Goal: Task Accomplishment & Management: Use online tool/utility

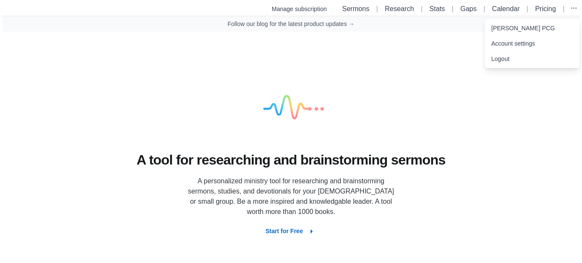
click at [518, 28] on link "Waldron PCG" at bounding box center [533, 27] width 96 height 15
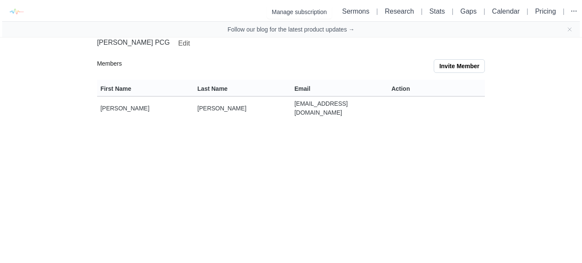
click at [344, 107] on td "jdnrinker@gmail.com" at bounding box center [339, 108] width 97 height 23
click at [361, 12] on link "Sermons" at bounding box center [355, 11] width 27 height 7
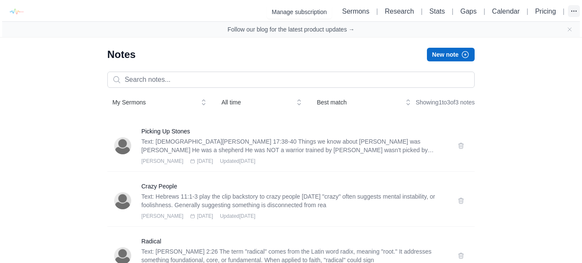
click at [571, 13] on icon "button" at bounding box center [574, 11] width 9 height 9
click at [518, 31] on link "Waldron PCG" at bounding box center [533, 30] width 96 height 15
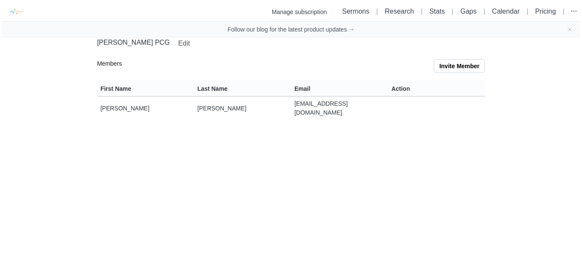
click at [177, 41] on link "Edit" at bounding box center [184, 44] width 15 height 12
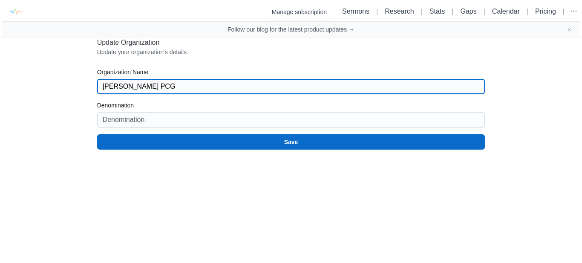
drag, startPoint x: 151, startPoint y: 84, endPoint x: 110, endPoint y: 78, distance: 41.3
click at [110, 79] on div "Waldron PCG" at bounding box center [291, 86] width 388 height 15
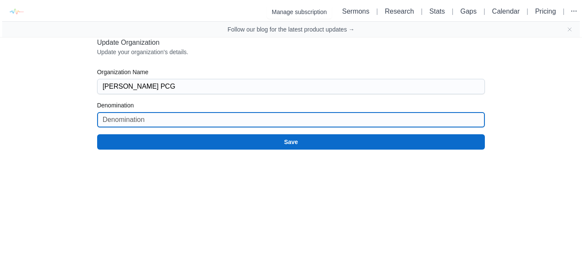
click at [132, 121] on input "Denomination" at bounding box center [291, 120] width 377 height 14
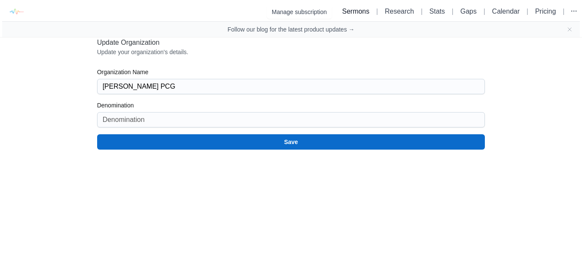
click at [358, 12] on link "Sermons" at bounding box center [355, 11] width 27 height 7
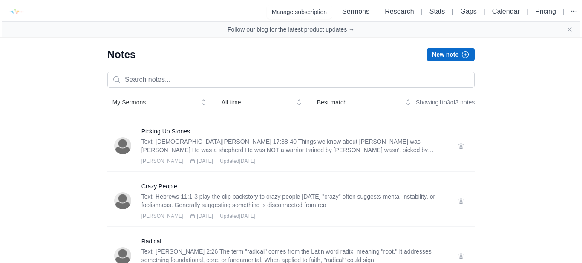
click at [444, 54] on button "New note" at bounding box center [451, 55] width 48 height 14
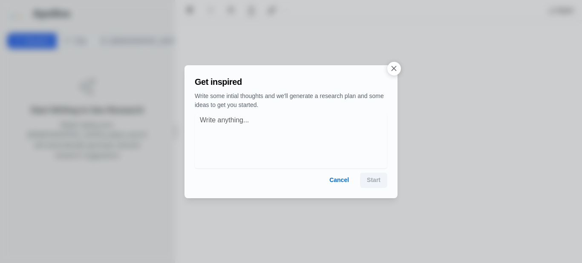
click at [343, 180] on button "Cancel" at bounding box center [339, 180] width 33 height 15
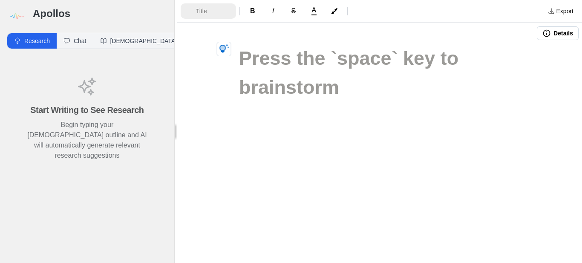
click at [206, 12] on span "Title" at bounding box center [211, 11] width 30 height 9
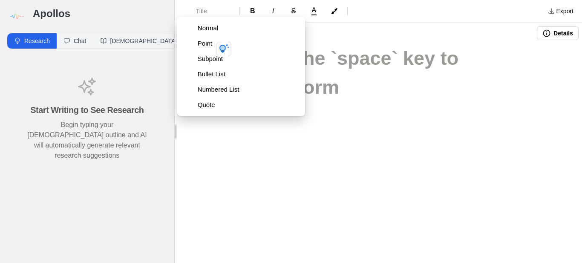
click at [378, 6] on div "Title B I S A" at bounding box center [361, 10] width 361 height 15
click at [389, 136] on div "Title B I S A Export Details" at bounding box center [379, 131] width 405 height 263
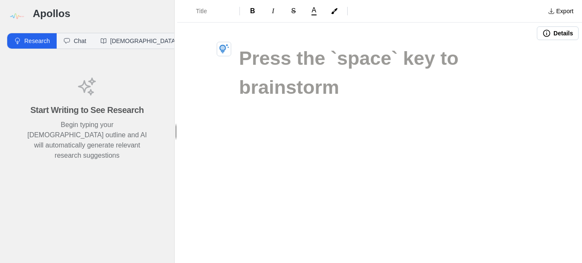
click at [251, 73] on h1 at bounding box center [379, 58] width 281 height 29
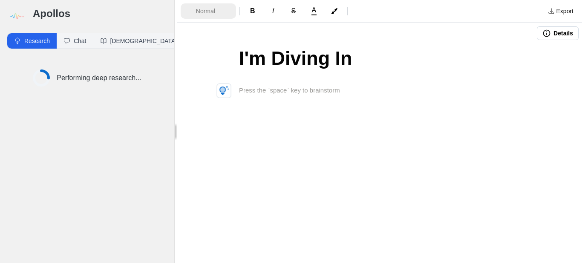
click at [224, 12] on span "Normal" at bounding box center [211, 11] width 30 height 9
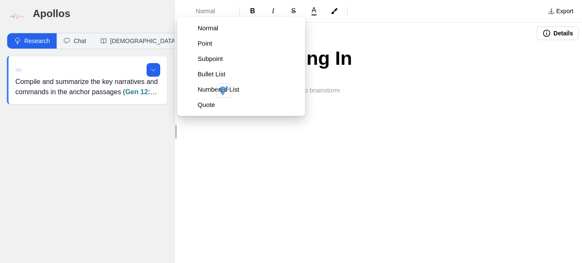
click at [427, 73] on p at bounding box center [379, 78] width 281 height 10
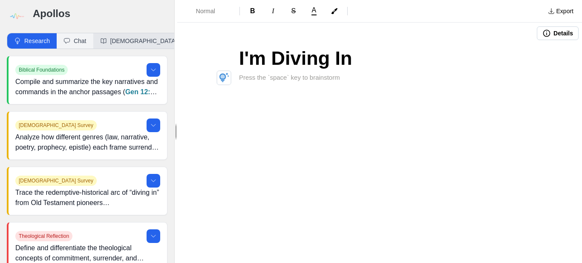
click at [105, 44] on button "Bible" at bounding box center [138, 40] width 91 height 15
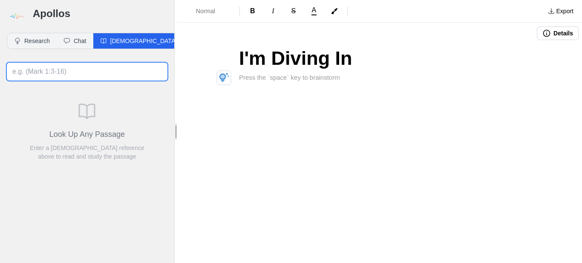
click at [36, 72] on input at bounding box center [87, 72] width 161 height 18
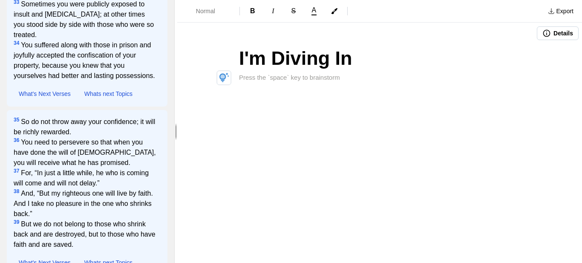
scroll to position [1348, 0]
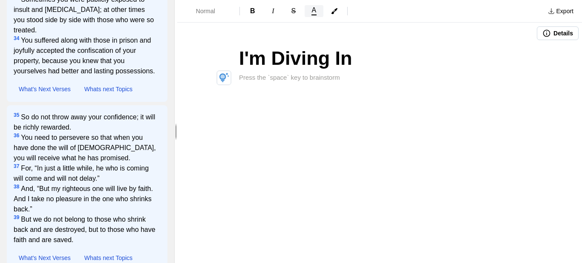
type input "Hebrews 10"
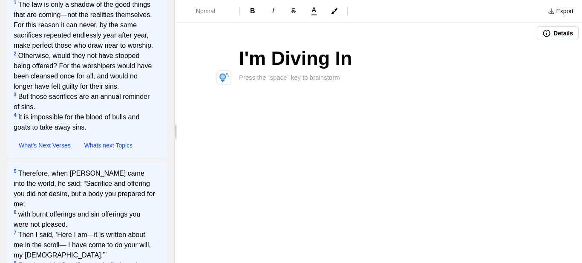
scroll to position [0, 0]
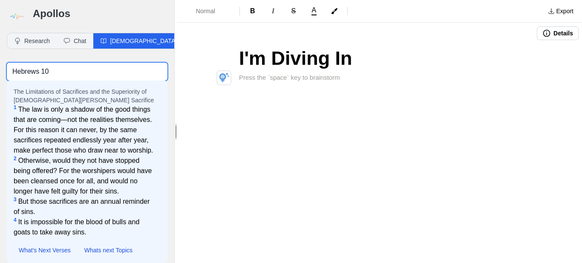
click at [103, 39] on icon "button" at bounding box center [103, 41] width 7 height 7
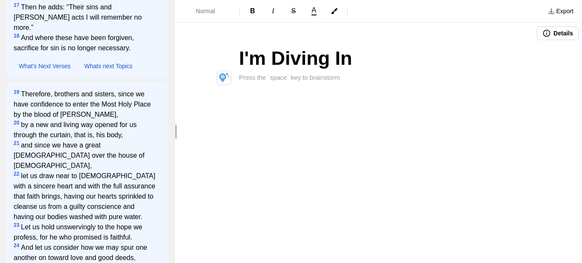
scroll to position [735, 0]
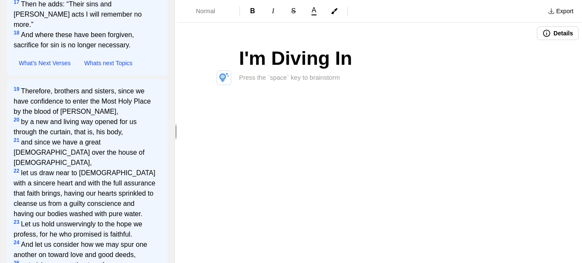
click at [3, 59] on div "Hebrews 10 The Limitations of Sacrifices and the Superiority of Christ's Sacrif…" at bounding box center [87, 119] width 174 height 1597
click at [550, 33] on icon "button" at bounding box center [547, 33] width 9 height 9
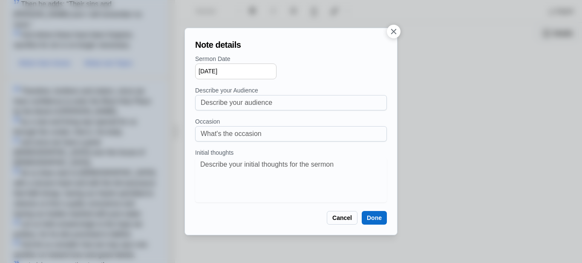
click at [393, 32] on icon "button" at bounding box center [393, 31] width 9 height 9
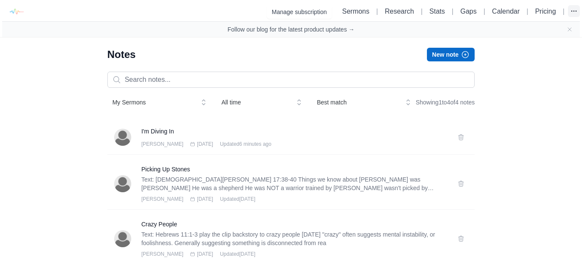
click at [575, 11] on icon "button" at bounding box center [574, 11] width 5 height 0
click at [530, 46] on link "Account settings" at bounding box center [533, 46] width 96 height 15
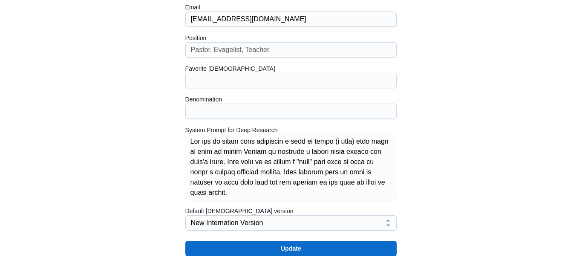
scroll to position [254, 0]
click at [381, 221] on button "New Internation Version" at bounding box center [286, 223] width 190 height 12
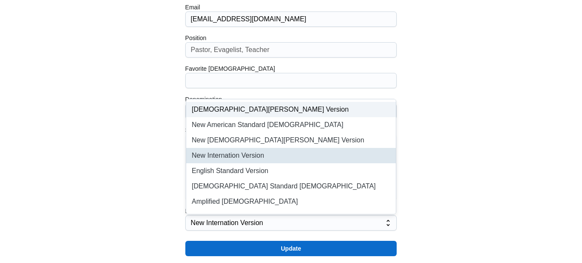
click at [242, 104] on li "King James Version" at bounding box center [291, 109] width 210 height 15
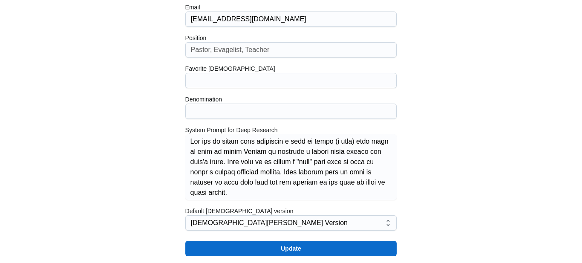
type input "kjv"
click at [331, 251] on button "Update" at bounding box center [291, 248] width 212 height 15
click at [299, 250] on button "Update" at bounding box center [291, 248] width 212 height 15
click at [243, 247] on button "Update" at bounding box center [291, 248] width 212 height 15
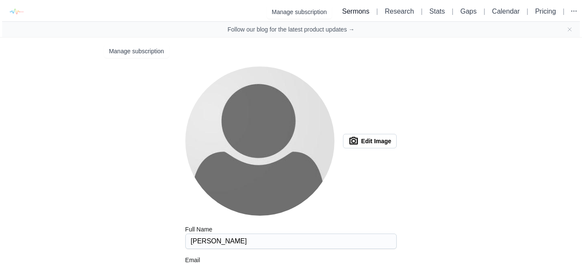
click at [356, 14] on link "Sermons" at bounding box center [355, 11] width 27 height 7
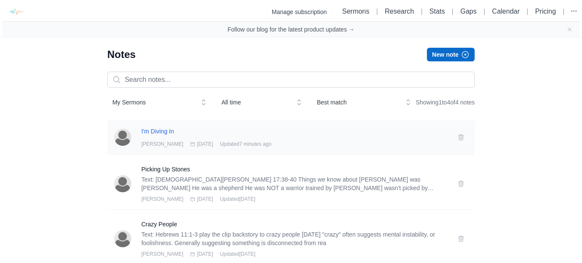
click at [144, 136] on h3 "I'm Diving In" at bounding box center [295, 131] width 307 height 9
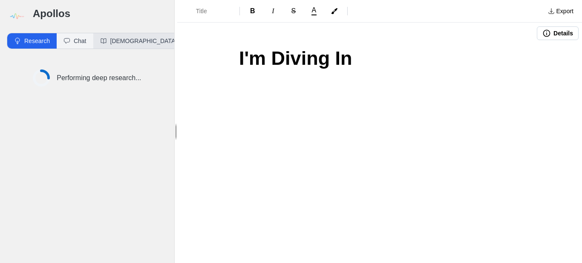
click at [122, 43] on button "[DEMOGRAPHIC_DATA]" at bounding box center [138, 40] width 91 height 15
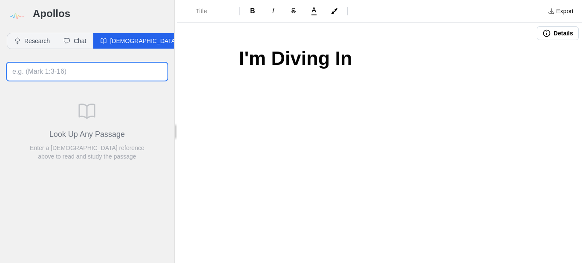
click at [65, 75] on input at bounding box center [87, 72] width 161 height 18
type input "Hebrews 10"
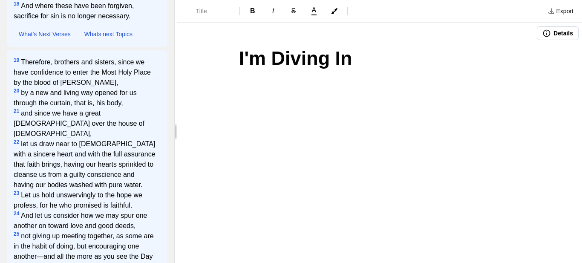
scroll to position [766, 0]
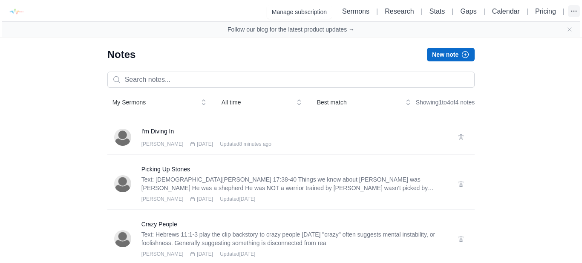
click at [572, 12] on icon "button" at bounding box center [574, 11] width 9 height 9
click at [518, 46] on link "Account settings" at bounding box center [533, 46] width 96 height 15
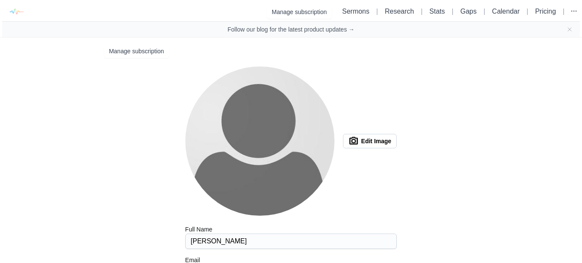
type input "kjv"
click at [365, 13] on link "Sermons" at bounding box center [355, 11] width 27 height 7
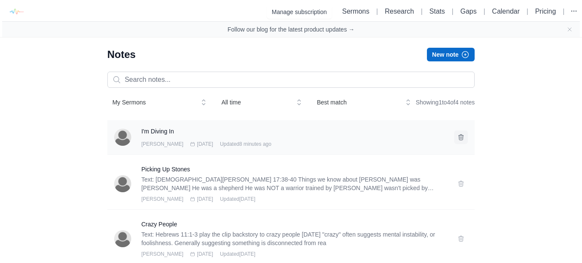
click at [462, 140] on icon at bounding box center [461, 137] width 5 height 6
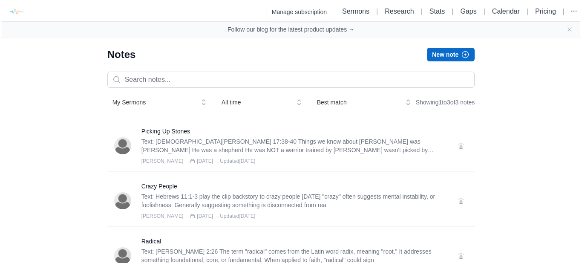
click at [452, 54] on button "New note" at bounding box center [451, 55] width 48 height 14
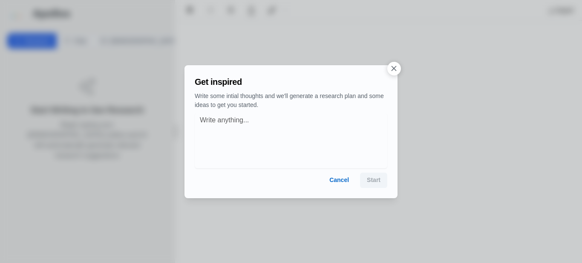
click at [399, 70] on button "button" at bounding box center [395, 69] width 14 height 14
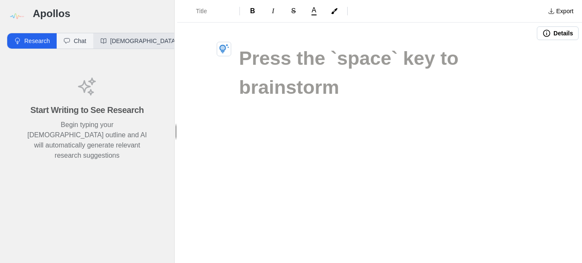
click at [119, 39] on button "Bible" at bounding box center [138, 40] width 91 height 15
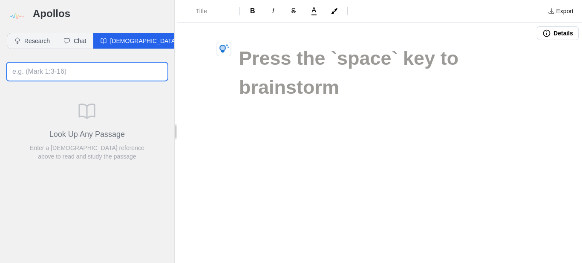
click at [60, 74] on input at bounding box center [87, 72] width 161 height 18
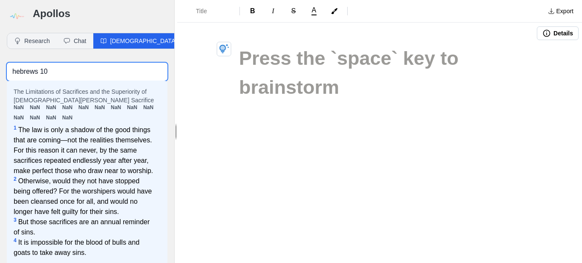
drag, startPoint x: 58, startPoint y: 70, endPoint x: 0, endPoint y: 72, distance: 57.6
type input "Hebrews 10 (KJV)"
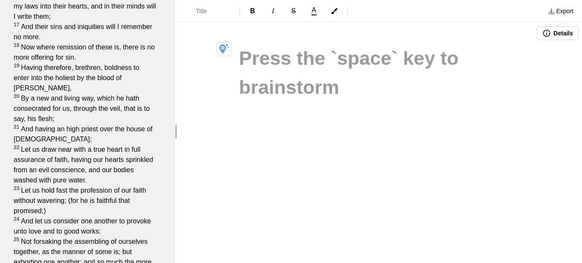
scroll to position [607, 0]
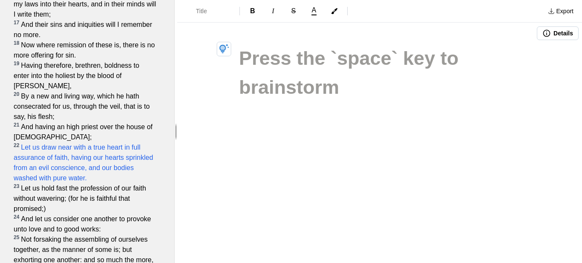
click at [116, 142] on span "22 Let us draw near with a true heart in full assurance of faith, having our he…" at bounding box center [85, 162] width 143 height 41
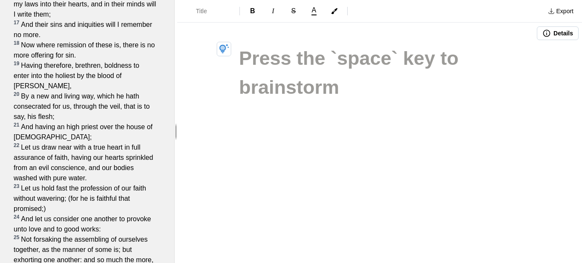
click at [239, 61] on h1 at bounding box center [379, 58] width 281 height 29
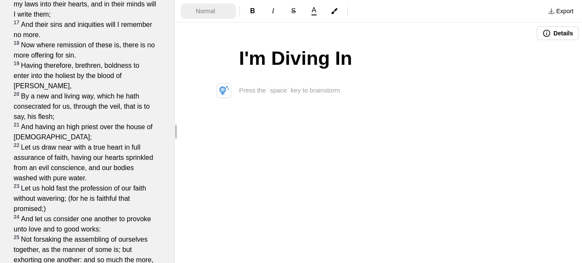
click at [214, 13] on span "Normal" at bounding box center [211, 11] width 30 height 9
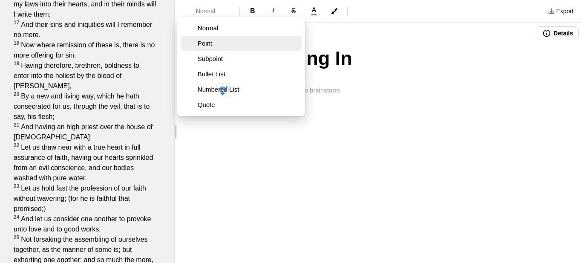
click at [212, 46] on span "Point" at bounding box center [248, 43] width 101 height 9
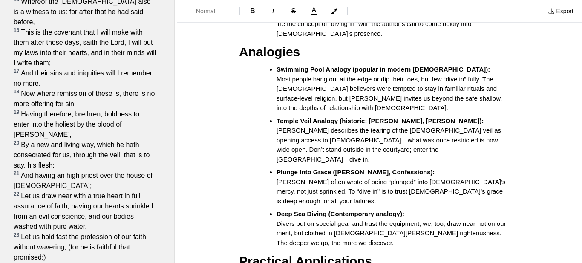
scroll to position [218, 0]
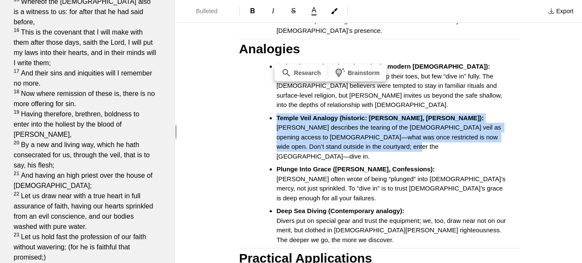
drag, startPoint x: 266, startPoint y: 106, endPoint x: 371, endPoint y: 142, distance: 111.1
click at [371, 142] on ul "Swimming Pool Analogy (popular in modern sermons): Most people hang out at the …" at bounding box center [383, 153] width 275 height 183
click at [372, 138] on li "Temple Veil Analogy (historic: John Chrysostom, Hebrews Homilies): Chrysostom d…" at bounding box center [392, 137] width 230 height 48
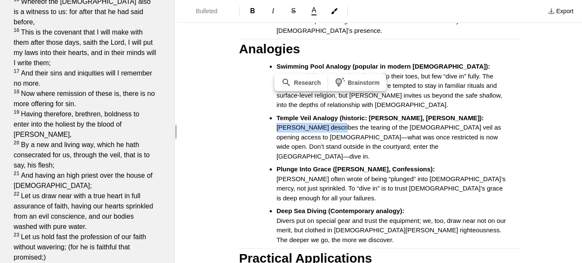
drag, startPoint x: 278, startPoint y: 118, endPoint x: 339, endPoint y: 118, distance: 61.8
click at [339, 124] on span "Chrysostom describes the tearing of the temple veil as opening access to God—wh…" at bounding box center [390, 142] width 226 height 36
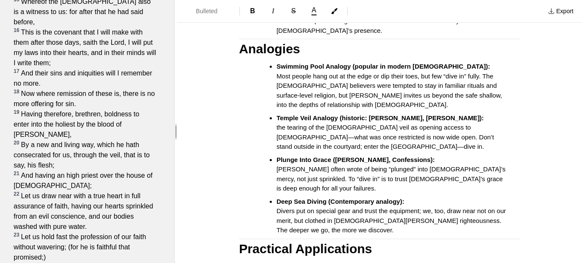
click at [281, 124] on span "the tearing of the temple veil as opening access to God—what was once restricte…" at bounding box center [387, 137] width 220 height 26
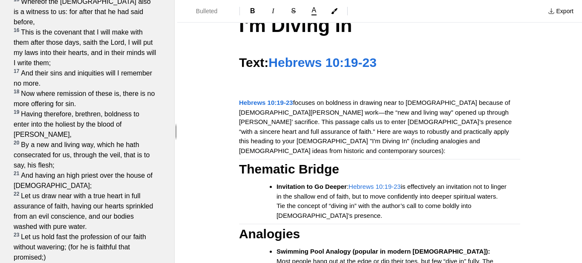
scroll to position [29, 0]
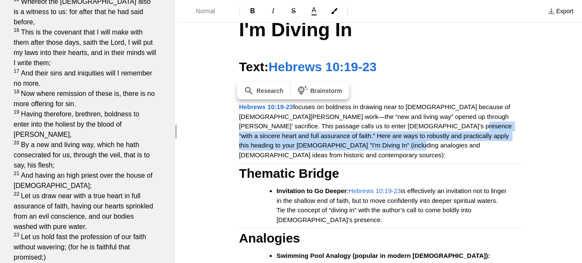
drag, startPoint x: 359, startPoint y: 144, endPoint x: 405, endPoint y: 124, distance: 50.4
click at [405, 124] on p "Hebrews 10:19-23 focuses on boldness in drawing near to God because of Christ’s…" at bounding box center [379, 131] width 281 height 58
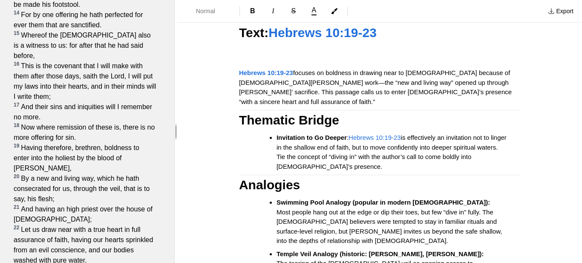
scroll to position [61, 0]
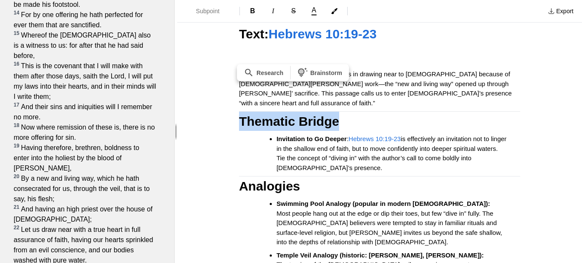
drag, startPoint x: 337, startPoint y: 113, endPoint x: 235, endPoint y: 116, distance: 101.5
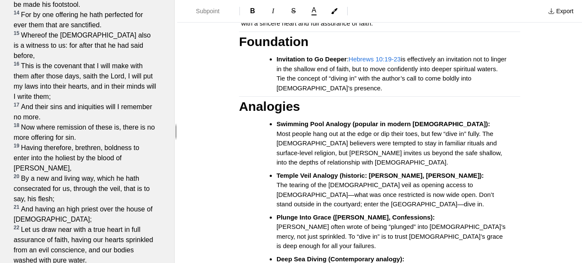
scroll to position [144, 0]
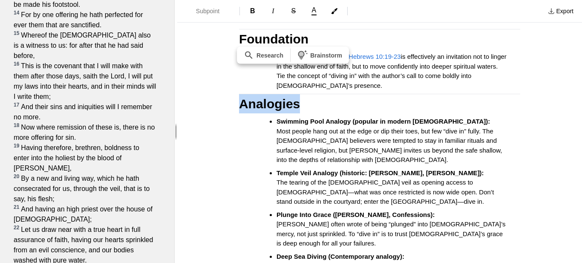
drag, startPoint x: 297, startPoint y: 95, endPoint x: 238, endPoint y: 99, distance: 59.0
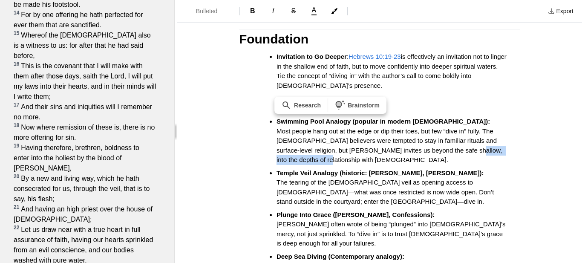
drag, startPoint x: 338, startPoint y: 150, endPoint x: 467, endPoint y: 138, distance: 129.8
click at [467, 138] on span "Most people hang out at the edge or dip their toes, but few “dive in” fully. Th…" at bounding box center [391, 145] width 228 height 36
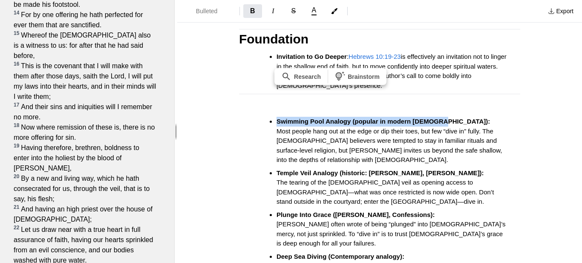
drag, startPoint x: 430, startPoint y: 111, endPoint x: 276, endPoint y: 114, distance: 154.0
click at [276, 117] on ul "Swimming Pool Analogy (popular in modern sermons): Most people hang out at the …" at bounding box center [383, 204] width 275 height 174
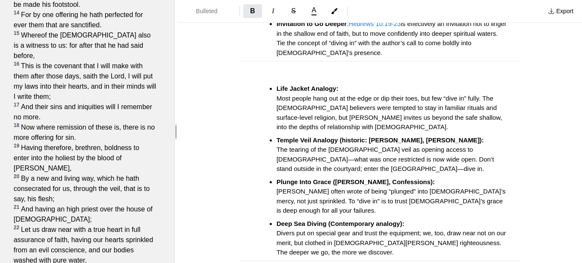
scroll to position [178, 0]
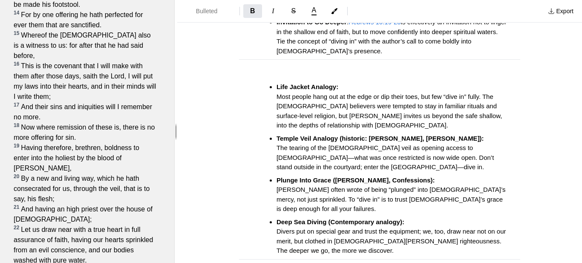
click at [357, 93] on span "Most people hang out at the edge or dip their toes, but few “dive in” fully. Th…" at bounding box center [391, 111] width 228 height 36
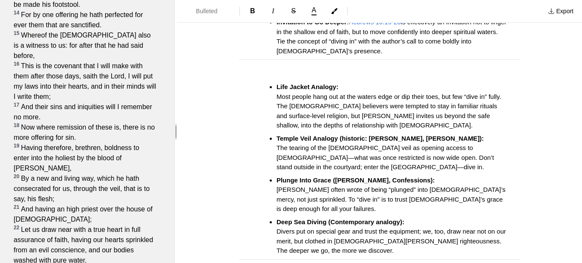
click at [501, 93] on span "Most people hang out at the waters edge or dip their toes, but few “dive in” fu…" at bounding box center [390, 111] width 226 height 36
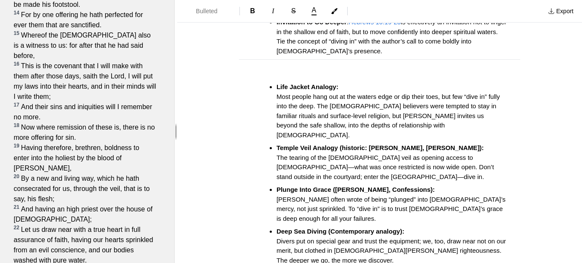
click at [337, 107] on span "Most people hang out at the waters edge or dip their toes, but few “dive in” fu…" at bounding box center [390, 116] width 226 height 46
click at [390, 108] on span "Most people hang out at the waters edge or dip their toes, but few “dive in” fu…" at bounding box center [393, 116] width 232 height 46
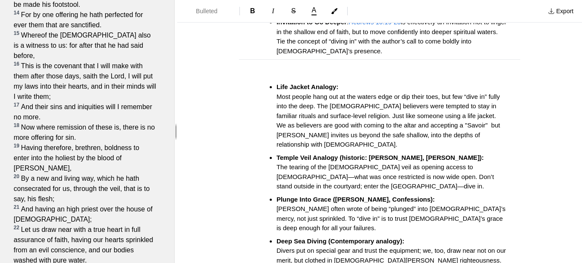
click at [427, 115] on span "Most people hang out at the waters edge or dip their toes, but few “dive in” fu…" at bounding box center [390, 120] width 226 height 55
click at [434, 116] on span "Most people hang out at the waters edge or dip their toes, but few “dive in” fu…" at bounding box center [390, 120] width 226 height 55
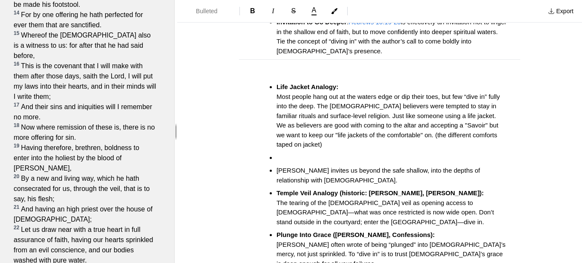
click at [276, 140] on ul "Life Jacket Analogy: Most people hang out at the waters edge or dip their toes,…" at bounding box center [383, 196] width 275 height 228
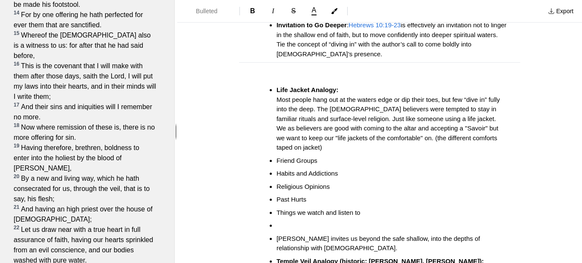
scroll to position [180, 0]
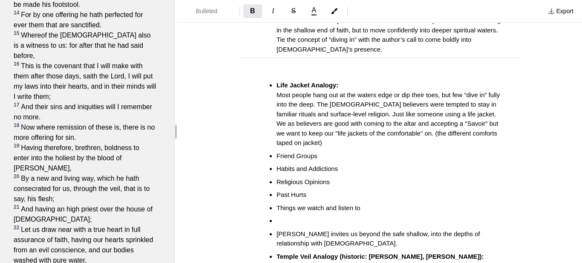
click at [274, 81] on ul "Life Jacket Analogy: Most people hang out at the waters edge or dip their toes,…" at bounding box center [383, 227] width 275 height 293
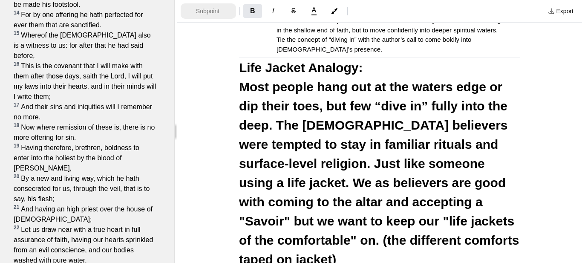
click at [201, 8] on span "Subpoint" at bounding box center [211, 11] width 30 height 9
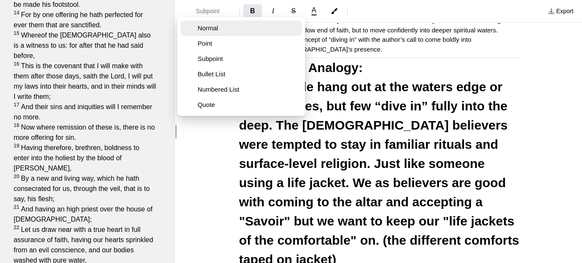
click at [209, 30] on span "Normal" at bounding box center [248, 28] width 101 height 9
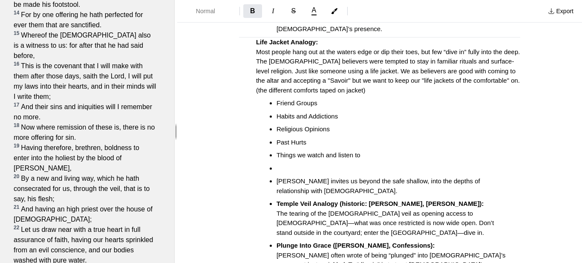
scroll to position [206, 0]
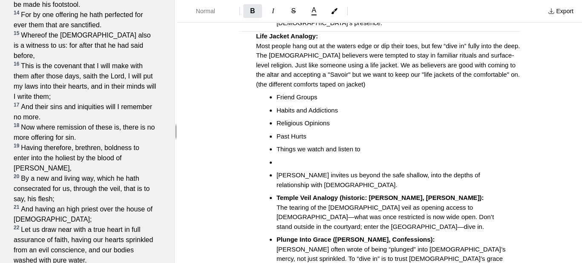
click at [287, 158] on li at bounding box center [392, 163] width 230 height 10
click at [325, 145] on span "Things we watch and listen to" at bounding box center [319, 148] width 84 height 7
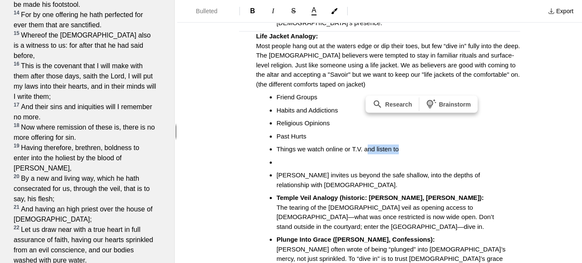
drag, startPoint x: 399, startPoint y: 141, endPoint x: 366, endPoint y: 139, distance: 32.9
click at [366, 145] on span "Things we watch online or T.V. and listen to" at bounding box center [338, 148] width 122 height 7
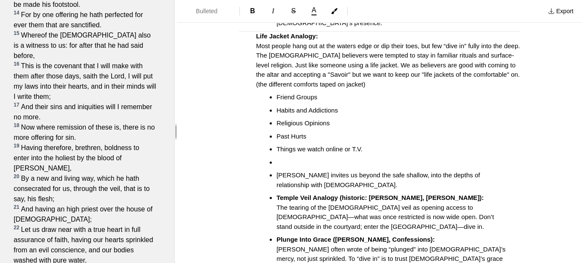
click at [290, 158] on li at bounding box center [392, 163] width 230 height 10
drag, startPoint x: 365, startPoint y: 140, endPoint x: 285, endPoint y: 135, distance: 79.5
click at [285, 145] on li "Things we watch online or T.V." at bounding box center [392, 150] width 230 height 10
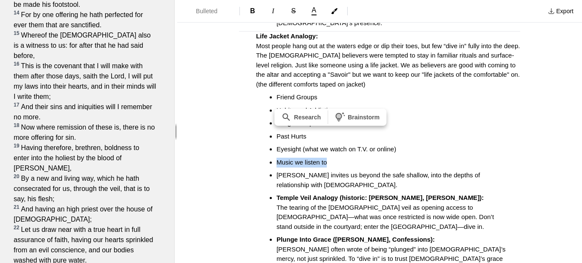
drag, startPoint x: 329, startPoint y: 154, endPoint x: 271, endPoint y: 151, distance: 58.5
click at [277, 158] on li "Music we listen to" at bounding box center [392, 163] width 230 height 10
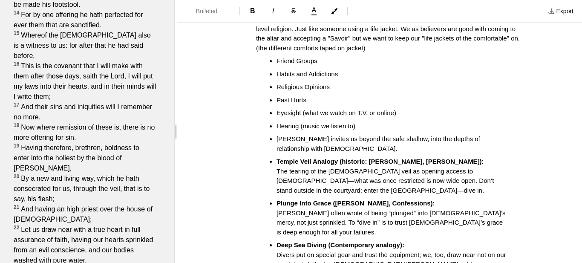
scroll to position [249, 0]
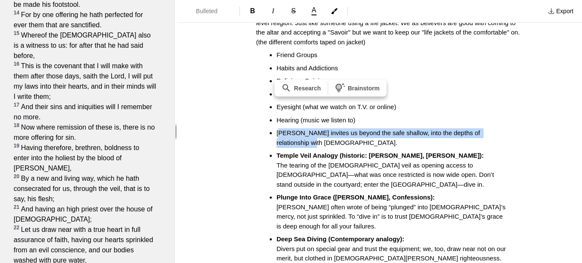
drag, startPoint x: 294, startPoint y: 133, endPoint x: 279, endPoint y: 126, distance: 16.6
click at [279, 128] on li "[PERSON_NAME] invites us beyond the safe shallow, into the depths of relationsh…" at bounding box center [392, 137] width 230 height 19
click at [252, 9] on span "B" at bounding box center [252, 10] width 5 height 7
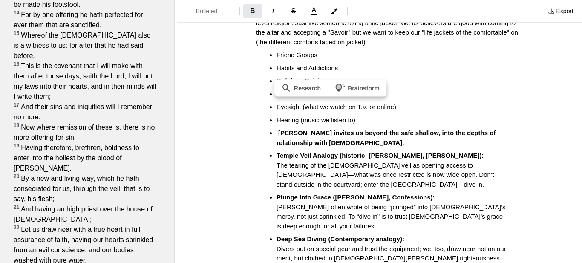
click at [339, 165] on span "The tearing of the temple veil as opening access to God—what was once restricte…" at bounding box center [387, 175] width 220 height 26
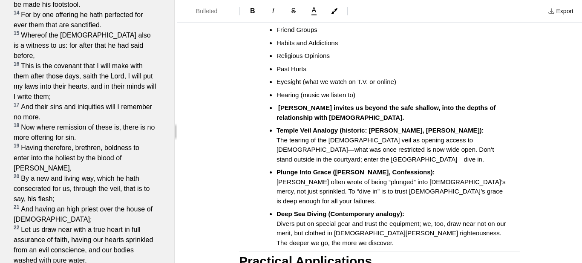
scroll to position [277, 0]
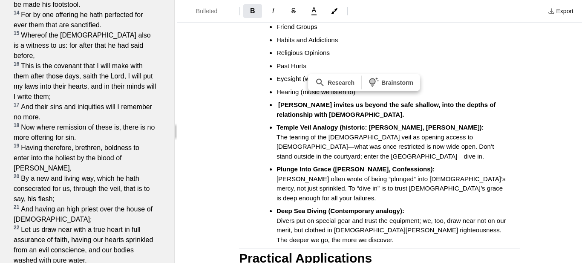
drag, startPoint x: 472, startPoint y: 118, endPoint x: 311, endPoint y: 117, distance: 160.8
click at [311, 124] on strong "Temple Veil Analogy (historic: John Chrysostom, Hebrews Homilies):" at bounding box center [381, 127] width 208 height 7
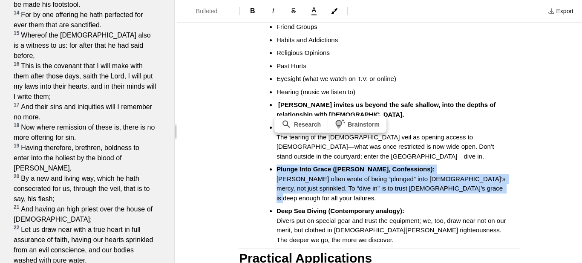
drag, startPoint x: 276, startPoint y: 159, endPoint x: 477, endPoint y: 180, distance: 201.9
click at [477, 180] on li "Plunge Into Grace (Augustine, Confessions): Augustine often wrote of being “plu…" at bounding box center [392, 184] width 230 height 38
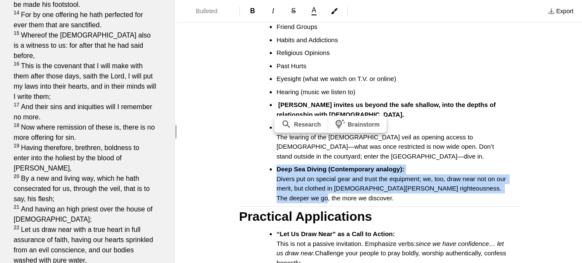
drag, startPoint x: 316, startPoint y: 187, endPoint x: 278, endPoint y: 162, distance: 45.9
click at [278, 165] on li "Deep Sea Diving (Contemporary analogy): Divers put on special gear and trust th…" at bounding box center [392, 184] width 230 height 38
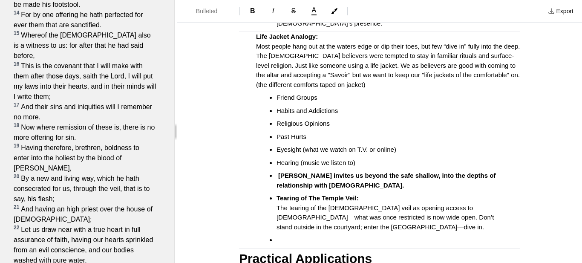
scroll to position [209, 0]
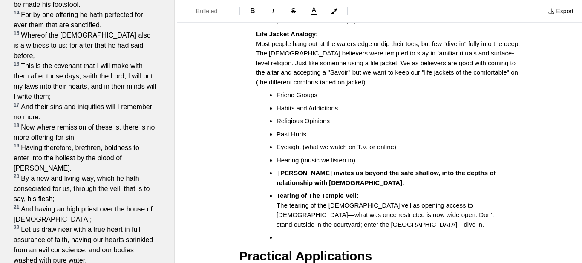
click at [275, 185] on ul "Friend Groups Habits and Addictions Religious Opinions Past Hurts Eyesight (wha…" at bounding box center [383, 166] width 275 height 152
click at [216, 11] on span "Bulleted List" at bounding box center [211, 11] width 30 height 9
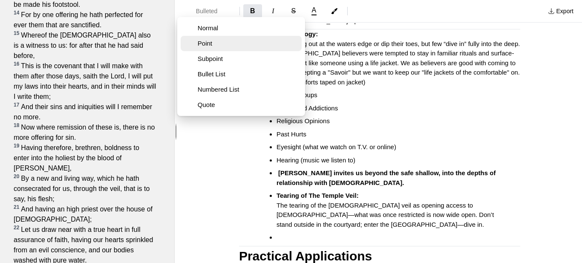
click at [210, 45] on span "Point" at bounding box center [248, 43] width 101 height 9
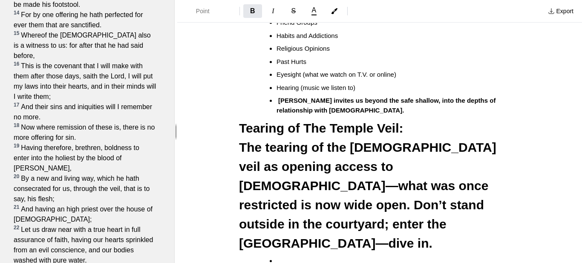
scroll to position [283, 0]
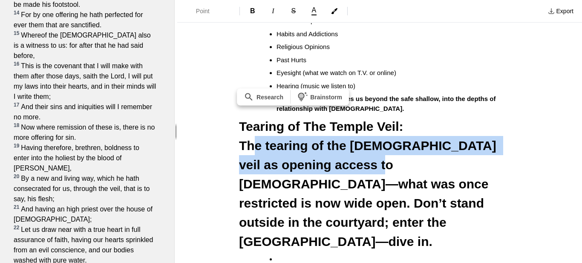
drag, startPoint x: 246, startPoint y: 132, endPoint x: 322, endPoint y: 156, distance: 78.9
click at [322, 156] on span "The tearing of the temple veil as opening access to God—what was once restricte…" at bounding box center [369, 194] width 261 height 110
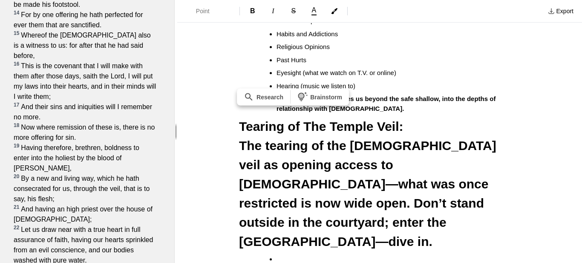
click at [243, 141] on span "The tearing of the temple veil as opening access to God—what was once restricte…" at bounding box center [369, 194] width 261 height 110
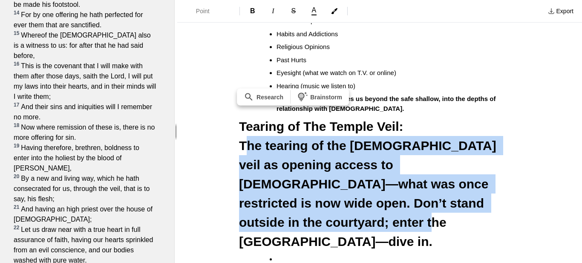
drag, startPoint x: 243, startPoint y: 134, endPoint x: 400, endPoint y: 197, distance: 168.3
click at [400, 197] on h2 "Tearing of The Temple Veil: The tearing of the temple veil as opening access to…" at bounding box center [379, 184] width 281 height 134
click at [200, 9] on span "Point" at bounding box center [211, 11] width 30 height 9
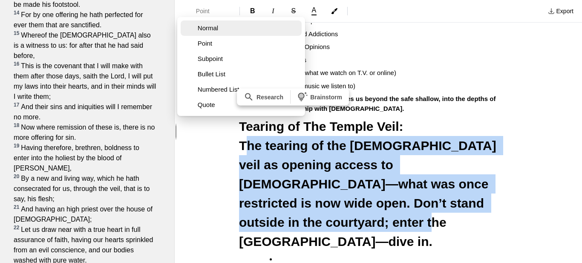
click at [207, 33] on button "Normal" at bounding box center [241, 27] width 121 height 15
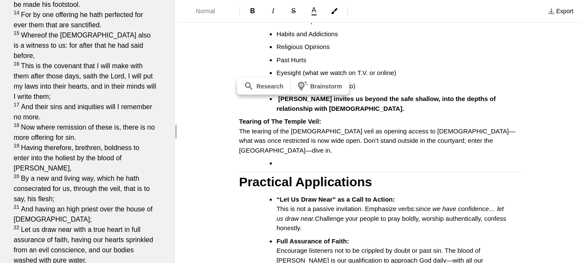
click at [534, 104] on div "I'm Diving In Text: Hebrews 10:19-23 Hebrews 10:19-23 focuses on boldness in dr…" at bounding box center [379, 172] width 341 height 823
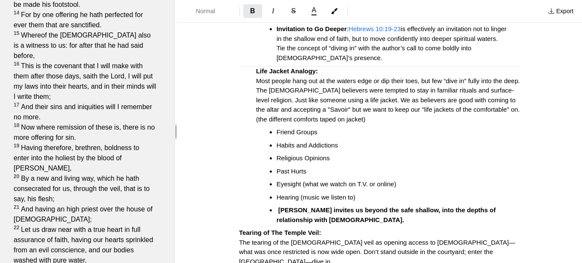
scroll to position [174, 0]
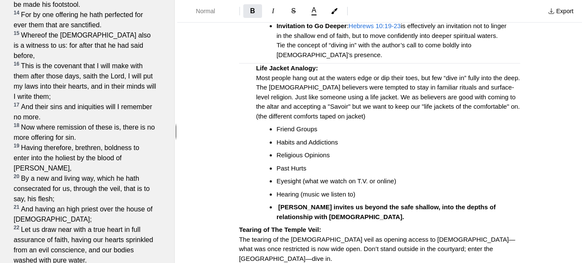
click at [274, 199] on ul "Friend Groups Habits and Addictions Religious Opinions Past Hurts Eyesight (wha…" at bounding box center [383, 173] width 275 height 97
click at [209, 14] on span "Bulleted List" at bounding box center [211, 11] width 30 height 9
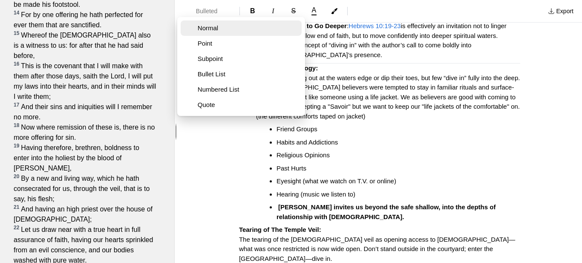
click at [205, 28] on span "Normal" at bounding box center [248, 28] width 101 height 9
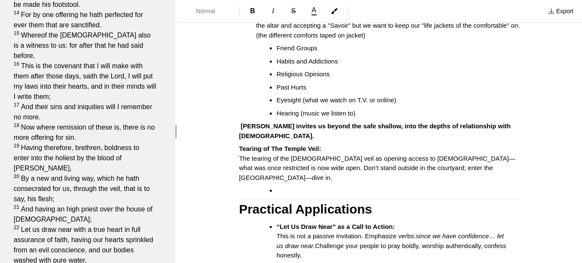
scroll to position [258, 0]
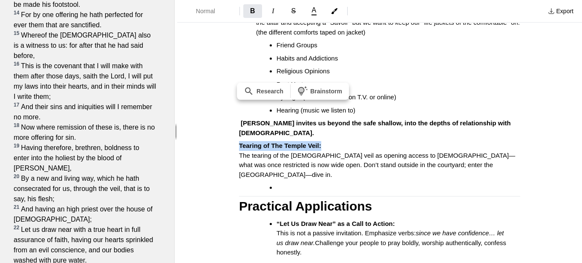
drag, startPoint x: 237, startPoint y: 126, endPoint x: 323, endPoint y: 127, distance: 86.6
click at [323, 127] on div "I'm Diving In Text: Hebrews 10:19-23 Hebrews 10:19-23 focuses on boldness in dr…" at bounding box center [379, 197] width 341 height 823
click at [199, 8] on span "Normal" at bounding box center [211, 11] width 30 height 9
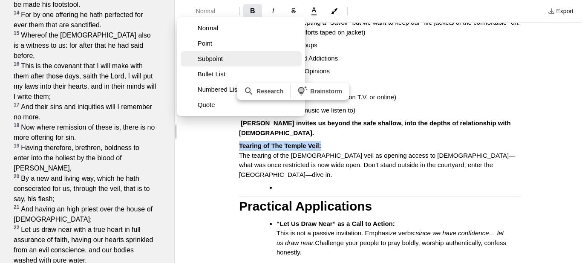
click at [205, 55] on span "Subpoint" at bounding box center [248, 59] width 101 height 9
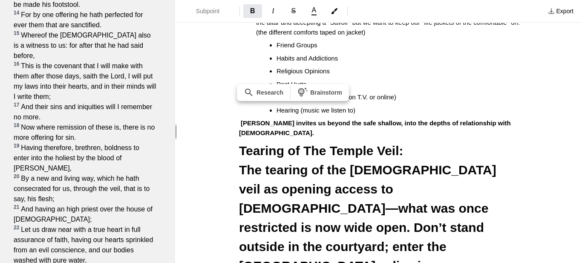
click at [240, 163] on span "The tearing of the temple veil as opening access to God—what was once restricte…" at bounding box center [369, 218] width 261 height 110
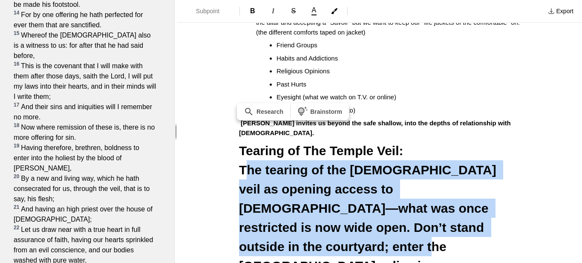
drag, startPoint x: 243, startPoint y: 148, endPoint x: 402, endPoint y: 209, distance: 170.3
click at [402, 209] on h3 "Tearing of The Temple Veil: The tearing of the temple veil as opening access to…" at bounding box center [379, 208] width 281 height 134
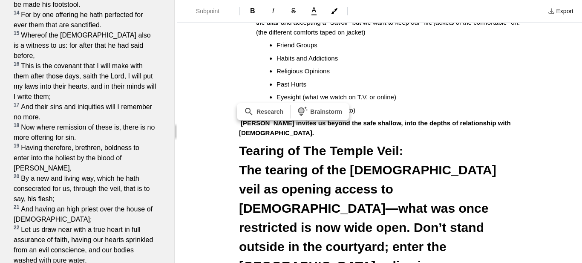
click at [204, 20] on div "Subpoint B I S A Export" at bounding box center [379, 11] width 405 height 23
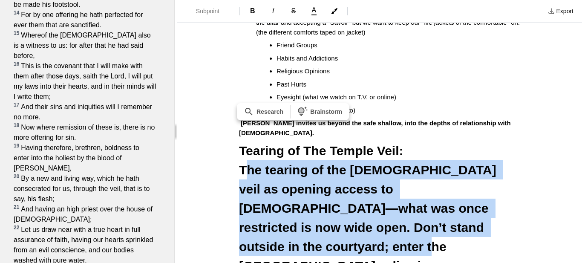
drag, startPoint x: 242, startPoint y: 153, endPoint x: 396, endPoint y: 209, distance: 163.6
click at [396, 209] on h3 "Tearing of The Temple Veil: The tearing of the temple veil as opening access to…" at bounding box center [379, 208] width 281 height 134
click at [208, 14] on span "Subpoint" at bounding box center [211, 11] width 30 height 9
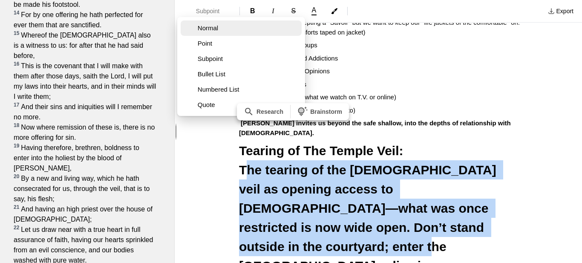
click at [211, 24] on span "Normal" at bounding box center [248, 28] width 101 height 9
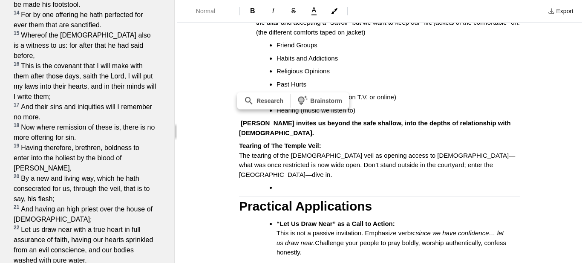
click at [324, 141] on p "Tearing of The Temple Veil: The tearing of the temple veil as opening access to…" at bounding box center [379, 160] width 281 height 38
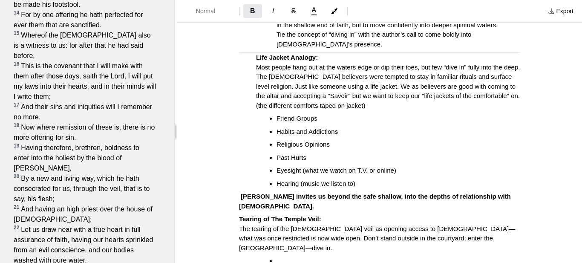
scroll to position [187, 0]
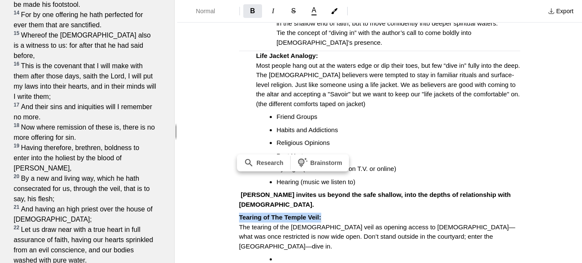
drag, startPoint x: 238, startPoint y: 196, endPoint x: 321, endPoint y: 198, distance: 82.8
click at [202, 9] on span "Normal" at bounding box center [211, 11] width 30 height 9
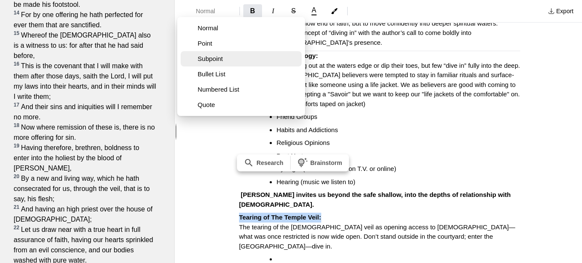
click at [205, 59] on span "Subpoint" at bounding box center [248, 59] width 101 height 9
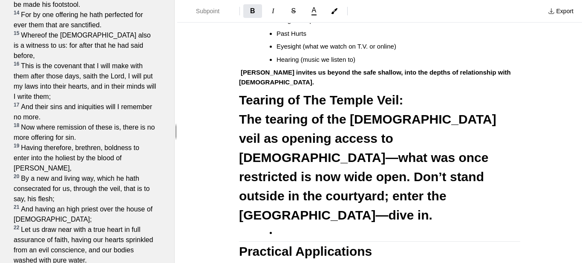
scroll to position [310, 0]
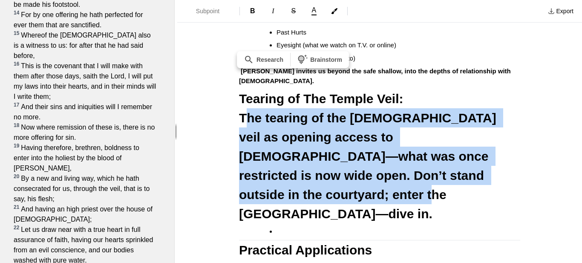
drag, startPoint x: 392, startPoint y: 159, endPoint x: 244, endPoint y: 97, distance: 160.1
click at [244, 97] on h3 "Tearing of The Temple Veil: The tearing of the temple veil as opening access to…" at bounding box center [379, 156] width 281 height 134
click at [402, 89] on h3 "Tearing of The Temple Veil: The tearing of the temple veil as opening access to…" at bounding box center [379, 156] width 281 height 134
drag, startPoint x: 244, startPoint y: 96, endPoint x: 404, endPoint y: 162, distance: 173.6
click at [404, 162] on h3 "Tearing of The Temple Veil The tearing of the temple veil as opening access to …" at bounding box center [379, 156] width 281 height 134
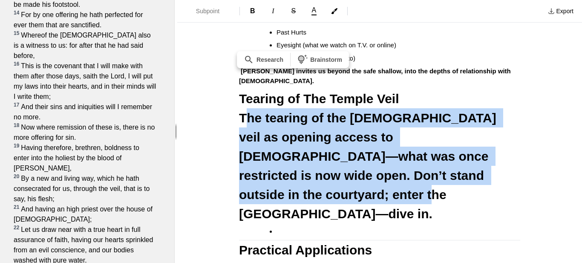
click at [243, 111] on span "The tearing of the temple veil as opening access to God—what was once restricte…" at bounding box center [369, 166] width 261 height 110
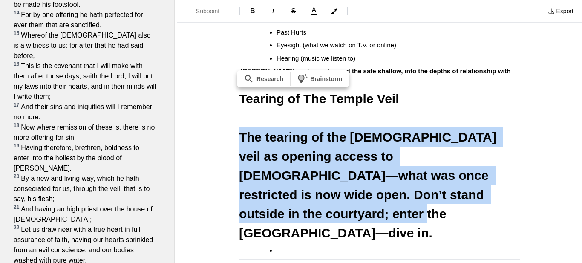
drag, startPoint x: 239, startPoint y: 113, endPoint x: 411, endPoint y: 178, distance: 183.5
click at [411, 178] on h3 "The tearing of the temple veil as opening access to God—what was once restricte…" at bounding box center [379, 184] width 281 height 115
click at [207, 13] on span "Subpoint" at bounding box center [211, 11] width 30 height 9
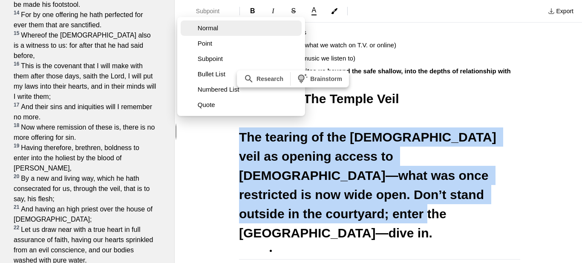
click at [206, 27] on span "Normal" at bounding box center [248, 28] width 101 height 9
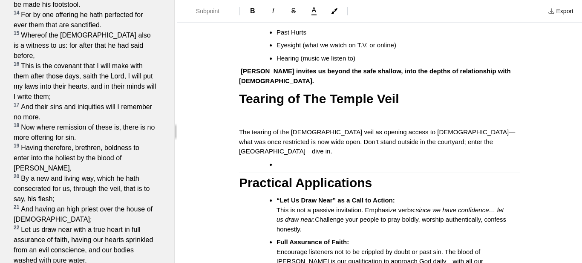
click at [427, 142] on div "I'm Diving In Text: Hebrews 10:19-23 Hebrews 10:19-23 focuses on boldness in dr…" at bounding box center [379, 159] width 341 height 852
click at [240, 128] on span "The tearing of the temple veil as opening access to God—what was once restricte…" at bounding box center [377, 141] width 276 height 26
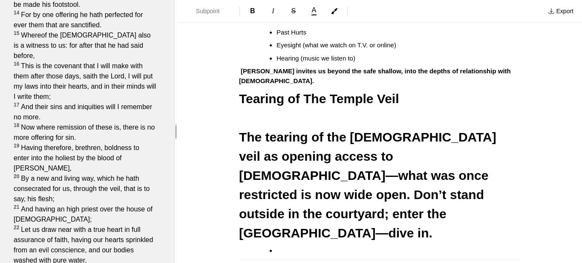
click at [240, 92] on strong "Tearing of The Temple Veil" at bounding box center [319, 99] width 160 height 14
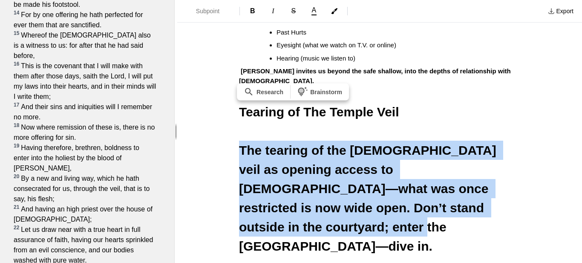
drag, startPoint x: 240, startPoint y: 128, endPoint x: 395, endPoint y: 190, distance: 167.5
click at [395, 190] on h3 "The tearing of the temple veil as opening access to God—what was once restricte…" at bounding box center [379, 198] width 281 height 115
click at [203, 11] on span "Subpoint" at bounding box center [211, 11] width 30 height 9
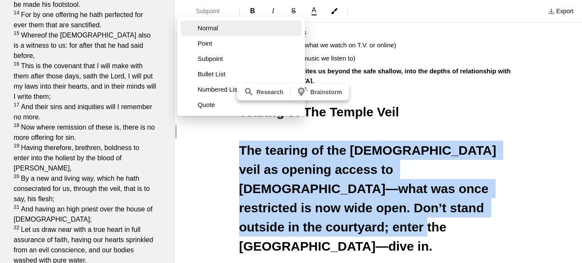
click at [212, 34] on button "Normal" at bounding box center [241, 27] width 121 height 15
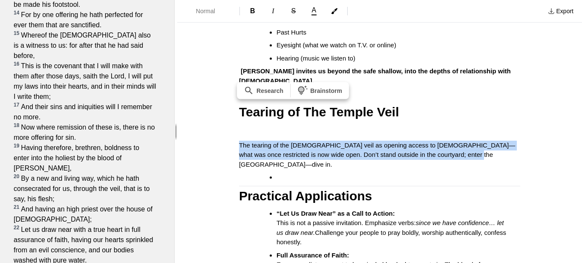
click at [446, 141] on p "The tearing of the temple veil as opening access to God—what was once restricte…" at bounding box center [379, 155] width 281 height 29
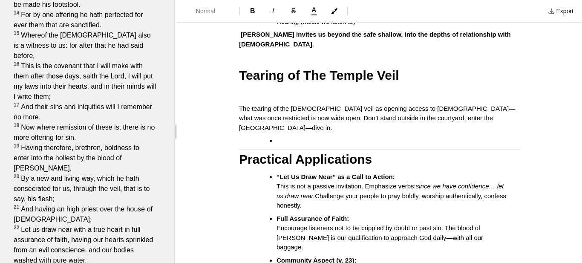
scroll to position [349, 0]
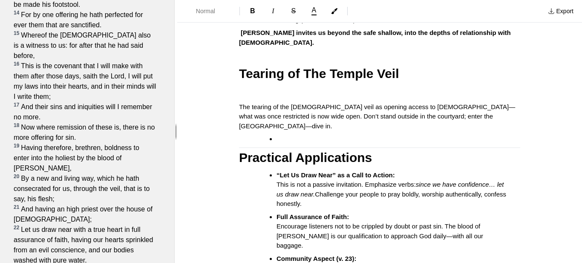
click at [323, 103] on span "The tearing of the temple veil as opening access to God—what was once restricte…" at bounding box center [377, 116] width 276 height 26
click at [331, 103] on span "The tearing of the temple veil as opening access to God—what was once restricte…" at bounding box center [377, 116] width 276 height 26
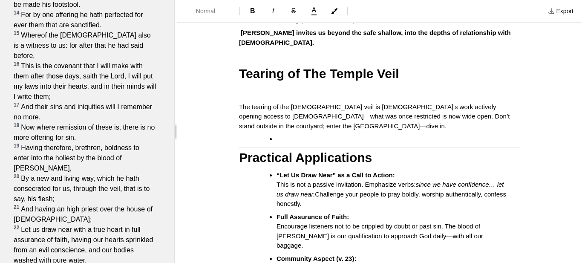
click at [453, 103] on span "The tearing of the temple veil is God's work actively opening access to God—wha…" at bounding box center [375, 116] width 273 height 26
click at [318, 107] on p "The tearing of the temple veil is God's work actively opening access to Him thr…" at bounding box center [379, 116] width 281 height 29
click at [273, 192] on ul "“Let Us Draw Near” as a Call to Action: This is not a passive invitation. Empha…" at bounding box center [383, 248] width 275 height 154
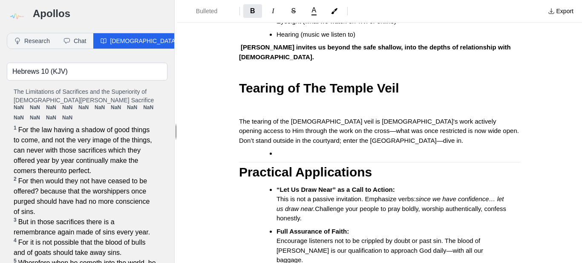
scroll to position [297, 0]
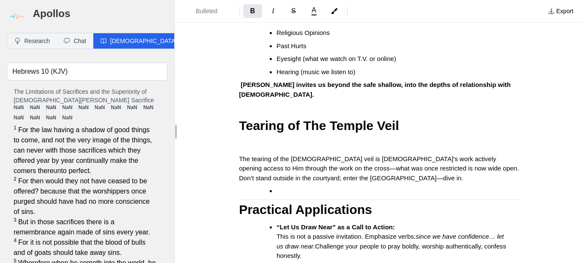
click at [277, 186] on li at bounding box center [392, 191] width 230 height 10
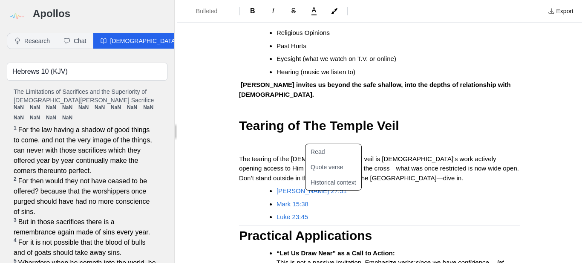
click at [402, 200] on li "Mark 15:38" at bounding box center [392, 205] width 230 height 10
click at [290, 187] on span "[PERSON_NAME] 27:51" at bounding box center [312, 190] width 70 height 7
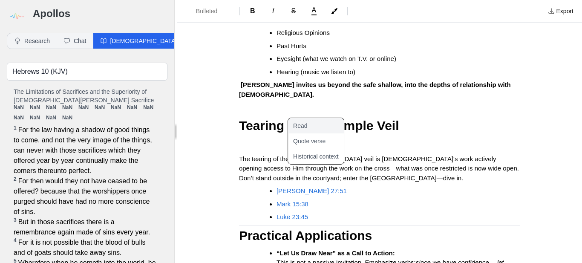
click at [304, 129] on button "Read" at bounding box center [321, 125] width 66 height 15
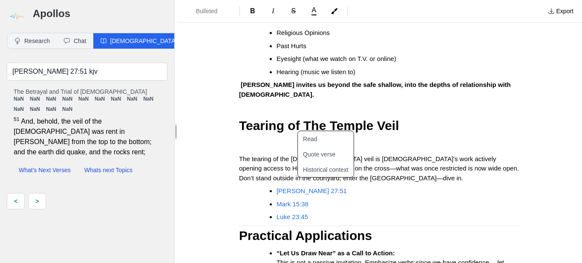
click at [298, 200] on span "Mark 15:38" at bounding box center [293, 203] width 32 height 7
click at [333, 142] on button "Read" at bounding box center [331, 138] width 66 height 15
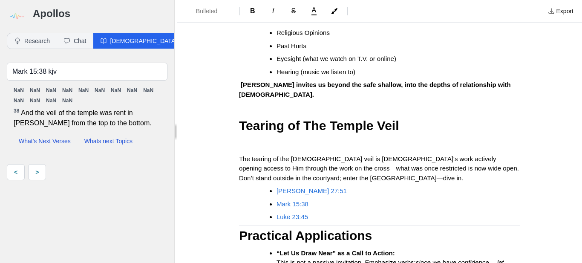
click at [296, 213] on span "Luke 23:45" at bounding box center [293, 216] width 32 height 7
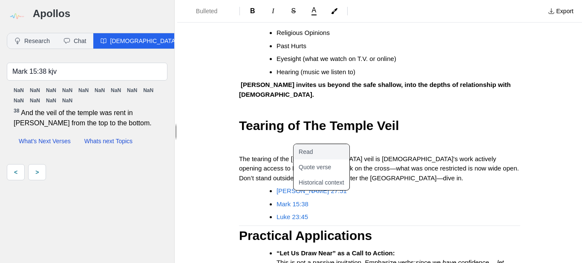
click at [307, 151] on button "Read" at bounding box center [327, 151] width 66 height 15
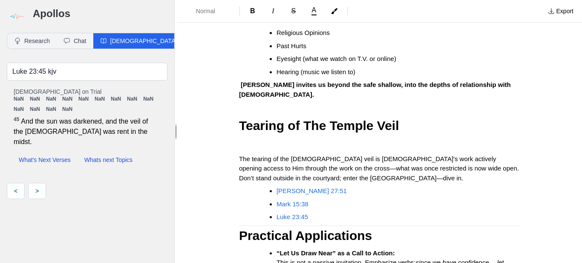
click at [325, 160] on p "The tearing of the temple veil is God's work actively opening access to Him thr…" at bounding box center [379, 168] width 281 height 29
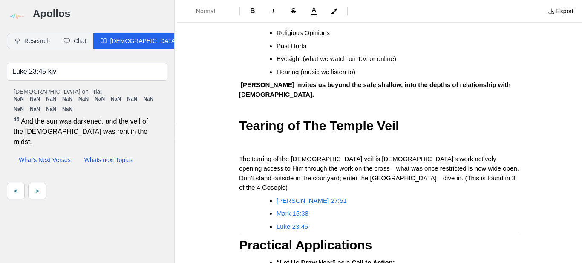
click at [409, 157] on span "The tearing of the temple veil is God's work actively opening access to Him thr…" at bounding box center [380, 173] width 282 height 36
click at [335, 196] on ul "Matthew 27:51 Mark 15:38 Luke 23:45" at bounding box center [383, 214] width 275 height 36
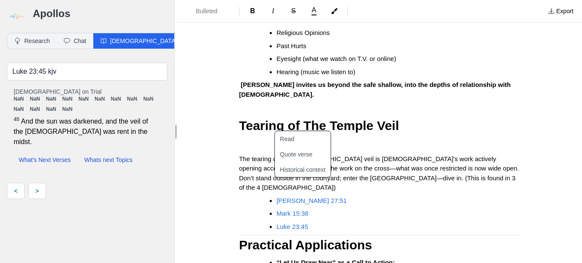
click at [310, 222] on li "Luke 23:45" at bounding box center [392, 227] width 230 height 10
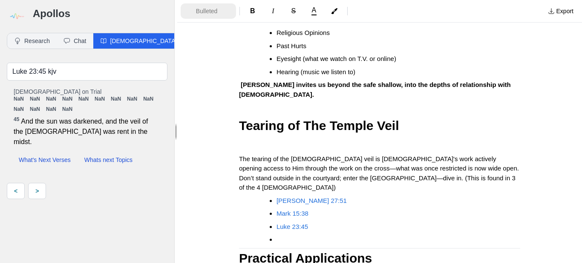
click at [201, 9] on span "Bulleted List" at bounding box center [211, 11] width 30 height 9
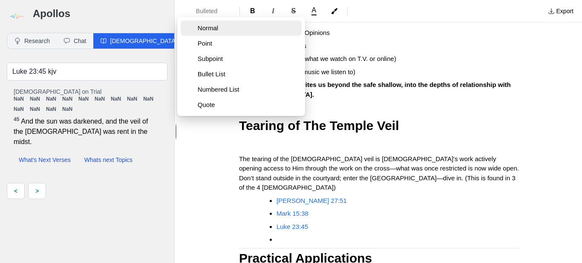
click at [202, 24] on span "Normal" at bounding box center [248, 28] width 101 height 9
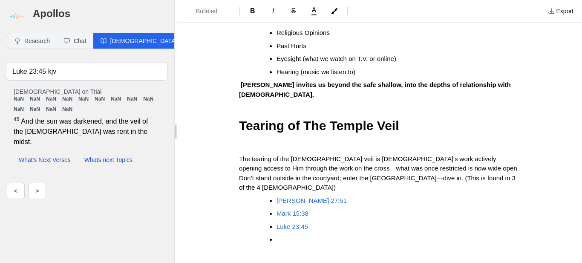
click at [424, 159] on p "The tearing of the [DEMOGRAPHIC_DATA] veil is [DEMOGRAPHIC_DATA]'s work activel…" at bounding box center [379, 173] width 281 height 38
click at [430, 122] on h3 "Tearing of The Temple Veil" at bounding box center [379, 135] width 281 height 38
click at [290, 196] on p "(Not going to re" at bounding box center [379, 201] width 281 height 10
click at [323, 196] on li "[PERSON_NAME] 27:51" at bounding box center [392, 201] width 230 height 10
click at [291, 235] on li at bounding box center [392, 240] width 230 height 10
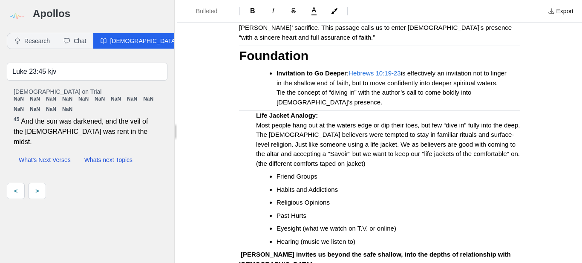
scroll to position [122, 0]
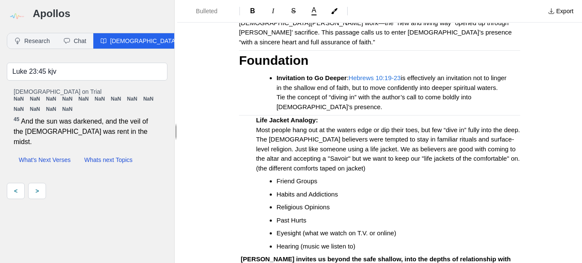
click at [385, 74] on span "Hebrews 10:19-23" at bounding box center [375, 77] width 52 height 7
click at [396, 27] on button "Read" at bounding box center [418, 22] width 66 height 15
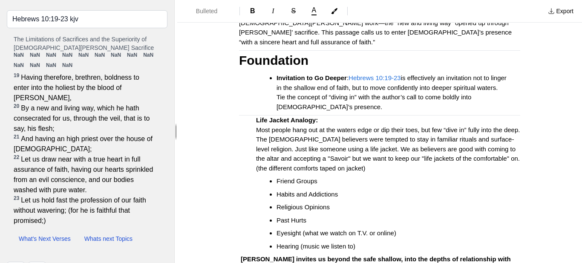
scroll to position [53, 0]
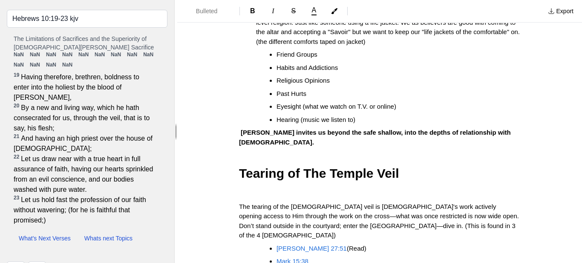
scroll to position [250, 0]
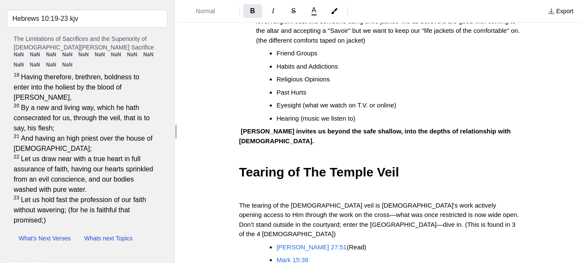
click at [475, 127] on p "[PERSON_NAME] invites us beyond the safe shallow, into the depths of relationsh…" at bounding box center [379, 136] width 281 height 19
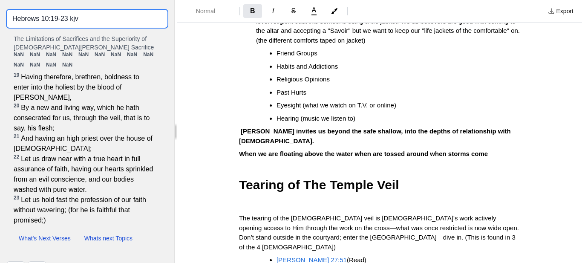
click at [68, 19] on input "Hebrews 10:19-23 kjv" at bounding box center [87, 19] width 161 height 18
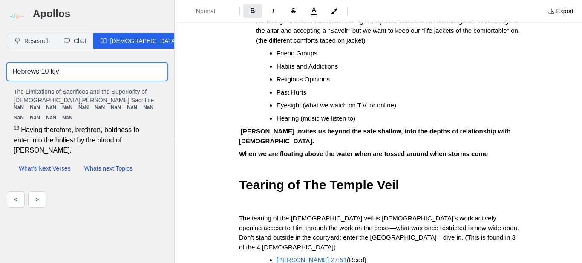
scroll to position [0, 0]
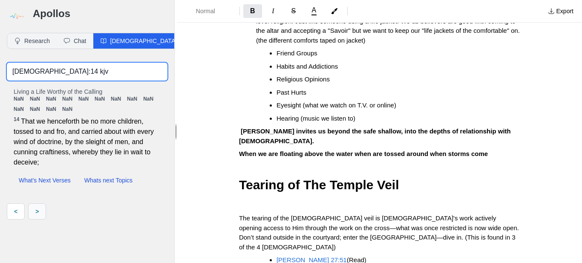
type input "Ephesians 4:14 kjv"
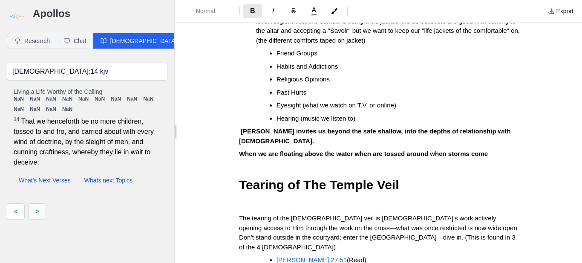
click at [40, 210] on link ">" at bounding box center [37, 211] width 18 height 16
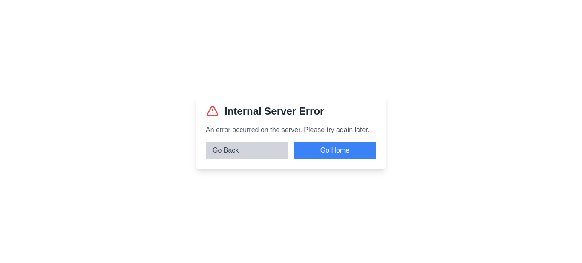
click at [235, 151] on button "Go Back" at bounding box center [247, 150] width 83 height 17
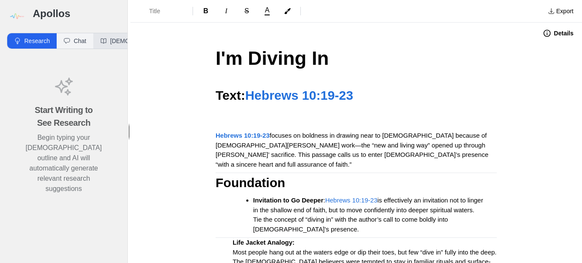
click at [121, 41] on button "[DEMOGRAPHIC_DATA]" at bounding box center [138, 40] width 91 height 15
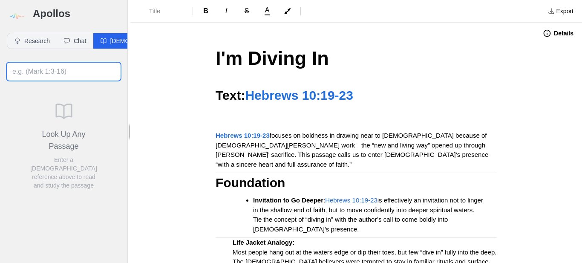
click at [48, 72] on input at bounding box center [64, 72] width 114 height 18
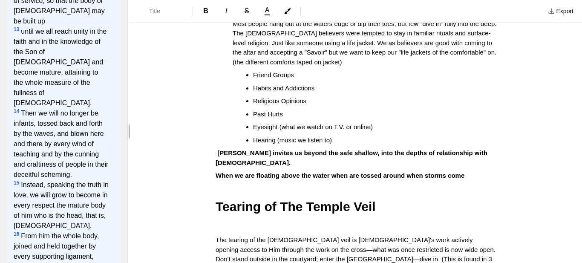
scroll to position [232, 0]
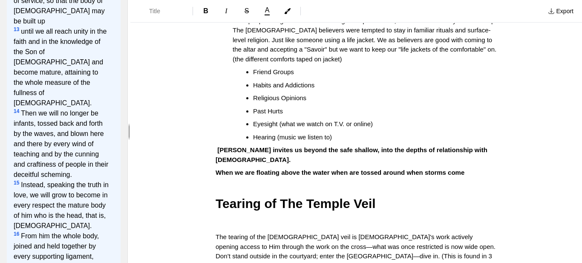
type input "Ephesians 4"
click at [449, 168] on p "When we are floating above the water when are tossed around when storms come" at bounding box center [356, 173] width 281 height 10
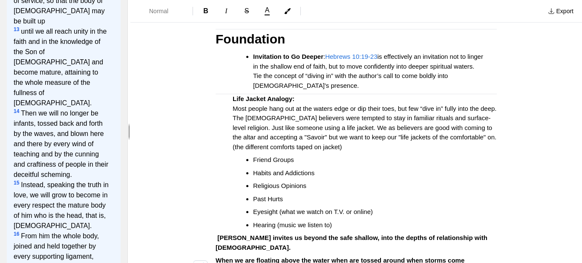
scroll to position [137, 0]
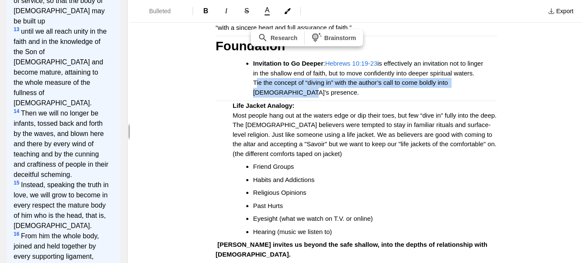
drag, startPoint x: 291, startPoint y: 82, endPoint x: 248, endPoint y: 73, distance: 43.7
click at [248, 73] on ul "Invitation to Go Deeper : Hebrews 10:19-23 is effectively an invitation not to …" at bounding box center [360, 78] width 275 height 38
click at [273, 73] on span "is effectively an invitation not to linger in the shallow end of faith, but to …" at bounding box center [369, 78] width 232 height 36
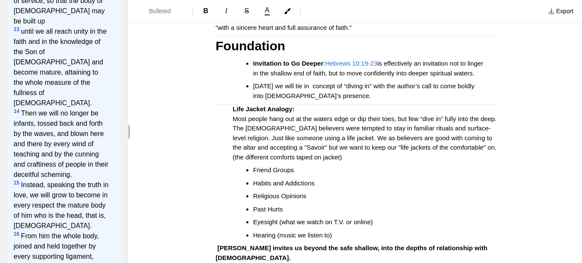
click at [249, 76] on ul "Invitation to Go Deeper : Hebrews 10:19-23 is effectively an invitation not to …" at bounding box center [360, 80] width 275 height 42
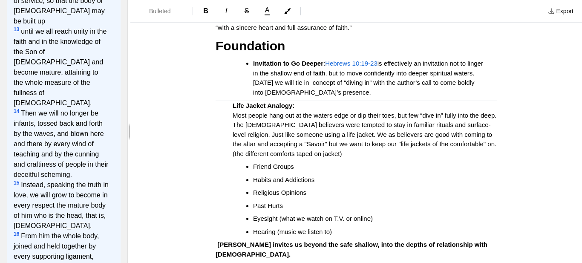
click at [418, 74] on span "is effectively an invitation not to linger in the shallow end of faith, but to …" at bounding box center [369, 78] width 232 height 36
click at [409, 72] on span "is effectively an invitation not to linger in the shallow end of faith, but to …" at bounding box center [369, 78] width 232 height 36
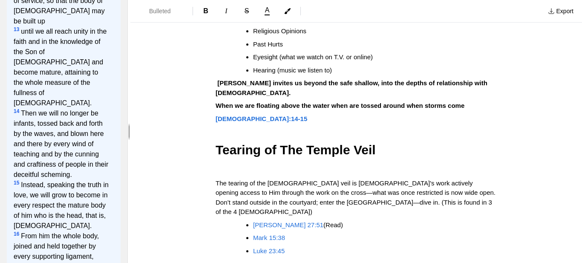
scroll to position [297, 0]
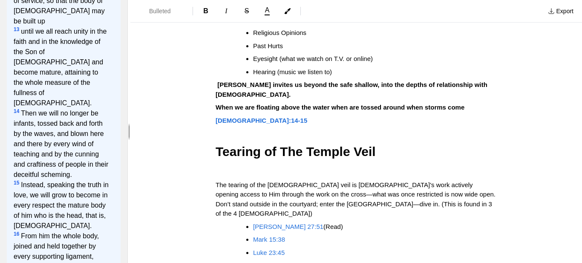
click at [288, 116] on p "[DEMOGRAPHIC_DATA]:14-15" at bounding box center [356, 121] width 281 height 10
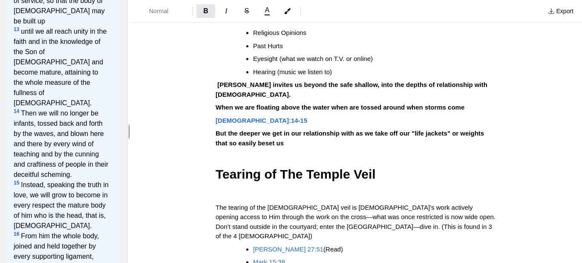
click at [444, 130] on strong "But the deeper we get in our relationship with as we take off our "life jackets…" at bounding box center [351, 138] width 270 height 17
click at [266, 129] on p "But the deeper we get in our relationship with as we take off our "life jackets…" at bounding box center [356, 138] width 281 height 19
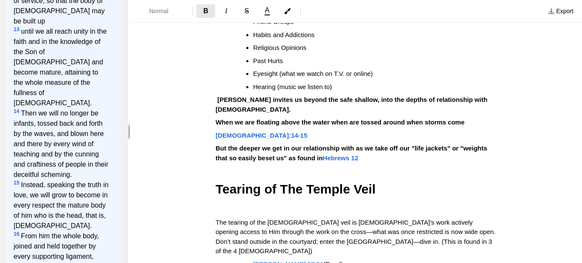
scroll to position [280, 0]
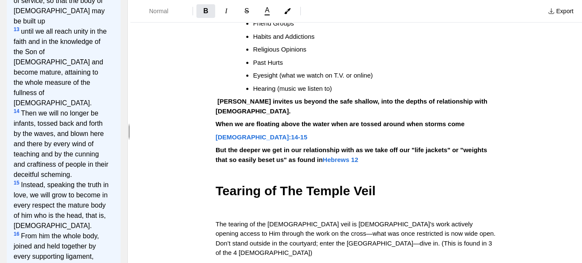
click at [217, 98] on strong "[PERSON_NAME] invites us beyond the safe shallow, into the depths of relationsh…" at bounding box center [353, 106] width 274 height 17
click at [336, 84] on li "Hearing (music we listen to)" at bounding box center [368, 89] width 230 height 10
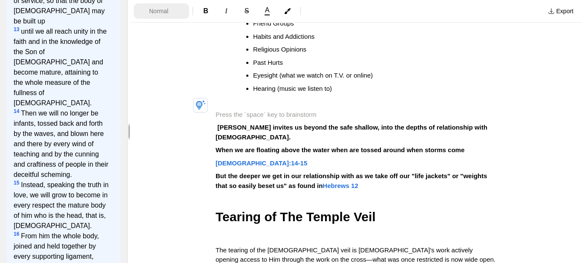
click at [148, 17] on button "Normal" at bounding box center [161, 10] width 55 height 15
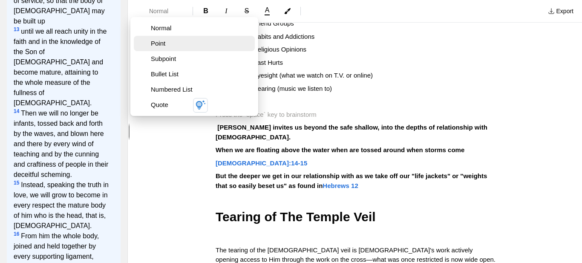
click at [159, 44] on span "Point" at bounding box center [201, 43] width 101 height 9
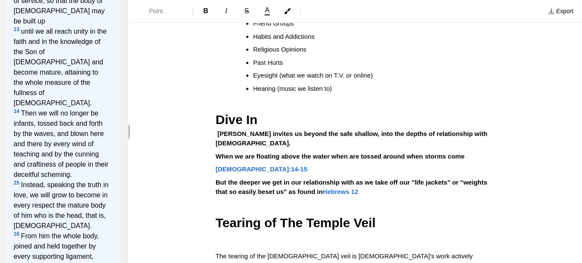
click at [454, 129] on p "[PERSON_NAME] invites us beyond the safe shallow, into the depths of relationsh…" at bounding box center [356, 138] width 281 height 19
click at [258, 110] on h2 "Dive In" at bounding box center [356, 119] width 281 height 19
click at [340, 178] on p "But the deeper we get in our relationship with as we take off our "life jackets…" at bounding box center [356, 187] width 281 height 19
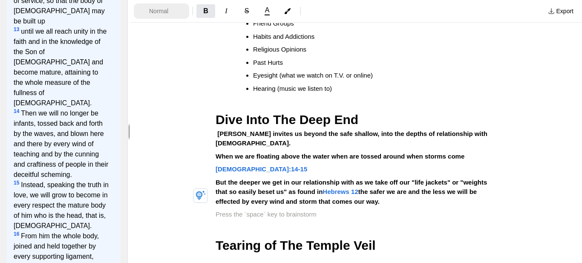
click at [154, 11] on span "Normal" at bounding box center [164, 11] width 30 height 9
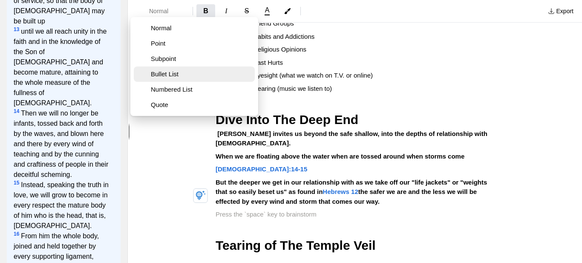
click at [160, 77] on span "Bullet List" at bounding box center [201, 74] width 101 height 9
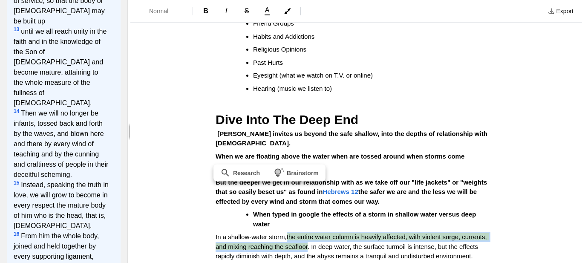
drag, startPoint x: 309, startPoint y: 218, endPoint x: 287, endPoint y: 210, distance: 23.1
click at [287, 232] on p "In a shallow-water storm, the entire water column is heavily affected, with vio…" at bounding box center [356, 246] width 281 height 29
click at [286, 12] on icon "button" at bounding box center [287, 11] width 6 height 6
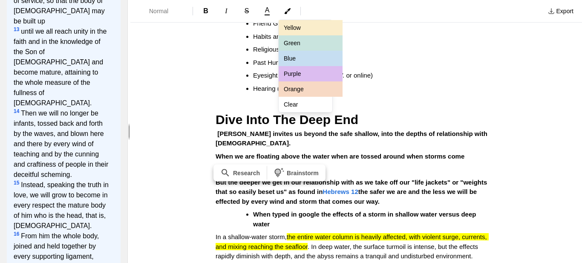
click at [300, 107] on button "Clear" at bounding box center [311, 104] width 64 height 15
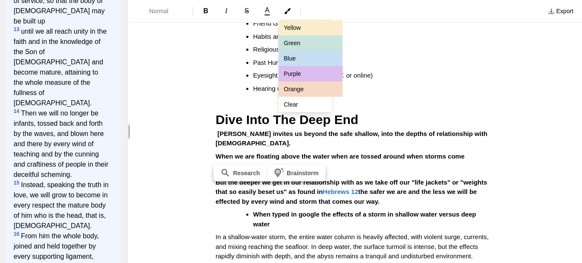
click at [415, 224] on div "Normal B I S A Yellow Green Blue Purple Orange Clear Export Details I'm Diving …" at bounding box center [356, 131] width 452 height 263
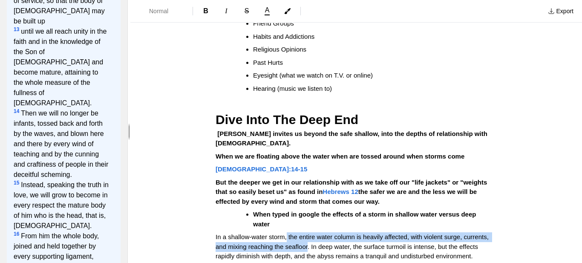
click at [475, 232] on p "In a shallow-water storm, the entire water column is heavily affected, with vio…" at bounding box center [356, 246] width 281 height 29
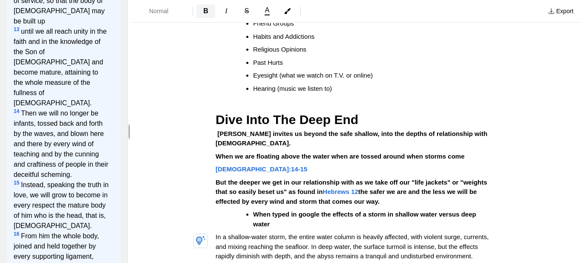
click at [209, 12] on button "B" at bounding box center [206, 11] width 19 height 14
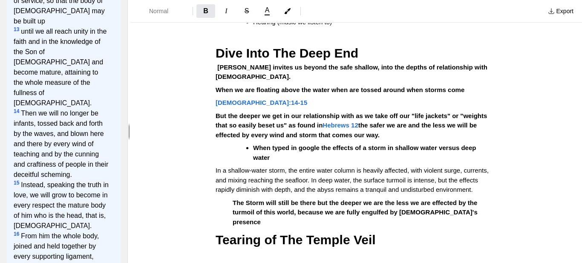
scroll to position [349, 0]
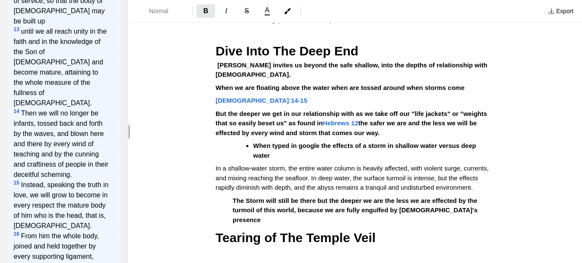
click at [413, 119] on strong "the safer we are and the less we will be effected by every wind and storm that …" at bounding box center [347, 127] width 263 height 17
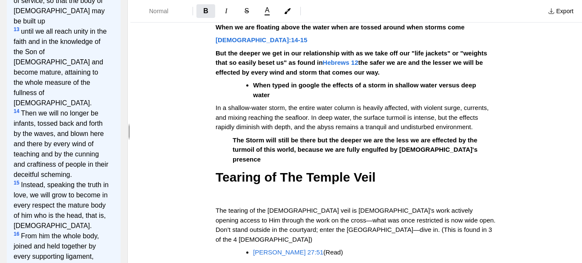
scroll to position [411, 0]
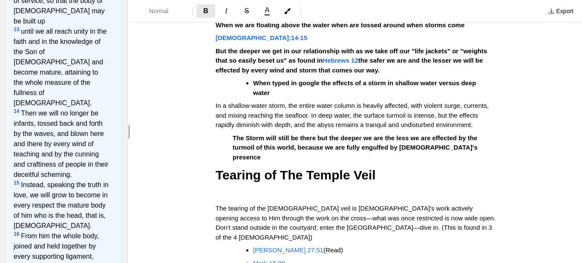
click at [402, 133] on p "The Storm will still be there but the deeper we are the less we are effected by…" at bounding box center [356, 147] width 281 height 29
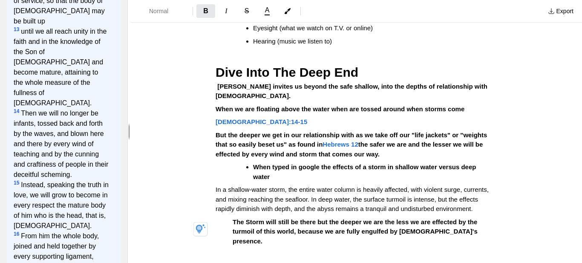
scroll to position [329, 0]
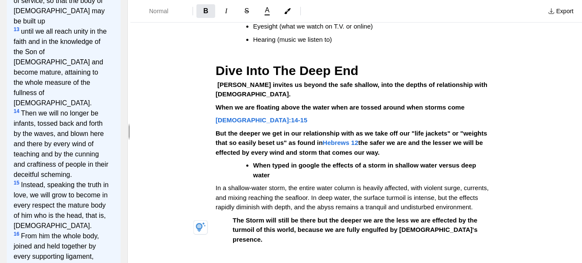
click at [349, 61] on h2 "Dive Into The Deep End" at bounding box center [356, 70] width 281 height 19
click at [266, 64] on span "Dive Into The Deep" at bounding box center [273, 71] width 115 height 14
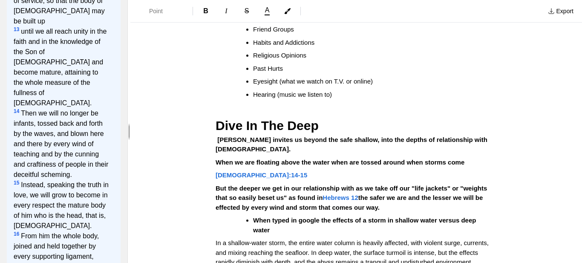
scroll to position [270, 0]
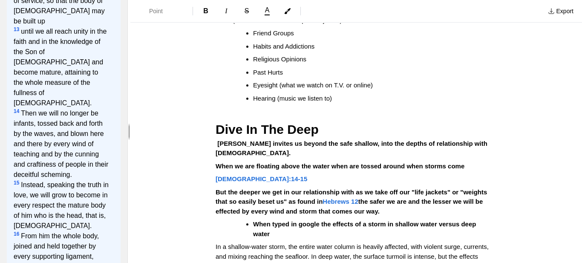
click at [329, 120] on h2 "Dive In The Deep" at bounding box center [356, 129] width 281 height 19
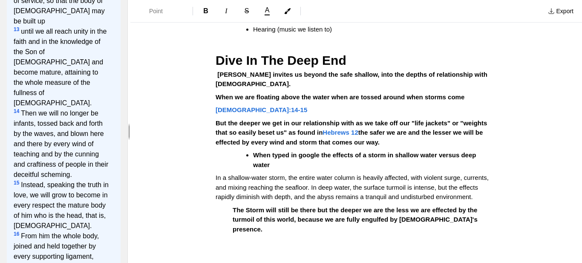
scroll to position [338, 0]
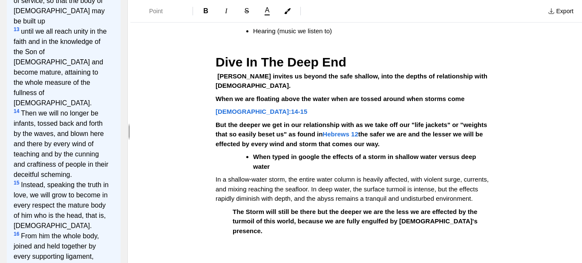
click at [216, 95] on strong "When we are floating above the water when are tossed around when storms come" at bounding box center [340, 98] width 249 height 7
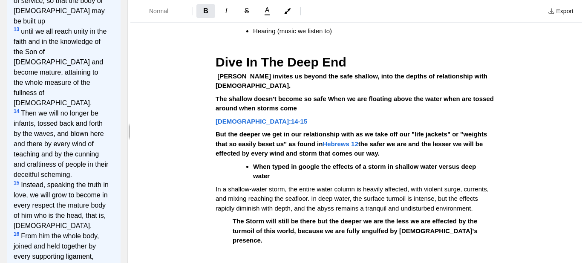
click at [325, 95] on strong "The shallow doesn't become so safe When we are floating above the water when ar…" at bounding box center [356, 103] width 280 height 17
click at [441, 95] on strong "The shallow doesn't become so safe when we are floating above the water when ar…" at bounding box center [355, 103] width 279 height 17
click at [232, 95] on strong "The shallow doesn't become so safe when we are floating above the water we are …" at bounding box center [351, 103] width 271 height 17
click at [257, 94] on p "The shallow doesn't become so safe when we are floating above the water we are …" at bounding box center [356, 103] width 281 height 19
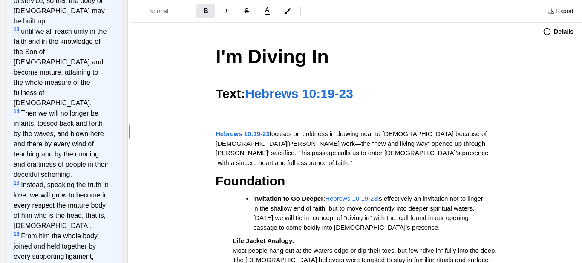
scroll to position [0, 0]
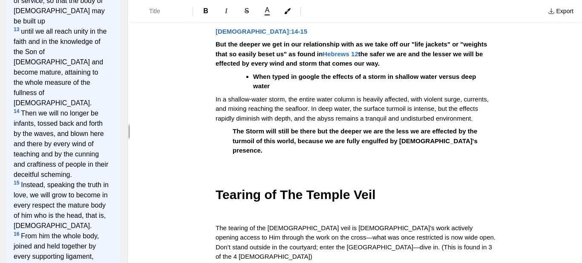
scroll to position [432, 0]
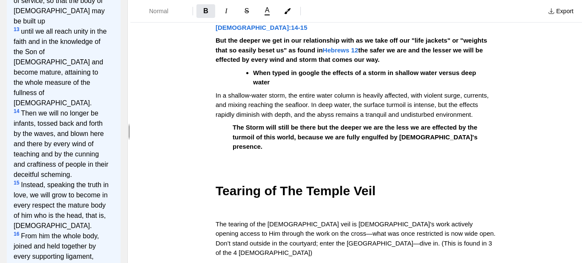
click at [406, 123] on p "The Storm will still be there but the deeper we are the less we are effected by…" at bounding box center [356, 137] width 281 height 29
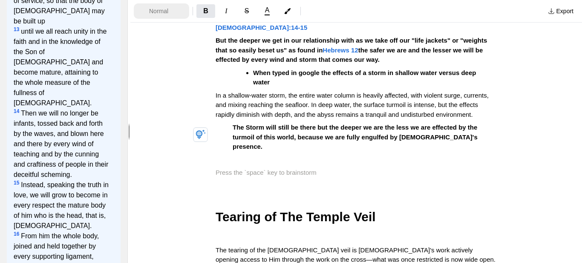
click at [157, 7] on span "Normal" at bounding box center [164, 11] width 30 height 9
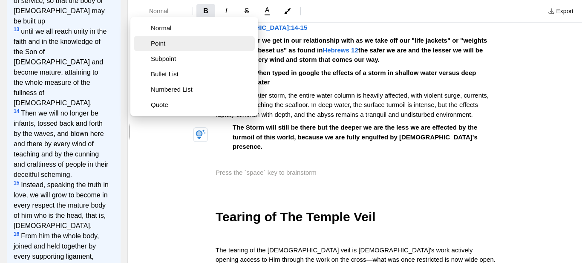
click at [158, 49] on button "Point" at bounding box center [194, 43] width 121 height 15
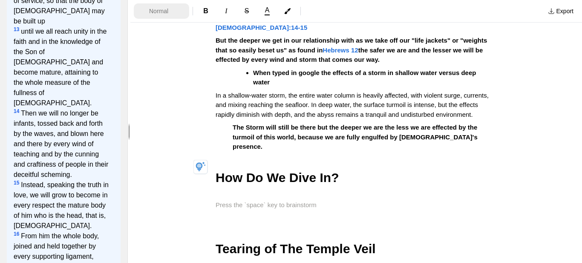
click at [146, 13] on button "Normal" at bounding box center [161, 10] width 55 height 15
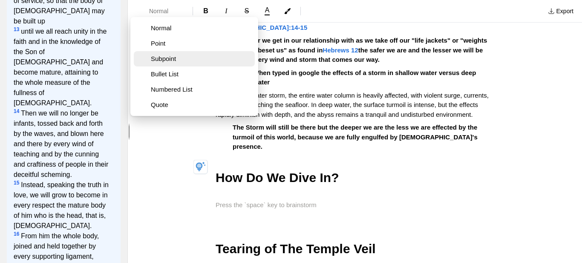
click at [161, 59] on span "Subpoint" at bounding box center [201, 59] width 101 height 9
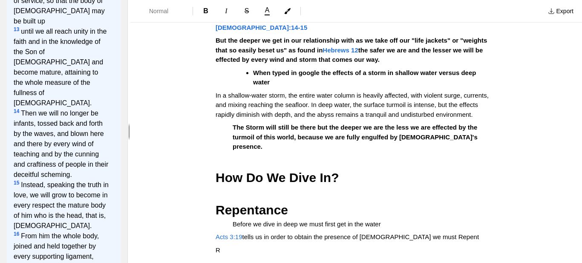
click at [233, 220] on span "Before we dive in deep we must first get in the water" at bounding box center [307, 223] width 148 height 7
click at [165, 16] on button "Normal" at bounding box center [161, 10] width 55 height 15
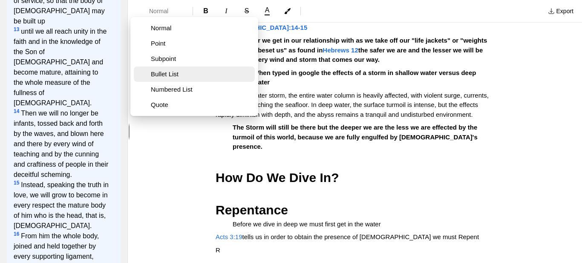
click at [168, 75] on span "Bullet List" at bounding box center [201, 74] width 101 height 9
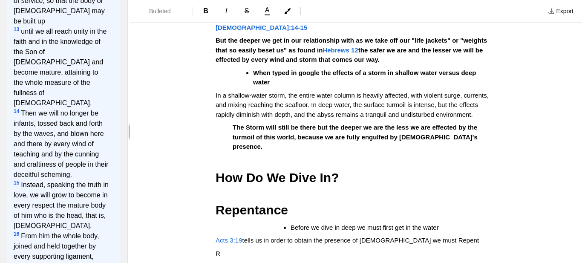
click at [216, 237] on span "Acts 3:19" at bounding box center [229, 240] width 27 height 7
click at [215, 216] on div ""I'm Diving In" Text: Hebrews 10:19-23 Hebrews 10:19-23 focuses on boldness in …" at bounding box center [356, 233] width 341 height 1243
click at [170, 10] on span "Normal" at bounding box center [164, 11] width 30 height 9
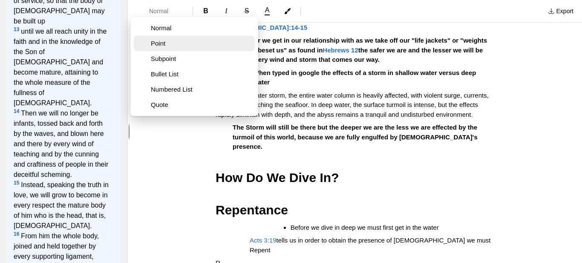
click at [170, 48] on button "Point" at bounding box center [194, 43] width 121 height 15
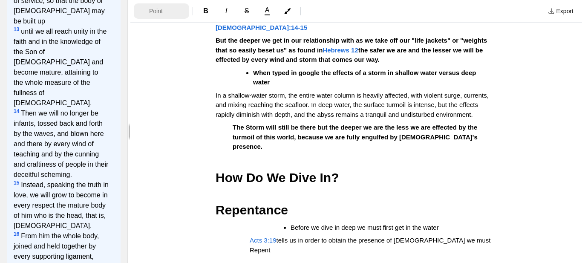
click at [165, 9] on span "Point" at bounding box center [164, 11] width 30 height 9
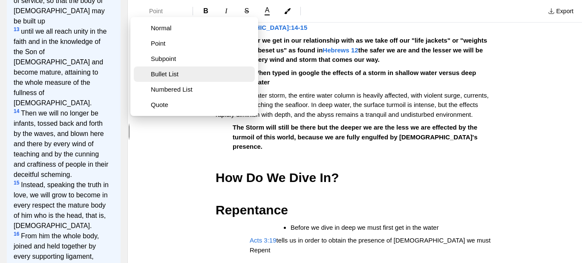
click at [168, 69] on button "Bullet List" at bounding box center [194, 74] width 121 height 15
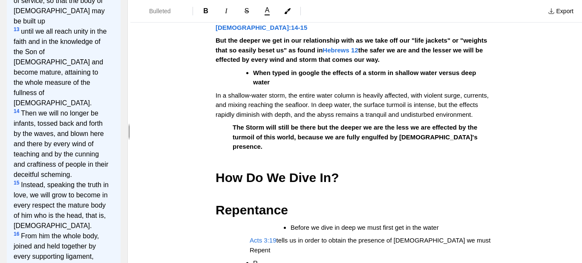
click at [290, 223] on ul "Before we dive in deep we must first get in the water" at bounding box center [371, 228] width 223 height 10
click at [250, 237] on span "Acts 3:19" at bounding box center [263, 240] width 27 height 7
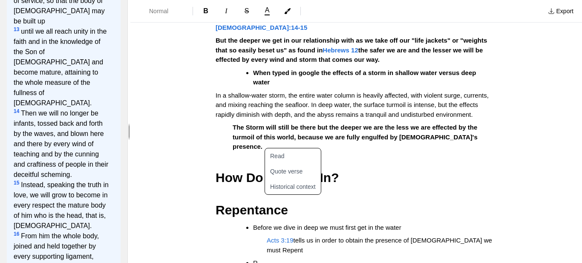
click at [259, 258] on li "R" at bounding box center [368, 263] width 230 height 10
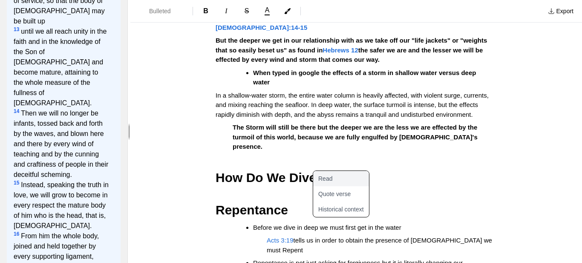
click at [332, 176] on button "Read" at bounding box center [346, 178] width 66 height 15
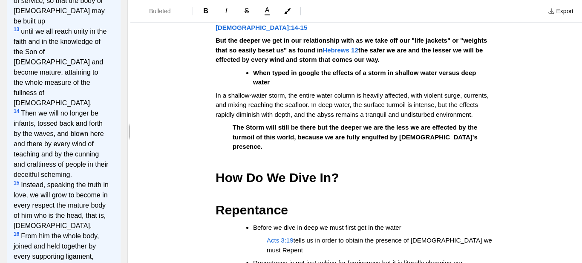
scroll to position [0, 0]
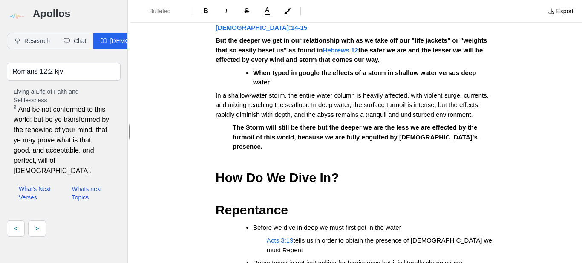
click at [322, 258] on li "Repentance is not just asking for forgiveness but it is literally changing our …" at bounding box center [368, 267] width 230 height 19
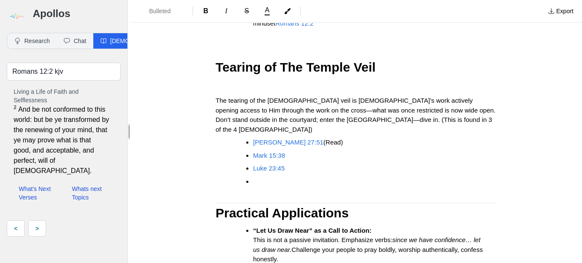
scroll to position [679, 0]
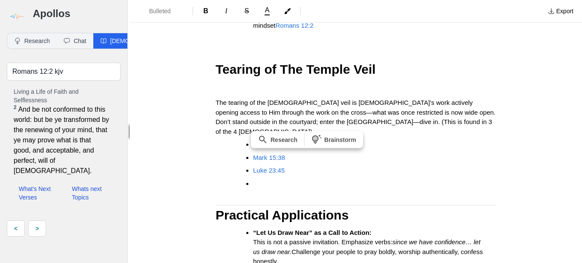
drag, startPoint x: 254, startPoint y: 174, endPoint x: 307, endPoint y: 203, distance: 59.9
click at [307, 228] on li "“Let Us Draw Near” as a Call to Action: This is not a passive invitation. Empha…" at bounding box center [368, 247] width 230 height 38
copy li "“Let Us Draw Near” as a Call to Action: This is not a passive invitation. Empha…"
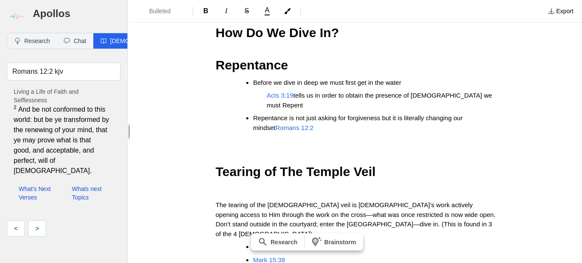
scroll to position [574, 0]
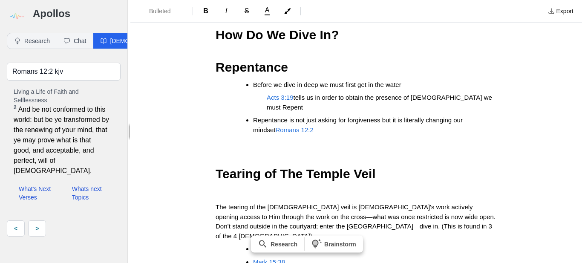
click at [320, 116] on li "Repentance is not just asking for forgiveness but it is literally changing our …" at bounding box center [368, 125] width 230 height 19
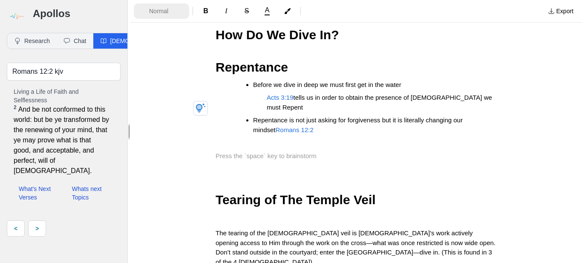
click at [157, 11] on span "Normal" at bounding box center [164, 11] width 30 height 9
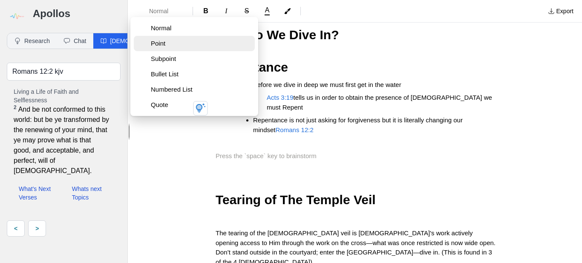
click at [166, 41] on span "Point" at bounding box center [201, 43] width 101 height 9
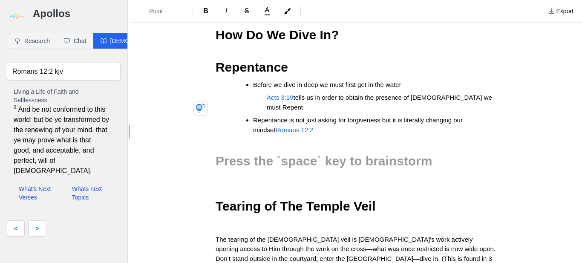
click at [285, 58] on h3 "Repentance" at bounding box center [356, 67] width 281 height 19
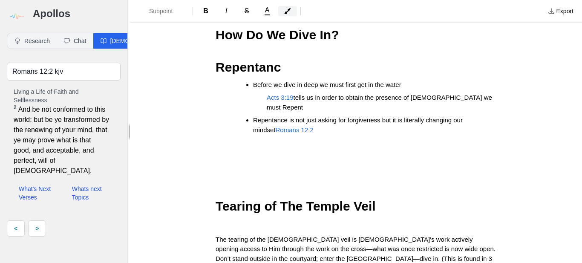
scroll to position [572, 0]
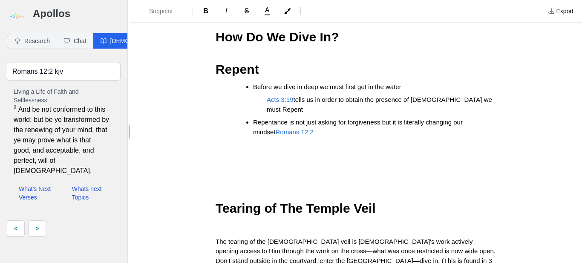
click at [323, 118] on li "Repentance is not just asking for forgiveness but it is literally changing our …" at bounding box center [368, 127] width 230 height 19
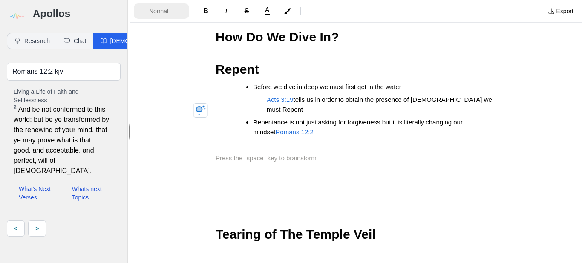
click at [170, 9] on span "Normal" at bounding box center [164, 11] width 30 height 9
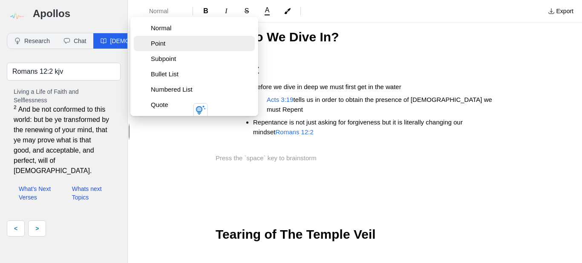
click at [162, 48] on button "Point" at bounding box center [194, 43] width 121 height 15
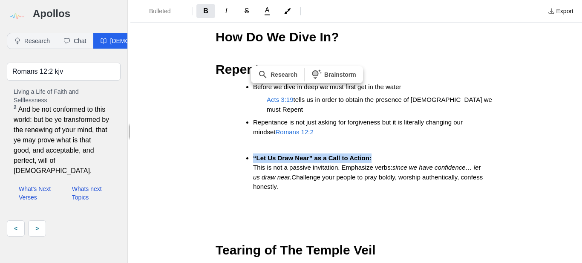
drag, startPoint x: 365, startPoint y: 111, endPoint x: 281, endPoint y: 104, distance: 84.7
click at [281, 104] on div ""I'm Diving In" Text: [DEMOGRAPHIC_DATA]:19-23 [DEMOGRAPHIC_DATA]:19-23 focuses…" at bounding box center [356, 135] width 341 height 1327
click at [161, 16] on button "Bulleted List" at bounding box center [161, 10] width 55 height 15
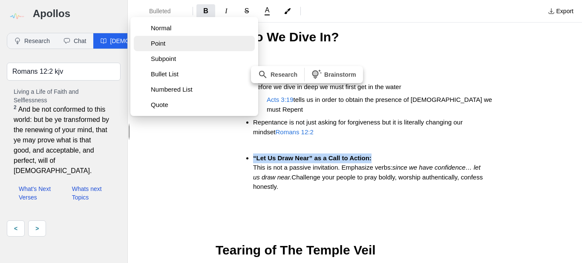
click at [162, 46] on span "Point" at bounding box center [201, 43] width 101 height 9
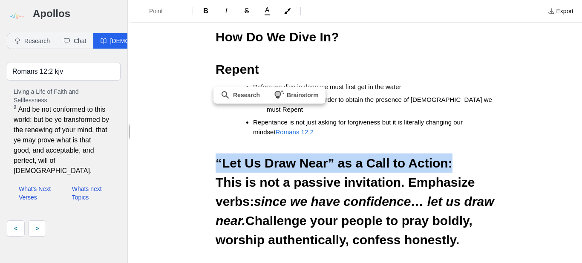
drag, startPoint x: 217, startPoint y: 130, endPoint x: 430, endPoint y: 199, distance: 223.3
click at [430, 199] on h2 "“Let Us Draw Near” as a Call to Action: This is not a passive invitation. Empha…" at bounding box center [356, 202] width 281 height 96
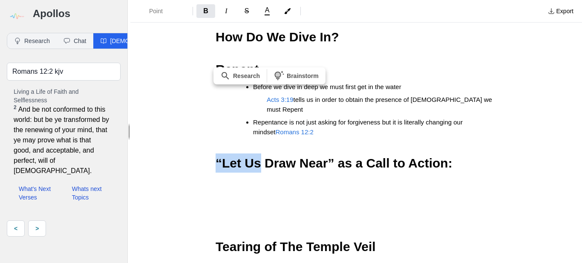
drag, startPoint x: 255, startPoint y: 114, endPoint x: 215, endPoint y: 113, distance: 39.7
click at [216, 156] on strong "“Let Us Draw Near” as a Call to Action:" at bounding box center [334, 163] width 237 height 14
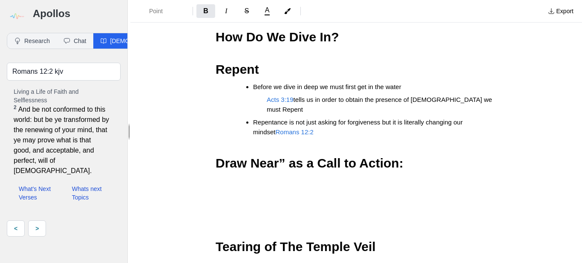
click at [283, 156] on strong "Draw Near” as a Call to Action:" at bounding box center [310, 163] width 188 height 14
click at [391, 154] on h2 "Draw Near as a Call to Action:" at bounding box center [356, 173] width 281 height 38
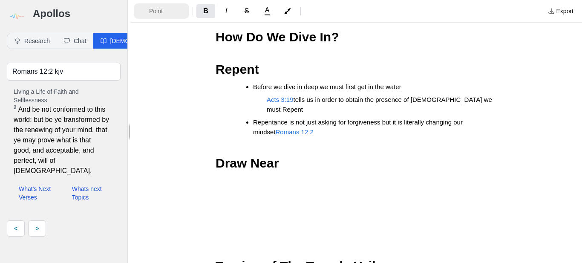
click at [154, 12] on span "Point" at bounding box center [164, 11] width 30 height 9
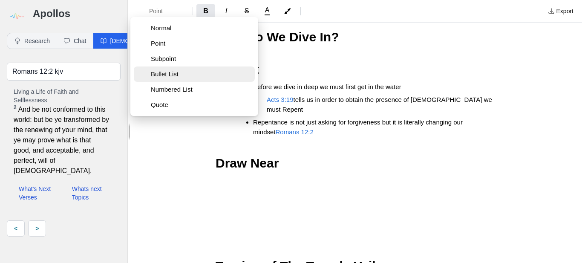
click at [154, 72] on span "Bullet List" at bounding box center [201, 74] width 101 height 9
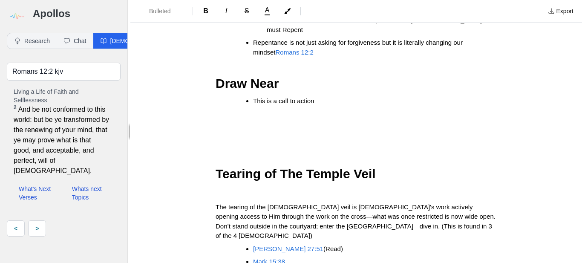
scroll to position [657, 0]
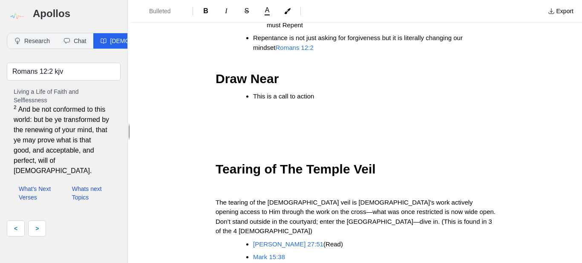
click at [279, 93] on span "This is a call to action" at bounding box center [283, 96] width 61 height 7
click at [426, 92] on li "This is a not a passive invitation but rather a call to action" at bounding box center [368, 101] width 230 height 19
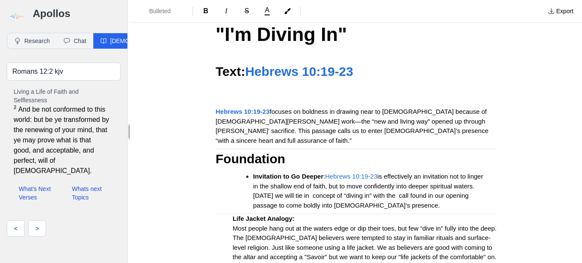
scroll to position [12, 0]
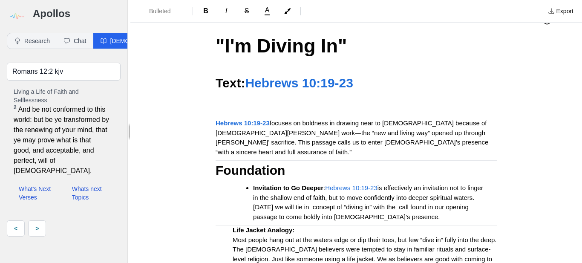
click at [232, 124] on strong "Hebrews 10:19-23" at bounding box center [243, 122] width 54 height 7
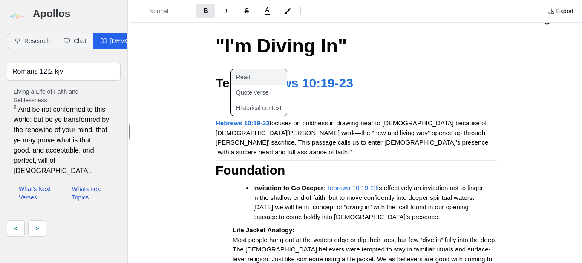
click at [245, 76] on button "Read" at bounding box center [264, 77] width 66 height 15
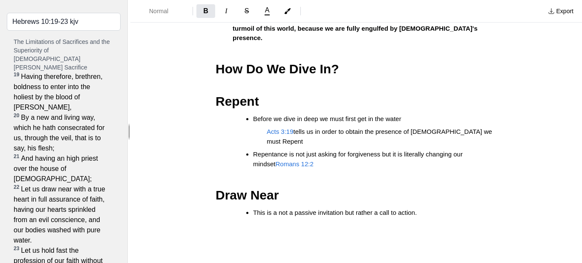
scroll to position [547, 0]
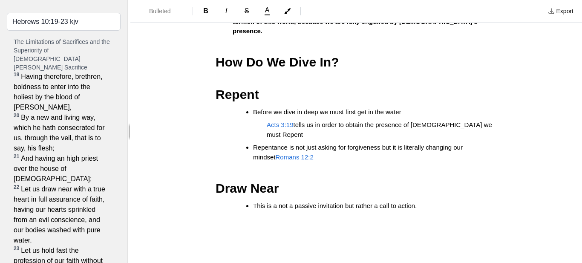
click at [422, 201] on li "This is a not a passive invitation but rather a call to action." at bounding box center [368, 210] width 230 height 19
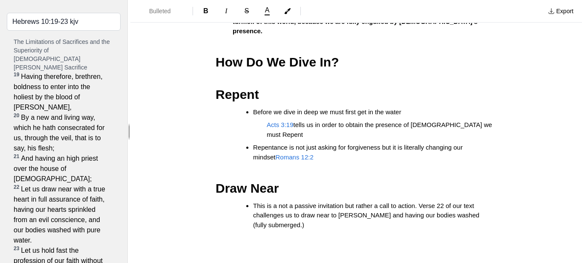
click at [292, 201] on li "This is a not a passive invitation but rather a call to action. Verse 22 of our…" at bounding box center [368, 220] width 230 height 38
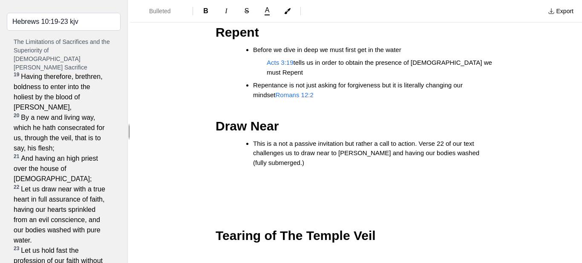
scroll to position [607, 0]
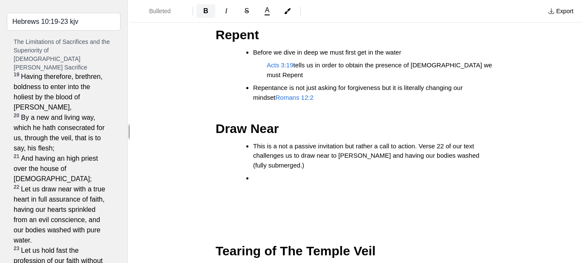
click at [203, 13] on button "B" at bounding box center [206, 11] width 19 height 14
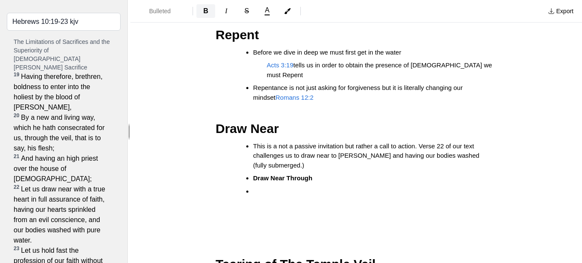
click at [206, 11] on span "B" at bounding box center [205, 10] width 5 height 7
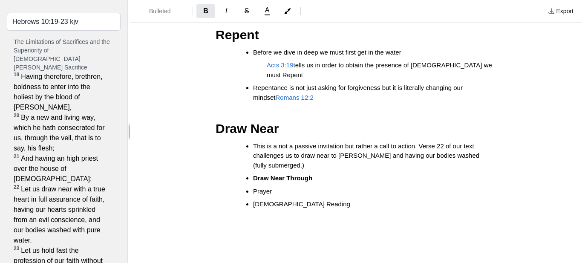
click at [309, 174] on strong "Draw Near Through" at bounding box center [282, 177] width 59 height 7
click at [295, 200] on li "[DEMOGRAPHIC_DATA] Reading" at bounding box center [368, 209] width 230 height 19
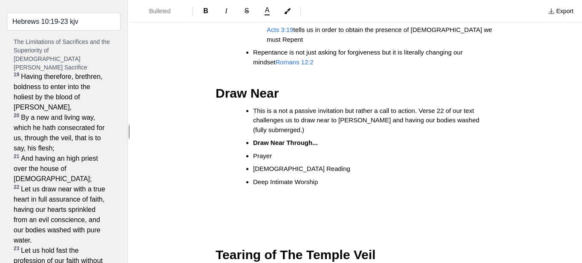
scroll to position [640, 0]
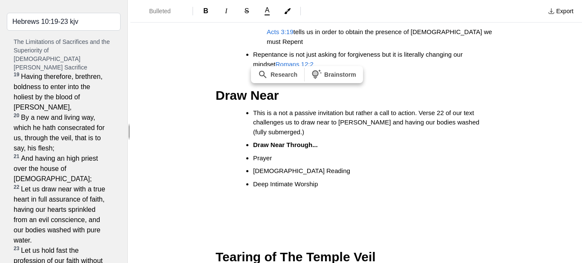
drag, startPoint x: 252, startPoint y: 110, endPoint x: 320, endPoint y: 138, distance: 73.2
click at [320, 138] on ul "This is a not a passive invitation but rather a call to action. Verse 22 of our…" at bounding box center [360, 153] width 275 height 90
click at [172, 15] on button "Bulleted List" at bounding box center [161, 10] width 55 height 15
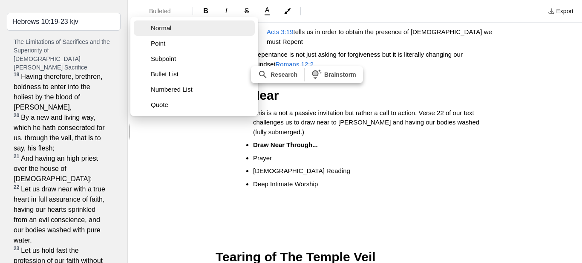
click at [173, 24] on span "Normal" at bounding box center [201, 28] width 101 height 9
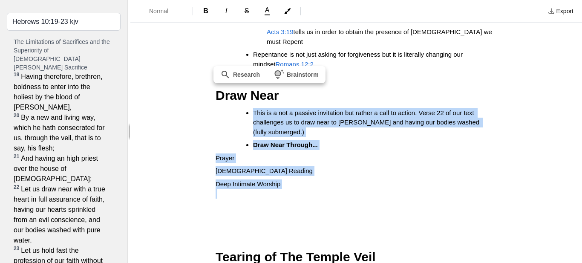
click at [216, 154] on span "Prayer" at bounding box center [225, 157] width 19 height 7
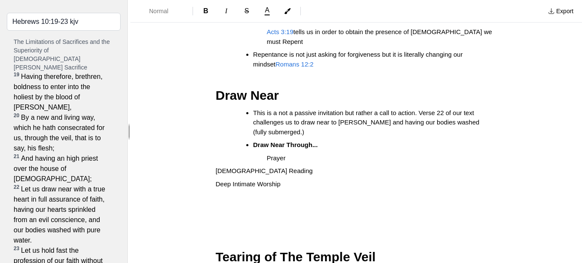
click at [216, 167] on span "[DEMOGRAPHIC_DATA] Reading" at bounding box center [264, 170] width 97 height 7
click at [215, 133] on div ""I'm Diving In" Text: [DEMOGRAPHIC_DATA]:19-23 [DEMOGRAPHIC_DATA]:19-23 focuses…" at bounding box center [356, 105] width 341 height 1402
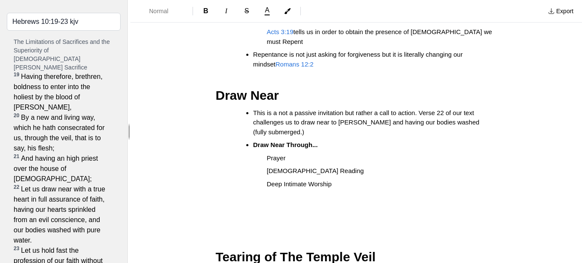
click at [336, 180] on p "Deep Intimate Worship" at bounding box center [356, 189] width 281 height 19
click at [286, 154] on span "Prayer" at bounding box center [276, 157] width 19 height 7
drag, startPoint x: 93, startPoint y: 23, endPoint x: 28, endPoint y: 17, distance: 65.1
click at [28, 17] on input "Hebrews 10:19-23 kjv" at bounding box center [64, 22] width 114 height 18
type input "H"
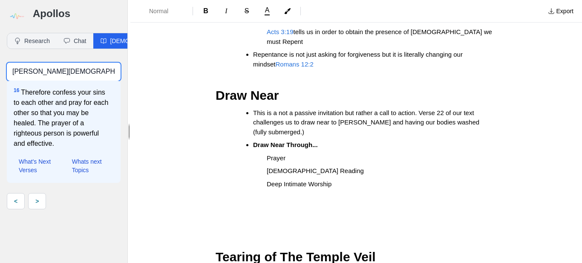
scroll to position [0, 0]
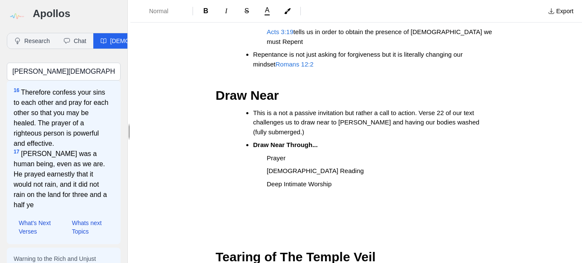
click at [290, 154] on p "Prayer" at bounding box center [356, 159] width 281 height 10
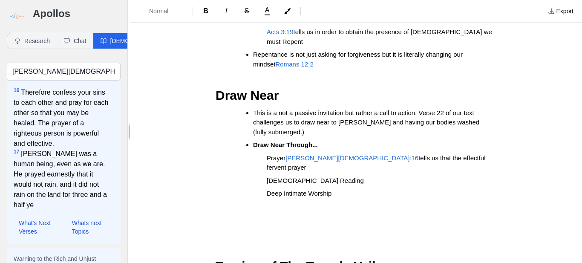
click at [387, 154] on span "tells us that the effectful fervent prayer" at bounding box center [377, 162] width 221 height 17
click at [434, 154] on span "tells us that the effectual fervent prayer" at bounding box center [378, 162] width 223 height 17
click at [475, 154] on span "tells us that the effectual fervent prayer of a righteoud man avail" at bounding box center [378, 162] width 223 height 17
click at [307, 126] on div ""I'm Diving In" Text: [DEMOGRAPHIC_DATA]:19-23 [DEMOGRAPHIC_DATA]:19-23 focuses…" at bounding box center [356, 109] width 341 height 1411
click at [283, 154] on p "Prayer James 5:16 tells us that the effectual fervent prayer of a righteous man…" at bounding box center [356, 163] width 281 height 19
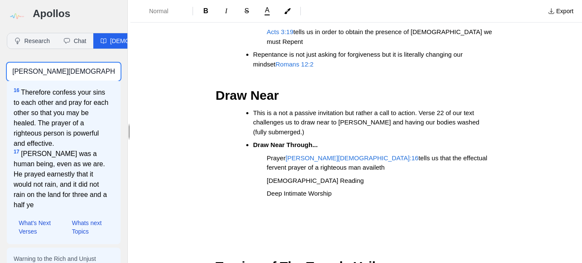
click at [70, 70] on input "James 5:16-17" at bounding box center [64, 72] width 114 height 18
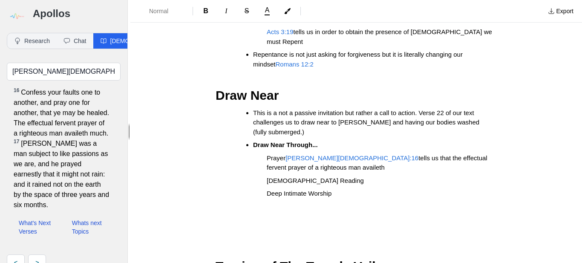
click at [295, 154] on p "Prayer James 5:16 tells us that the effectual fervent prayer of a righteous man…" at bounding box center [356, 163] width 281 height 19
click at [307, 177] on span "[DEMOGRAPHIC_DATA] Reading" at bounding box center [315, 180] width 97 height 7
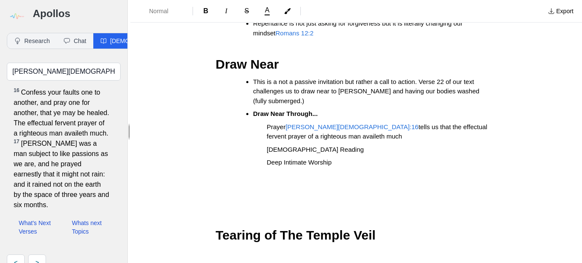
scroll to position [676, 0]
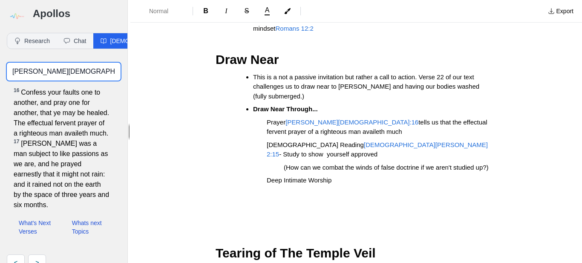
drag, startPoint x: 70, startPoint y: 70, endPoint x: 0, endPoint y: 36, distance: 77.8
click at [0, 36] on div "Research Chat Bible Main Passage null Biblical Anchor Passages Compile the core…" at bounding box center [63, 152] width 127 height 252
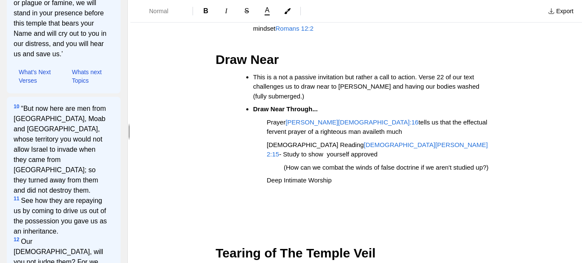
scroll to position [697, 0]
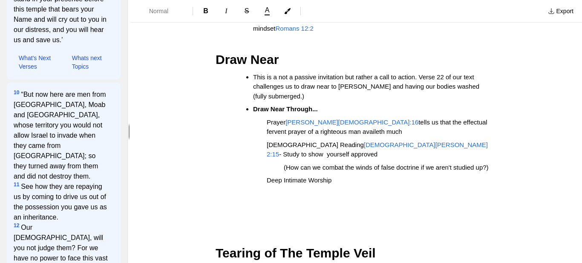
drag, startPoint x: 126, startPoint y: 17, endPoint x: 126, endPoint y: 91, distance: 74.6
click at [126, 91] on div "Apollos Research Chat Bible Main Passage null Biblical Anchor Passages Compile …" at bounding box center [63, 131] width 127 height 263
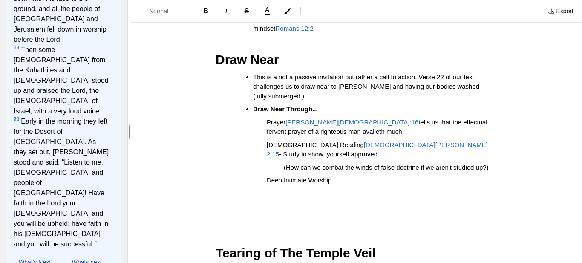
scroll to position [1507, 0]
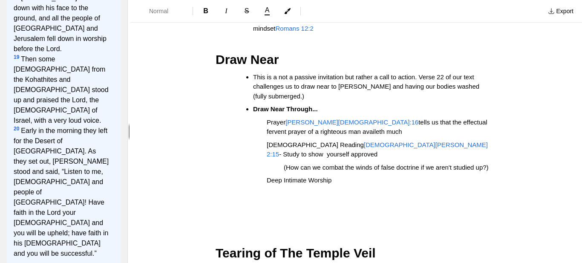
click at [333, 176] on p "Deep Intimate Worship" at bounding box center [356, 185] width 281 height 19
click at [337, 177] on span "Deep Intimate Worship - Worship is our weapon in warfare" at bounding box center [349, 180] width 165 height 7
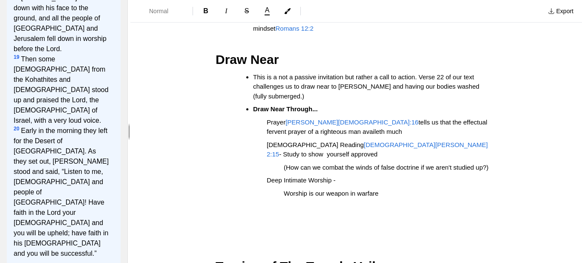
click at [337, 176] on p "Deep Intimate Worship -" at bounding box center [356, 181] width 281 height 10
click at [380, 189] on p "Worship is our weapon in warfare" at bounding box center [356, 198] width 281 height 19
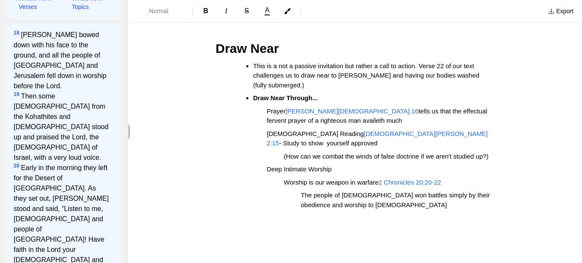
scroll to position [692, 0]
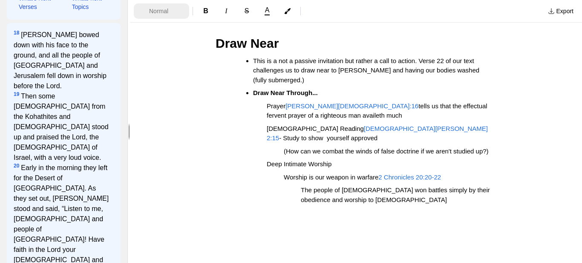
click at [154, 13] on span "Normal" at bounding box center [164, 11] width 30 height 9
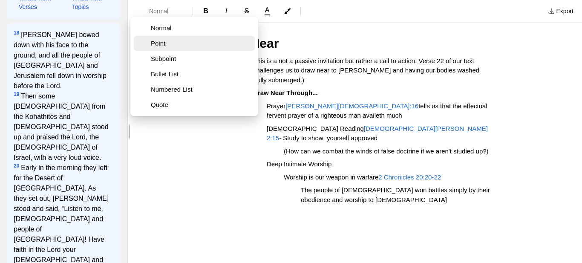
click at [163, 49] on button "Point" at bounding box center [194, 43] width 121 height 15
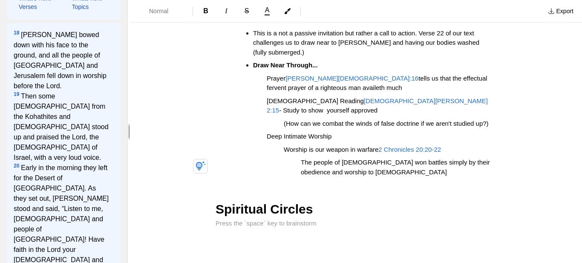
scroll to position [722, 0]
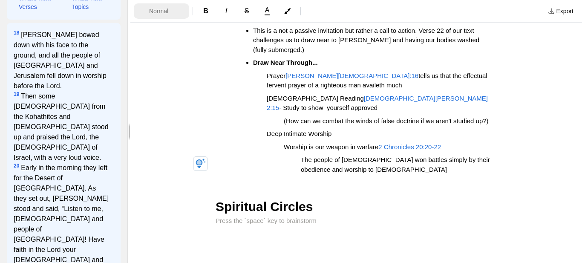
click at [162, 9] on span "Normal" at bounding box center [164, 11] width 30 height 9
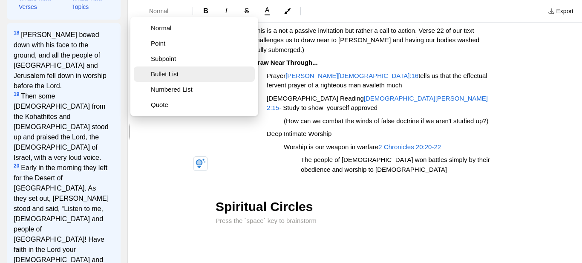
click at [159, 69] on button "Bullet List" at bounding box center [194, 74] width 121 height 15
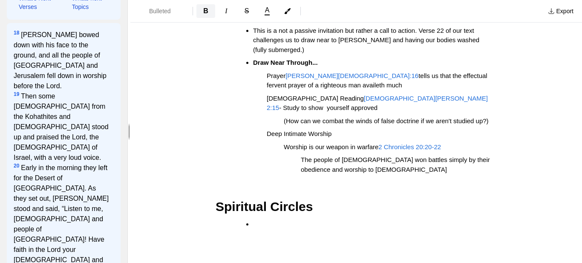
click at [202, 15] on button "B" at bounding box center [206, 11] width 19 height 14
click at [205, 9] on span "B" at bounding box center [205, 10] width 5 height 7
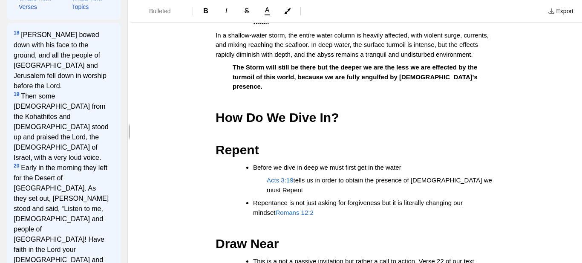
click at [406, 163] on li "Before we dive in deep we must first get in the water" at bounding box center [368, 168] width 230 height 10
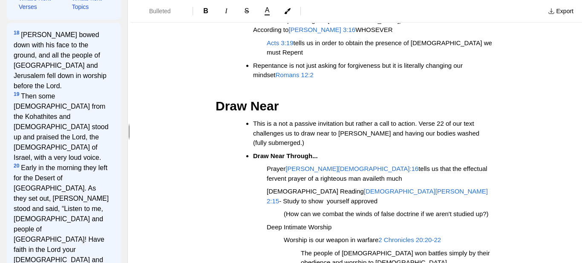
scroll to position [666, 0]
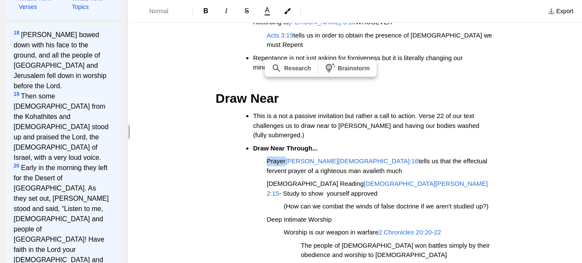
drag, startPoint x: 268, startPoint y: 104, endPoint x: 284, endPoint y: 99, distance: 17.4
click at [284, 156] on p "Prayer James 5:16 tells us that the effectual fervent prayer of a righteous man…" at bounding box center [356, 165] width 281 height 19
click at [270, 12] on button "A" at bounding box center [267, 11] width 19 height 12
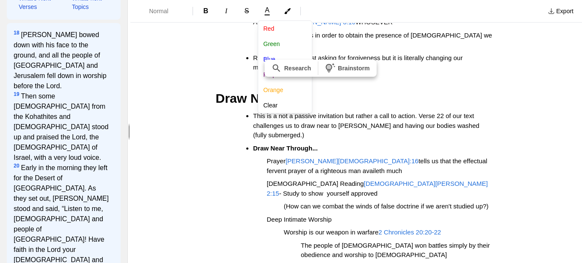
click at [244, 113] on div "Normal B I S A [PERSON_NAME] Blue Purple Orange Clear Export Details "I'm Divin…" at bounding box center [356, 131] width 452 height 263
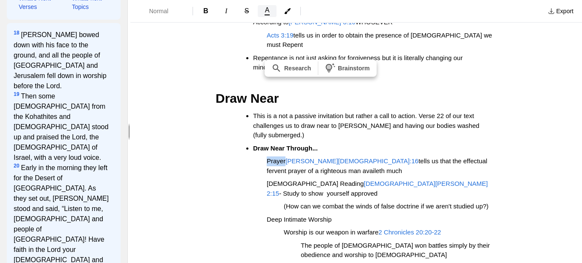
click at [266, 13] on span "A" at bounding box center [267, 10] width 5 height 7
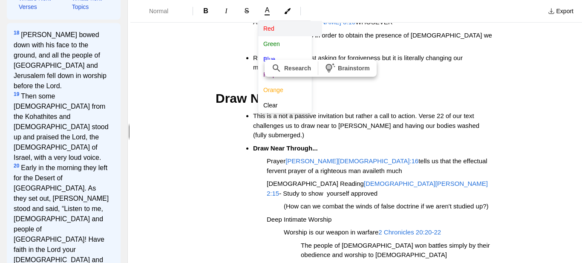
click at [268, 29] on button "Red" at bounding box center [290, 28] width 64 height 15
click at [252, 174] on div "Normal B I S A [PERSON_NAME] Blue Purple Orange Clear Export Details "I'm Divin…" at bounding box center [356, 131] width 452 height 263
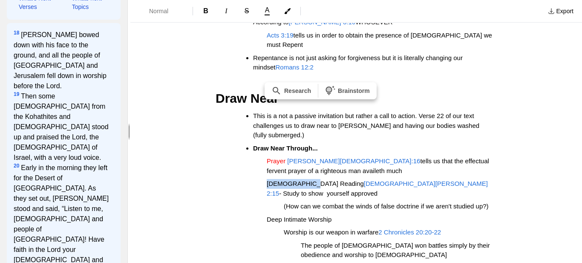
drag, startPoint x: 268, startPoint y: 125, endPoint x: 304, endPoint y: 127, distance: 36.3
click at [304, 180] on span "[DEMOGRAPHIC_DATA] Reading" at bounding box center [315, 183] width 97 height 7
click at [269, 17] on button "A" at bounding box center [267, 11] width 19 height 12
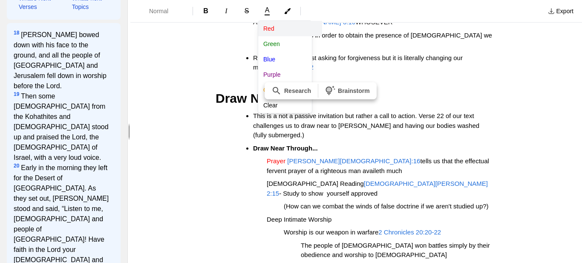
click at [269, 27] on button "Red" at bounding box center [290, 28] width 64 height 15
click at [268, 175] on div "Normal B I S A [PERSON_NAME] Blue Purple Orange Clear Export Details "I'm Divin…" at bounding box center [356, 131] width 452 height 263
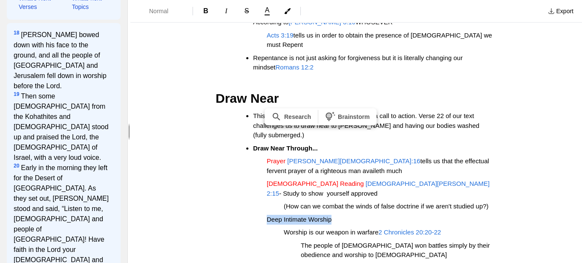
drag, startPoint x: 267, startPoint y: 153, endPoint x: 332, endPoint y: 152, distance: 65.7
click at [332, 216] on span "Deep Intimate Worship" at bounding box center [299, 219] width 65 height 7
click at [267, 11] on span "A" at bounding box center [267, 10] width 5 height 7
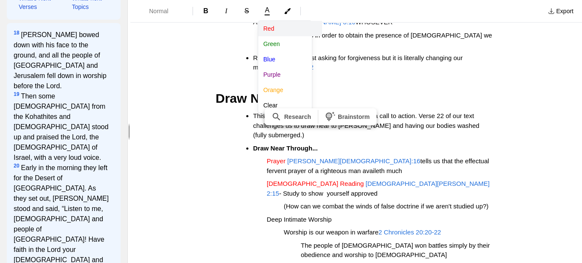
click at [266, 26] on button "Red" at bounding box center [290, 28] width 64 height 15
click at [228, 169] on div "Normal B I S A [PERSON_NAME] Blue Purple Orange Clear Export Details "I'm Divin…" at bounding box center [356, 131] width 452 height 263
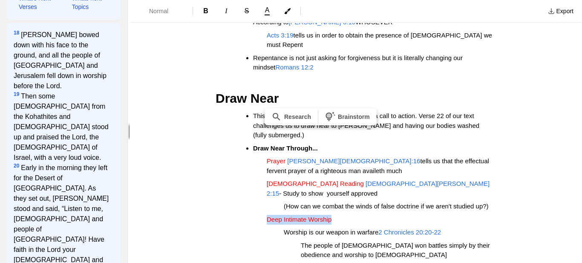
click at [492, 228] on p "Worship is our weapon in warfare 2 Chronicles 20:20-22" at bounding box center [356, 233] width 281 height 10
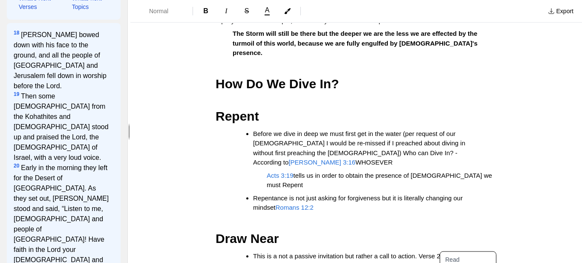
scroll to position [523, 0]
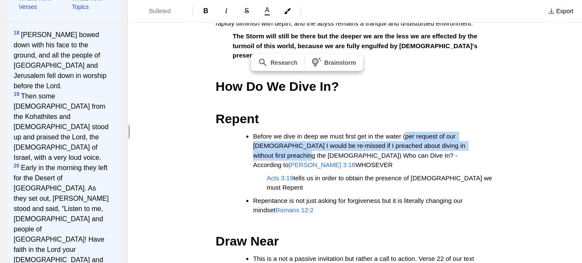
drag, startPoint x: 406, startPoint y: 99, endPoint x: 273, endPoint y: 117, distance: 134.2
click at [273, 133] on span "Before we dive in deep we must first get in the water (per request of our Pasto…" at bounding box center [360, 151] width 214 height 36
click at [263, 13] on button "A" at bounding box center [267, 11] width 19 height 12
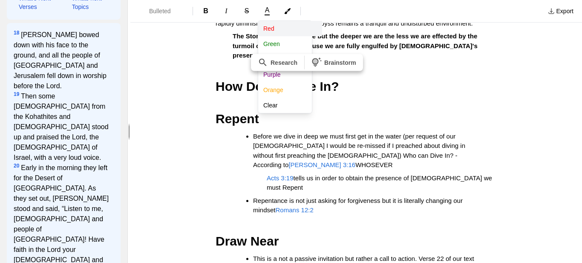
click at [269, 28] on button "Red" at bounding box center [290, 28] width 64 height 15
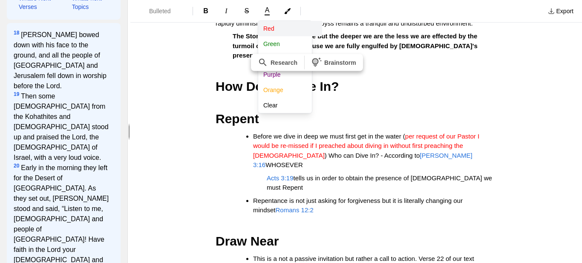
click at [522, 160] on div "Bulleted List B I S A Red Green Blue Purple Orange Clear Export Details "I'm Di…" at bounding box center [356, 131] width 452 height 263
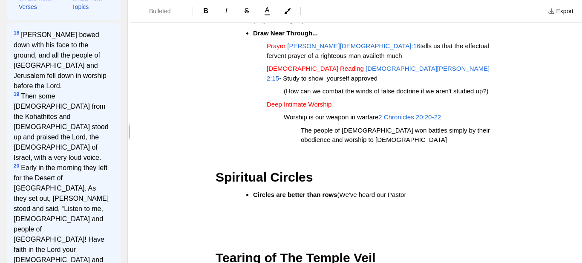
scroll to position [783, 0]
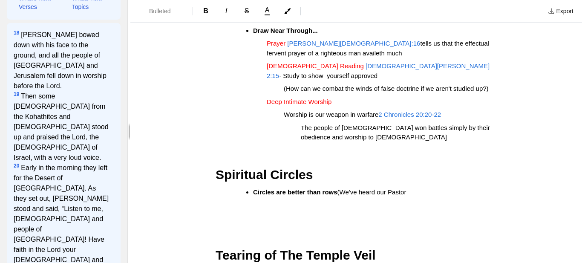
click at [403, 188] on li "Circles are better than rows (We've heard our Pastor" at bounding box center [368, 193] width 230 height 10
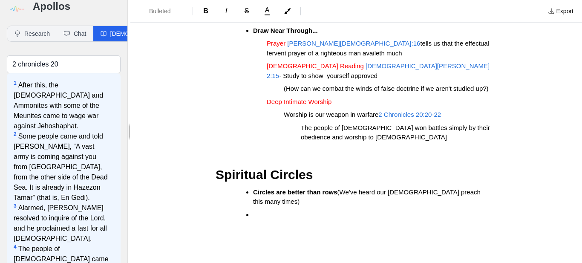
scroll to position [0, 0]
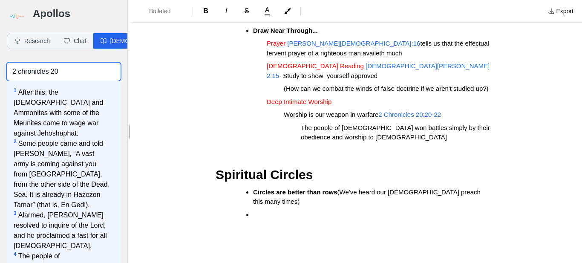
drag, startPoint x: 75, startPoint y: 76, endPoint x: 0, endPoint y: 51, distance: 79.6
type input "f"
type input "d"
paste input "Deuteronomy 32:30"
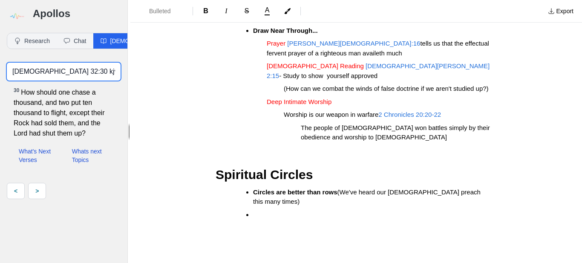
drag, startPoint x: 91, startPoint y: 67, endPoint x: 3, endPoint y: 44, distance: 90.8
click at [3, 44] on div "Research Chat Bible Main Passage null Biblical Anchor Passages Compile the core…" at bounding box center [63, 116] width 127 height 180
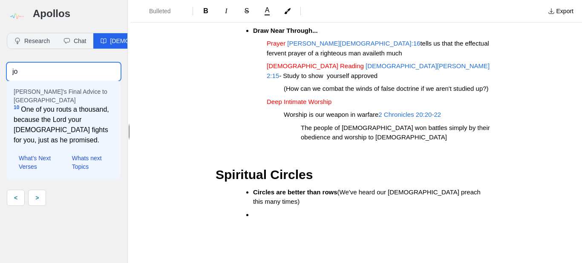
type input "j"
type input "ecclesiastes"
drag, startPoint x: 52, startPoint y: 75, endPoint x: 0, endPoint y: 59, distance: 54.7
click at [0, 59] on div "ecclesiastes Joshua's Final Advice to Israel 10 One of you routs a thousand, be…" at bounding box center [63, 134] width 127 height 157
paste input "Ecclesiastes,"
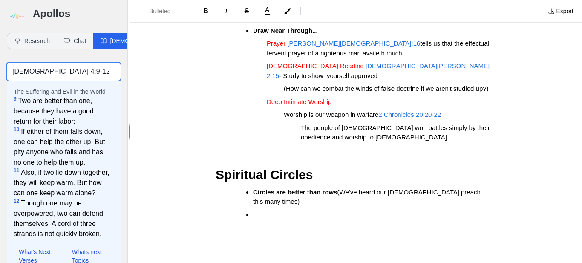
drag, startPoint x: 72, startPoint y: 72, endPoint x: 11, endPoint y: 68, distance: 62.0
click at [11, 68] on input "[DEMOGRAPHIC_DATA] 4:9-12" at bounding box center [64, 72] width 114 height 18
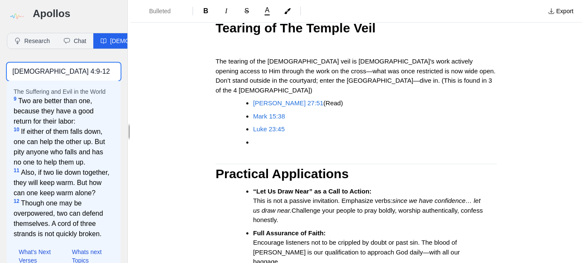
scroll to position [1036, 0]
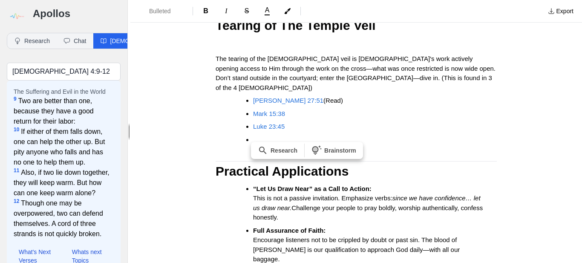
drag, startPoint x: 455, startPoint y: 194, endPoint x: 251, endPoint y: 187, distance: 203.5
click at [251, 187] on ul "“Let Us Draw Near” as a Call to Action: This is not a passive invitation. Empha…" at bounding box center [360, 261] width 275 height 154
copy span "“Let us hold fast” is communal. When you dive in, don’t do it alone. Join with …"
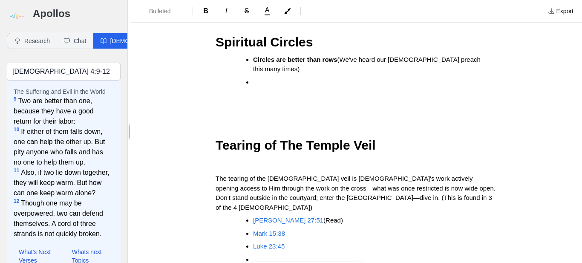
scroll to position [911, 0]
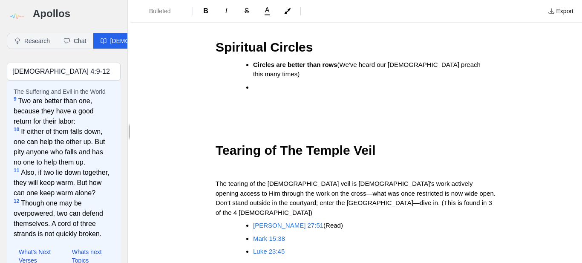
drag, startPoint x: 579, startPoint y: 222, endPoint x: 571, endPoint y: 202, distance: 21.3
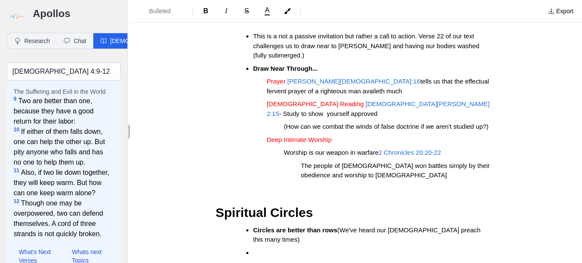
scroll to position [753, 0]
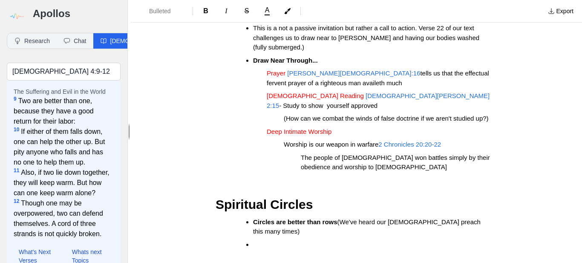
click at [254, 240] on li at bounding box center [368, 245] width 230 height 10
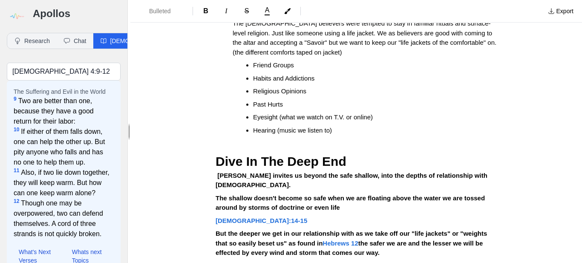
scroll to position [235, 0]
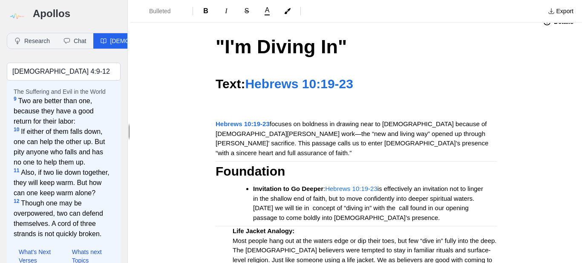
scroll to position [0, 0]
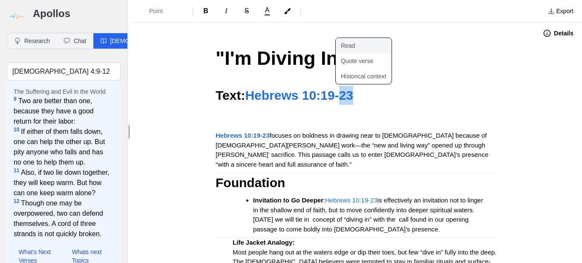
click at [353, 46] on button "Read" at bounding box center [369, 45] width 66 height 15
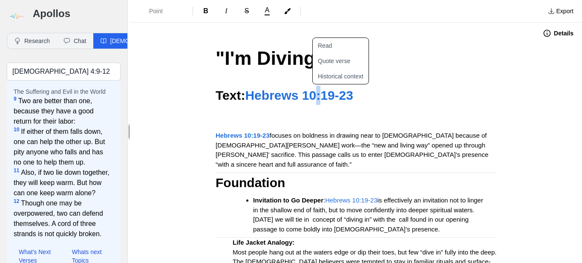
click at [296, 109] on p at bounding box center [356, 110] width 281 height 10
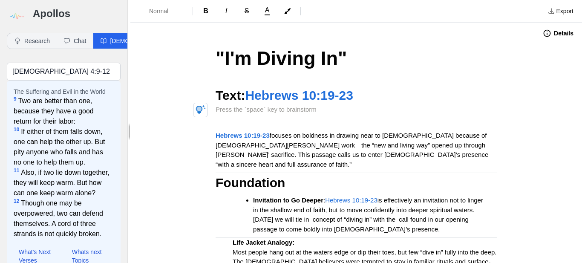
click at [309, 97] on span "Hebrews 10:19-23" at bounding box center [299, 95] width 108 height 14
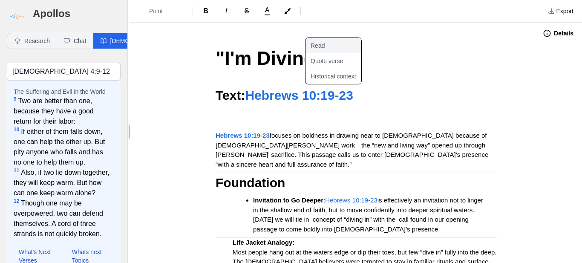
click at [325, 46] on button "Read" at bounding box center [339, 45] width 66 height 15
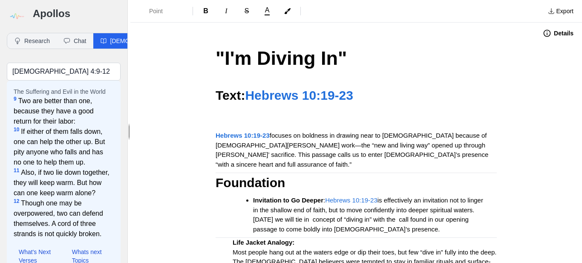
click at [325, 96] on span "Hebrews 10:19-23" at bounding box center [299, 95] width 108 height 14
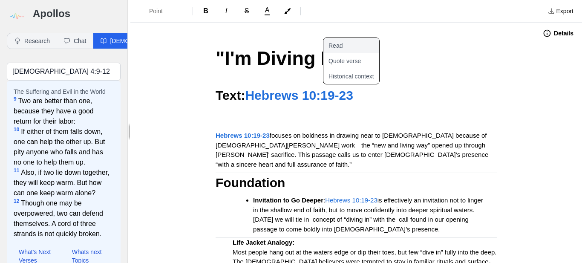
click at [346, 45] on button "Read" at bounding box center [357, 45] width 66 height 15
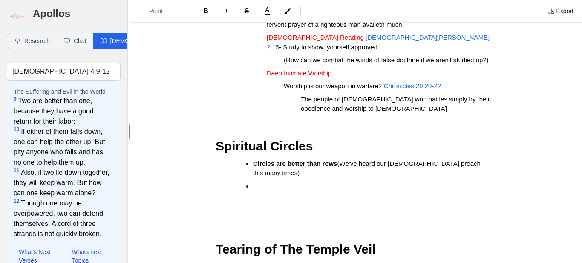
scroll to position [809, 0]
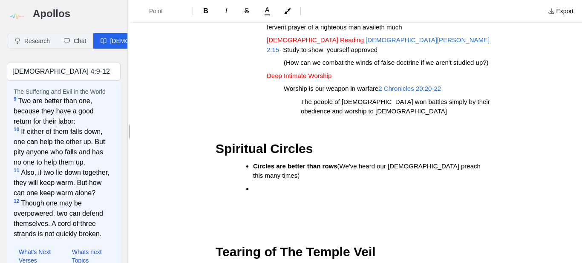
click at [261, 197] on h2 at bounding box center [356, 206] width 281 height 19
click at [256, 184] on li at bounding box center [368, 189] width 230 height 10
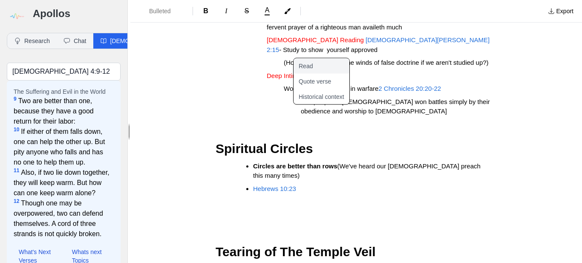
click at [330, 68] on button "Read" at bounding box center [327, 65] width 66 height 15
type input "Hebrews 10:23 kjv"
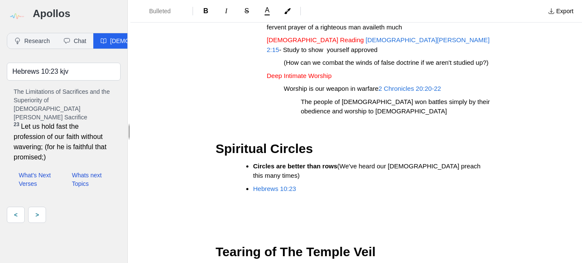
click at [300, 184] on li "Hebrews 10:23" at bounding box center [368, 189] width 230 height 10
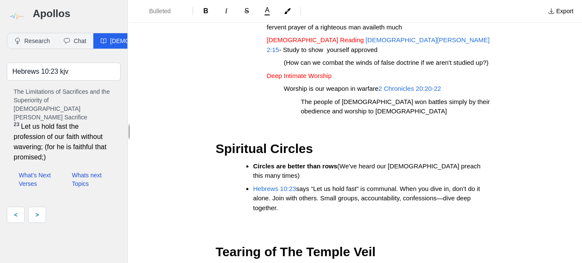
click at [361, 185] on span "says “Let us hold fast” is communal. When you dive in, don’t do it alone. Join …" at bounding box center [367, 198] width 229 height 26
click at [433, 185] on span "says “Let us hold fast”meaning it's a communal. When you dive in, don’t do it a…" at bounding box center [367, 198] width 228 height 26
click at [351, 184] on li "Hebrews 10:23 says “Let us hold fast”meaning it's a communal walk. When you div…" at bounding box center [368, 198] width 230 height 29
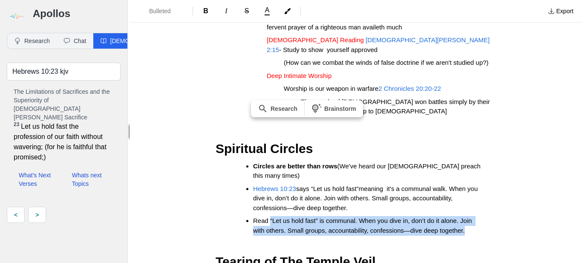
drag, startPoint x: 467, startPoint y: 156, endPoint x: 269, endPoint y: 145, distance: 199.0
click at [269, 216] on li "Read “Let us hold fast” is communal. When you dive in, don’t do it alone. Join …" at bounding box center [368, 225] width 230 height 19
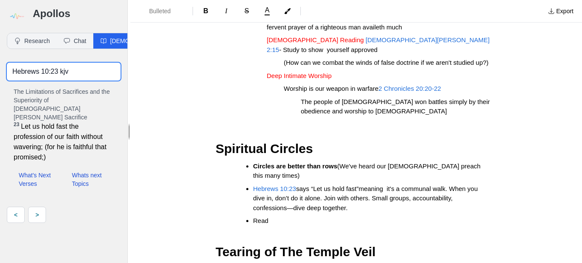
drag, startPoint x: 76, startPoint y: 72, endPoint x: 12, endPoint y: 64, distance: 65.3
click at [12, 64] on input "Hebrews 10:23 kjv" at bounding box center [64, 72] width 114 height 18
paste input "Ecclesiastes,"
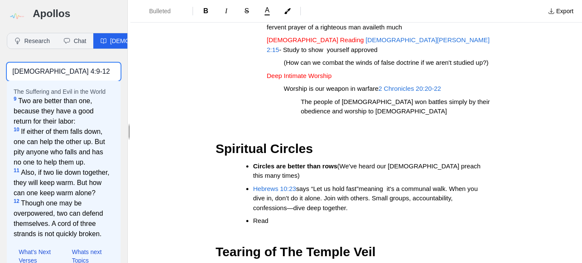
drag, startPoint x: 77, startPoint y: 72, endPoint x: 13, endPoint y: 70, distance: 64.0
click at [13, 70] on input "[DEMOGRAPHIC_DATA] 4:9-12" at bounding box center [64, 72] width 114 height 18
click at [272, 216] on li "Read" at bounding box center [368, 221] width 230 height 10
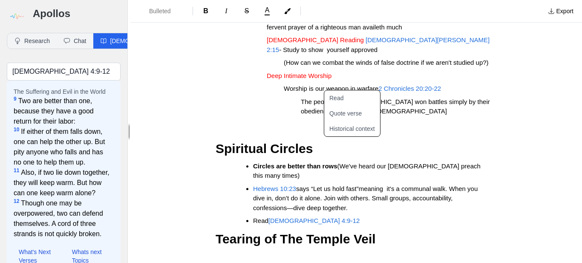
click at [327, 216] on li "Read Ecclesiastes 4:9-12" at bounding box center [368, 221] width 230 height 10
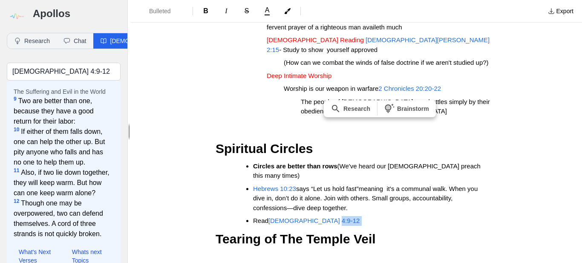
click at [524, 142] on div ""I'm Diving In" Text: [DEMOGRAPHIC_DATA]:19-23 [DEMOGRAPHIC_DATA]:19-23 focuses…" at bounding box center [356, 11] width 341 height 1553
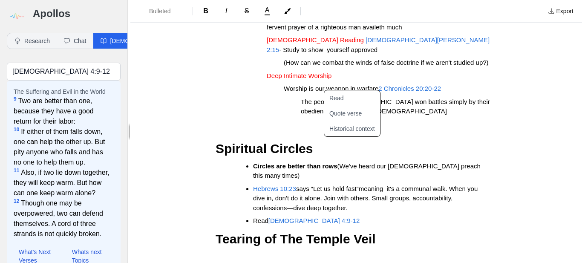
click at [523, 142] on div ""I'm Diving In" Text: [DEMOGRAPHIC_DATA]:19-23 [DEMOGRAPHIC_DATA]:19-23 focuses…" at bounding box center [356, 11] width 341 height 1553
click at [419, 229] on h3 "Tearing of The Temple Veil" at bounding box center [356, 248] width 281 height 38
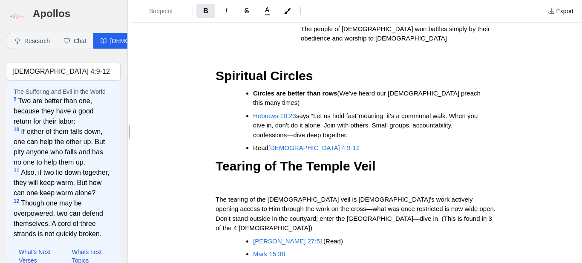
scroll to position [875, 0]
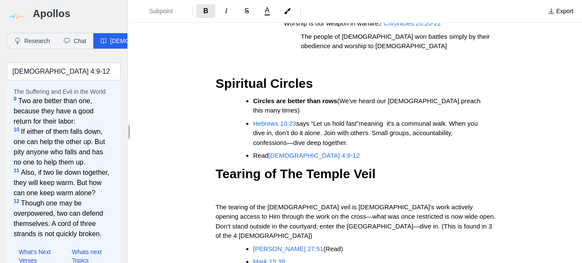
click at [327, 151] on li "Read Ecclesiastes 4:9-12" at bounding box center [368, 156] width 230 height 10
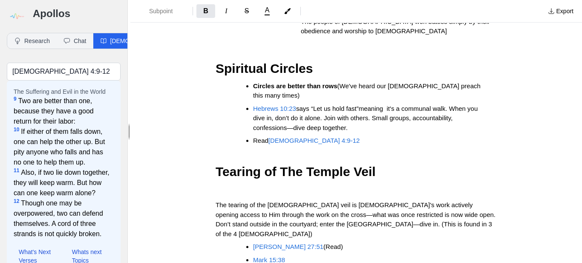
scroll to position [892, 0]
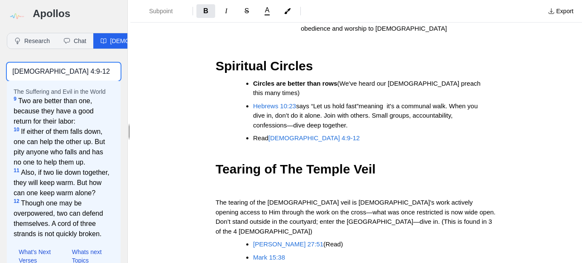
drag, startPoint x: 85, startPoint y: 72, endPoint x: 0, endPoint y: 68, distance: 85.0
click at [0, 68] on div "Ecclesiastes 4:9-12 The Suffering and Evil in the World 9 Two are better than o…" at bounding box center [63, 181] width 127 height 251
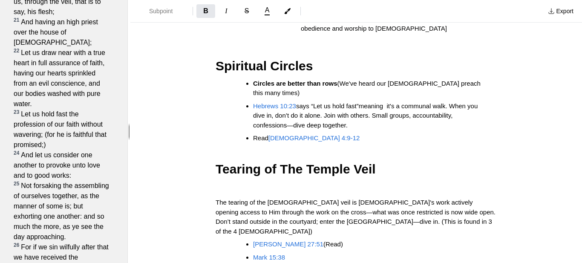
scroll to position [967, 0]
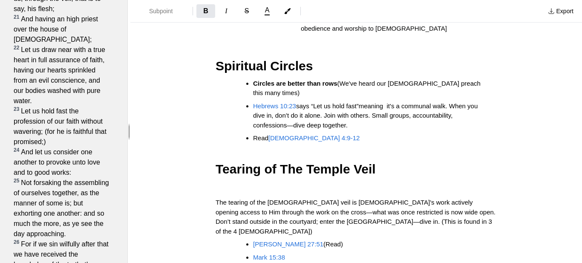
type input "hebrews 10 kjv"
click at [351, 101] on li "Hebrews 10:23 says “Let us hold fast”meaning it's a communal walk. When you div…" at bounding box center [368, 115] width 230 height 29
click at [451, 102] on span "says “Let us hold fast”meaning it's a communal walk. When you dive in, don’t do…" at bounding box center [366, 115] width 226 height 26
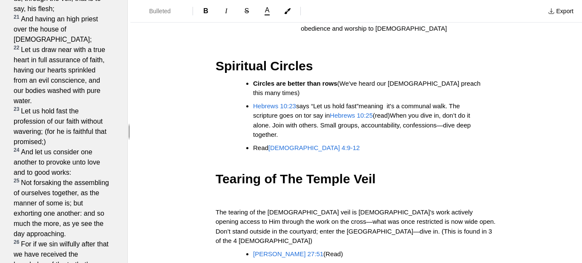
click at [313, 102] on span "says “Let us hold fast”meaning it's a communal walk. The scripture goes on tor …" at bounding box center [357, 110] width 209 height 17
click at [391, 112] on span "(read)When you dive in, don’t do it alone. Join with others. Small groups, acco…" at bounding box center [363, 125] width 220 height 26
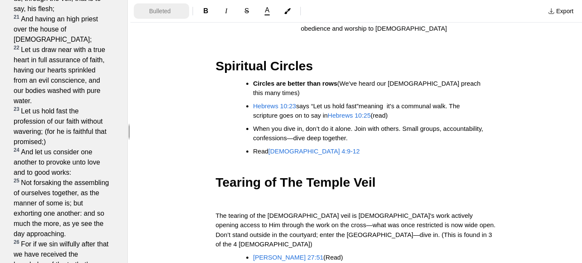
click at [183, 11] on icon "Formatting Options" at bounding box center [182, 11] width 7 height 7
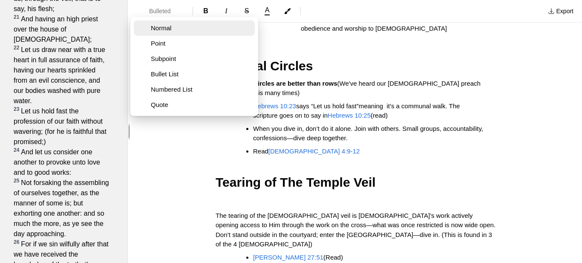
click at [177, 32] on button "Normal" at bounding box center [194, 27] width 121 height 15
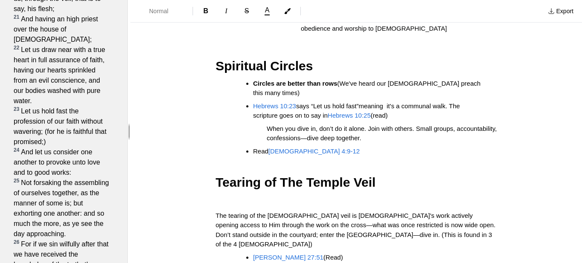
click at [330, 147] on li "Read Ecclesiastes 4:9-12" at bounding box center [368, 152] width 230 height 10
click at [336, 159] on p at bounding box center [356, 164] width 281 height 10
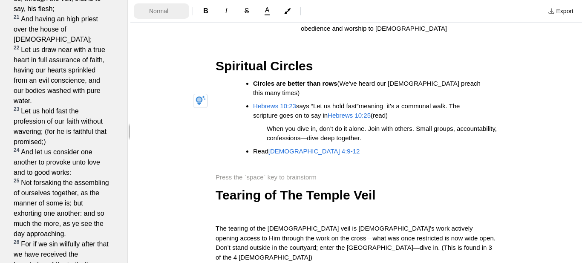
click at [156, 14] on span "Normal" at bounding box center [164, 11] width 30 height 9
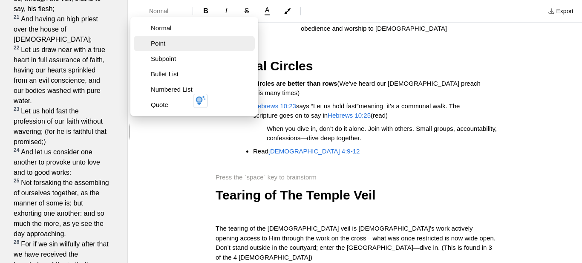
click at [160, 47] on span "Point" at bounding box center [201, 43] width 101 height 9
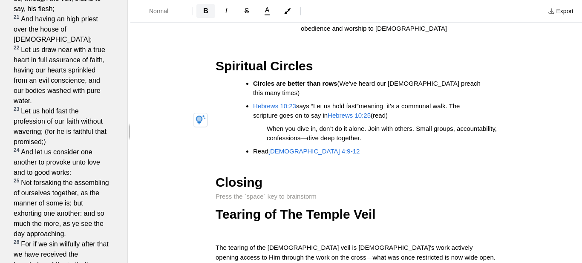
click at [203, 9] on span "B" at bounding box center [205, 10] width 5 height 7
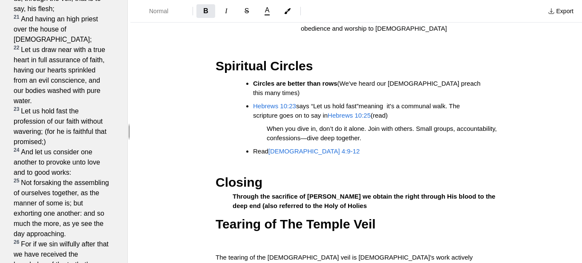
click at [465, 193] on strong "Through the sacrifice of Jesus Christ we obtain the right through His blood to …" at bounding box center [365, 201] width 265 height 17
click at [332, 193] on strong "Through the sacrifice of Jesus Christ we obtain the right through His blood to …" at bounding box center [365, 201] width 265 height 17
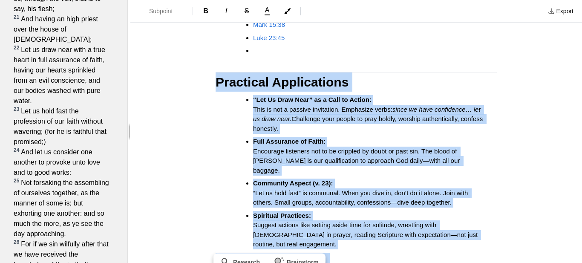
scroll to position [1287, 0]
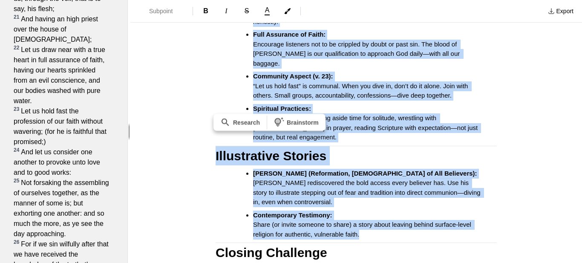
drag, startPoint x: 213, startPoint y: 76, endPoint x: 365, endPoint y: 131, distance: 162.3
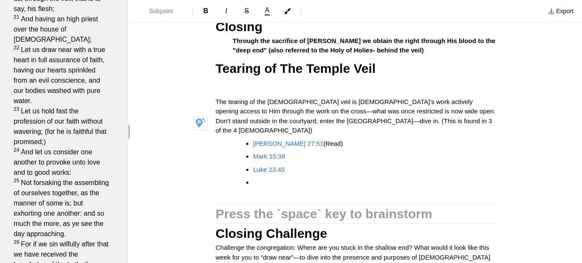
click at [415, 165] on li "Luke 23:45" at bounding box center [368, 170] width 230 height 10
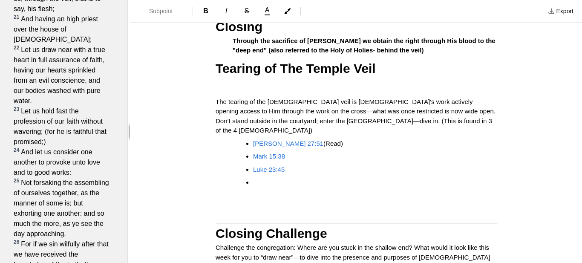
click at [477, 224] on h3 "Closing Challeng" at bounding box center [356, 233] width 281 height 19
click at [219, 204] on h3 at bounding box center [356, 213] width 281 height 19
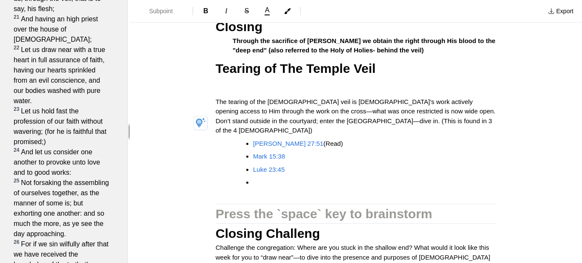
scroll to position [1029, 0]
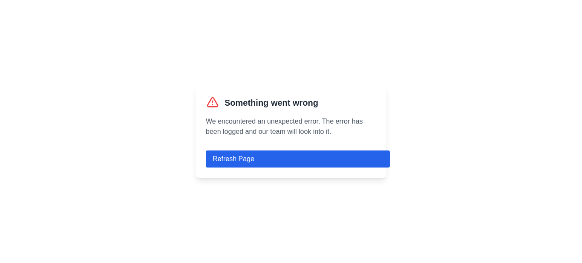
click at [241, 158] on button "Refresh Page" at bounding box center [298, 159] width 184 height 17
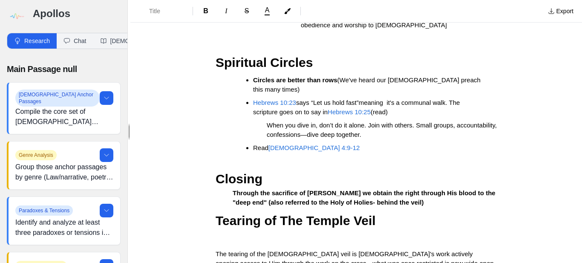
scroll to position [898, 0]
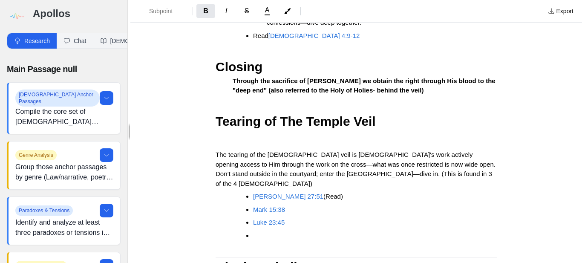
scroll to position [1012, 0]
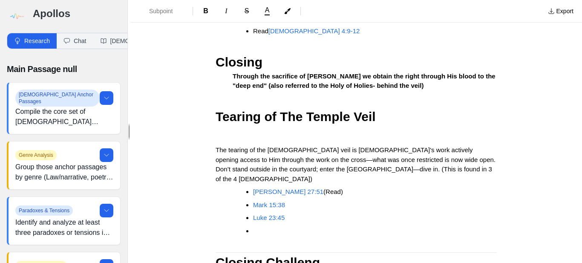
click at [313, 253] on h3 "Closing Challeng" at bounding box center [356, 262] width 281 height 19
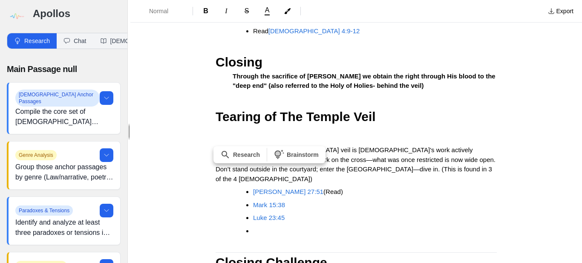
drag, startPoint x: 295, startPoint y: 191, endPoint x: 217, endPoint y: 188, distance: 78.1
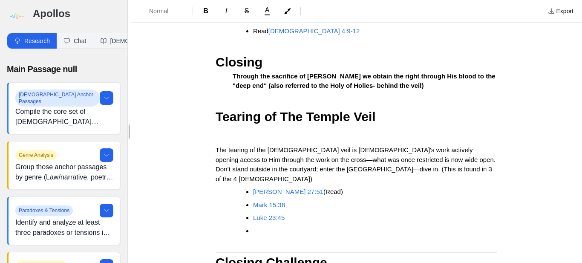
drag, startPoint x: 348, startPoint y: 222, endPoint x: 212, endPoint y: 217, distance: 136.6
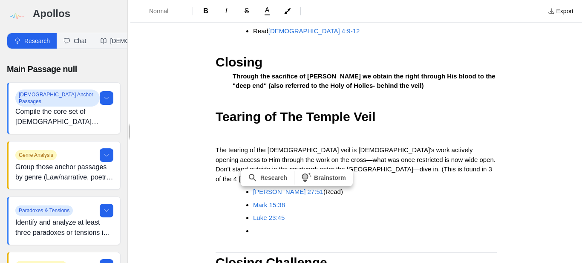
drag, startPoint x: 278, startPoint y: 212, endPoint x: 243, endPoint y: 209, distance: 35.2
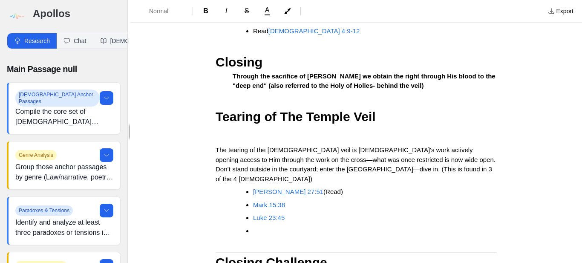
drag, startPoint x: 282, startPoint y: 214, endPoint x: 215, endPoint y: 216, distance: 66.6
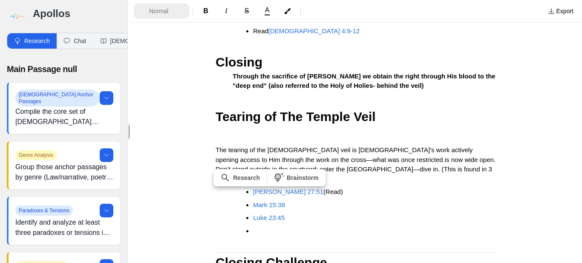
click at [171, 14] on span "Normal" at bounding box center [164, 11] width 30 height 9
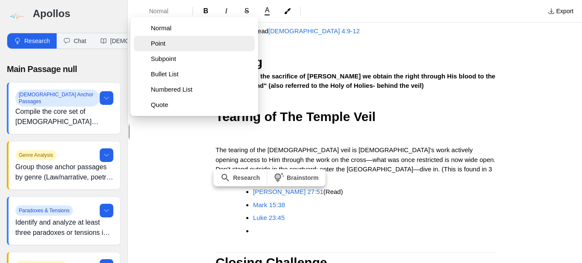
click at [167, 47] on span "Point" at bounding box center [201, 43] width 101 height 9
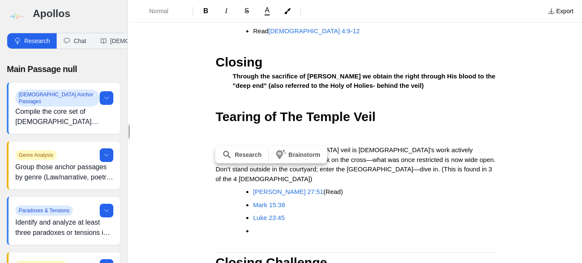
drag, startPoint x: 217, startPoint y: 190, endPoint x: 334, endPoint y: 191, distance: 116.8
click at [269, 12] on span "A" at bounding box center [267, 10] width 5 height 7
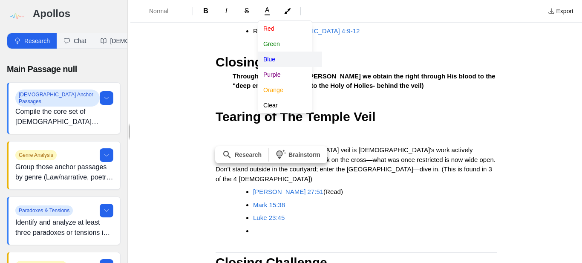
click at [272, 61] on button "Blue" at bounding box center [290, 59] width 64 height 15
click at [377, 201] on div "Normal B I S A [PERSON_NAME] Blue Purple Orange Clear Export Details "I'm Divin…" at bounding box center [356, 131] width 452 height 263
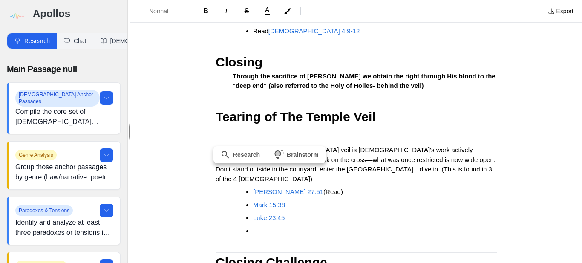
drag, startPoint x: 377, startPoint y: 201, endPoint x: 333, endPoint y: 191, distance: 44.5
click at [266, 14] on span "A" at bounding box center [267, 10] width 5 height 7
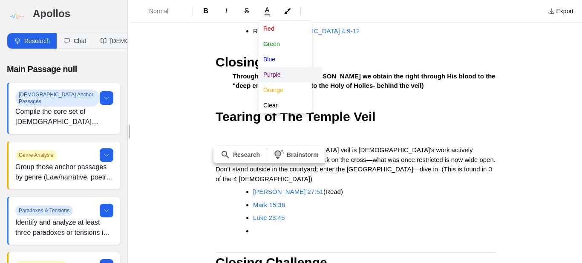
click at [272, 76] on button "Purple" at bounding box center [290, 74] width 64 height 15
click at [439, 206] on div "Normal B I S A [PERSON_NAME] Blue Purple Orange Clear Export Details "I'm Divin…" at bounding box center [356, 131] width 452 height 263
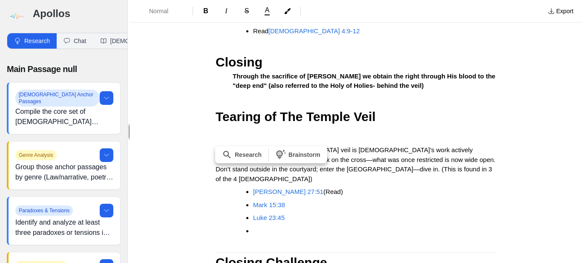
drag, startPoint x: 332, startPoint y: 191, endPoint x: 218, endPoint y: 187, distance: 113.5
click at [262, 14] on button "A" at bounding box center [267, 11] width 19 height 12
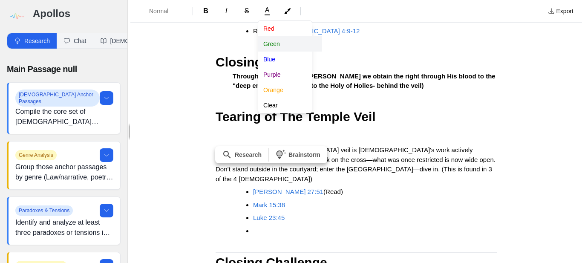
click at [275, 42] on button "Green" at bounding box center [290, 43] width 64 height 15
click at [331, 188] on div "Normal B I S A [PERSON_NAME] Blue Purple Orange Clear Export Details "I'm Divin…" at bounding box center [356, 131] width 452 height 263
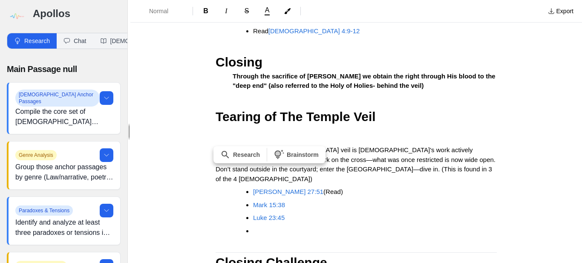
drag, startPoint x: 332, startPoint y: 191, endPoint x: 216, endPoint y: 192, distance: 116.0
click at [207, 14] on span "B" at bounding box center [205, 10] width 5 height 7
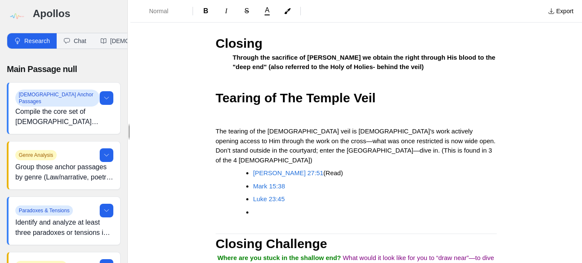
scroll to position [1041, 0]
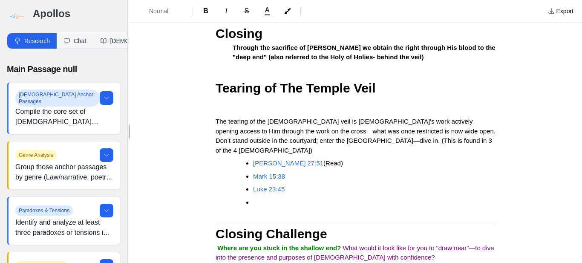
click at [341, 244] on span at bounding box center [342, 247] width 2 height 7
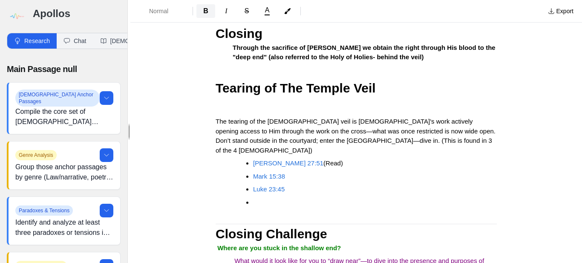
click at [207, 8] on span "B" at bounding box center [205, 10] width 5 height 7
click at [389, 198] on li at bounding box center [368, 203] width 230 height 10
click at [283, 256] on p "Is it your friends?" at bounding box center [356, 261] width 281 height 10
click at [118, 37] on button "[DEMOGRAPHIC_DATA]" at bounding box center [138, 40] width 91 height 15
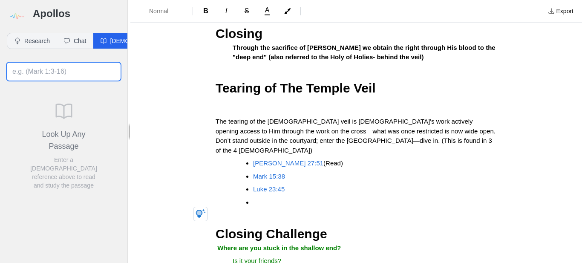
click at [51, 74] on input at bounding box center [64, 72] width 114 height 18
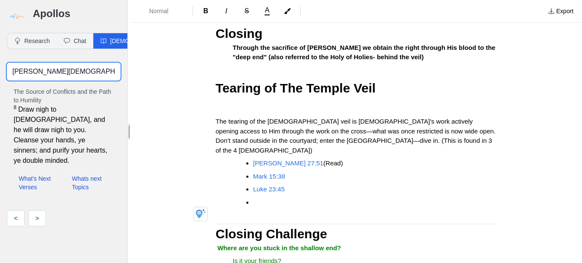
type input "[PERSON_NAME][DEMOGRAPHIC_DATA]:8 kjv"
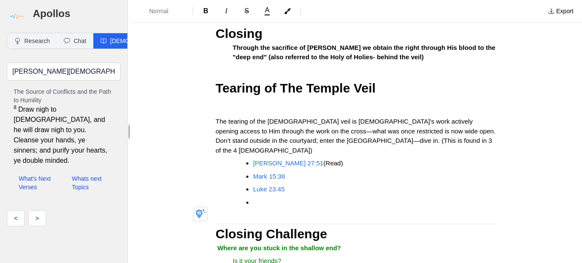
click at [269, 15] on div "button" at bounding box center [267, 14] width 5 height 1
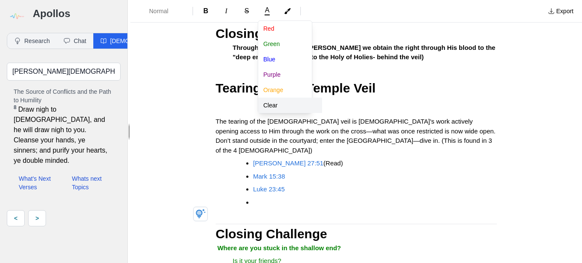
click at [270, 107] on button "Clear" at bounding box center [290, 105] width 64 height 15
click at [274, 104] on button "Clear" at bounding box center [290, 105] width 64 height 15
click at [388, 122] on div "Normal B I S A [PERSON_NAME] Blue Purple Orange Clear Export Details "I'm Divin…" at bounding box center [356, 131] width 452 height 263
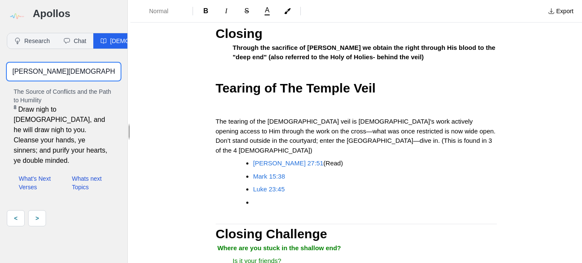
drag, startPoint x: 42, startPoint y: 70, endPoint x: 1, endPoint y: 72, distance: 41.0
click at [1, 72] on div "[PERSON_NAME][DEMOGRAPHIC_DATA]:8 kjv The Source of Conflicts and the Path to H…" at bounding box center [63, 144] width 127 height 177
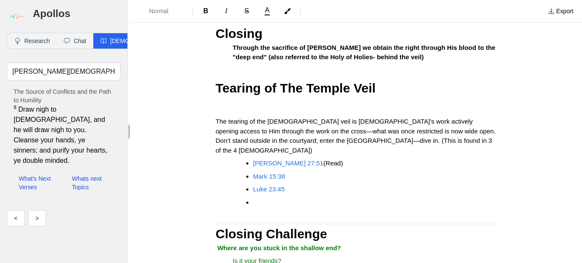
drag, startPoint x: 283, startPoint y: 212, endPoint x: 248, endPoint y: 211, distance: 35.0
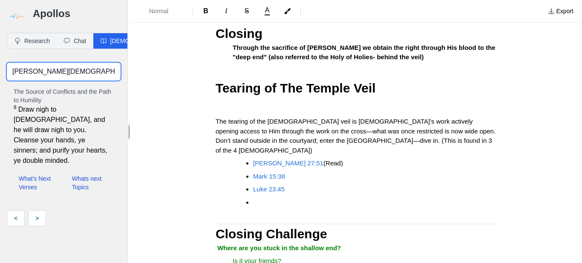
drag, startPoint x: 42, startPoint y: 72, endPoint x: 12, endPoint y: 73, distance: 30.7
click at [12, 73] on input "[PERSON_NAME][DEMOGRAPHIC_DATA]:8 kjv" at bounding box center [64, 72] width 114 height 18
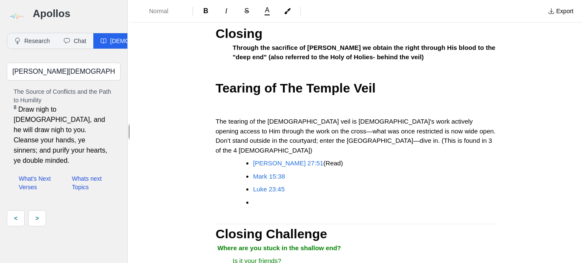
click at [296, 164] on button "Read" at bounding box center [299, 167] width 66 height 15
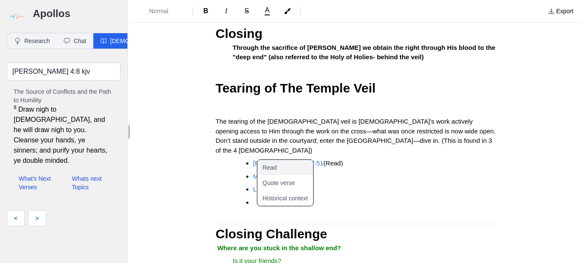
click at [277, 165] on button "Read" at bounding box center [291, 167] width 66 height 15
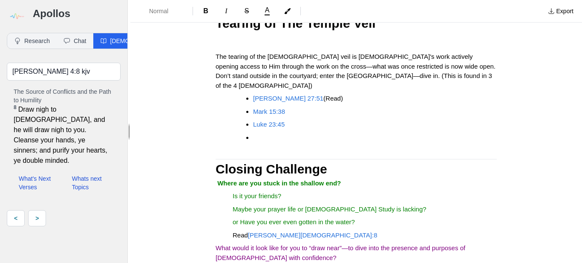
scroll to position [1106, 0]
click at [250, 231] on span "[PERSON_NAME][DEMOGRAPHIC_DATA]:8" at bounding box center [313, 234] width 130 height 7
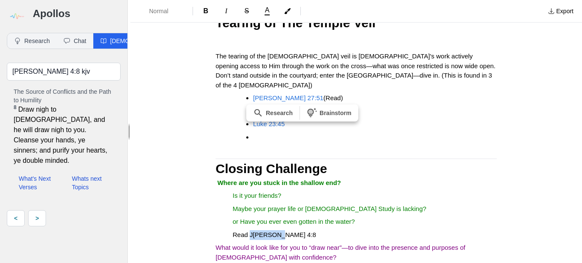
drag, startPoint x: 279, startPoint y: 148, endPoint x: 249, endPoint y: 147, distance: 29.9
click at [249, 230] on p "Read [PERSON_NAME] 4:8" at bounding box center [356, 235] width 281 height 10
click at [267, 14] on div "button" at bounding box center [267, 14] width 5 height 1
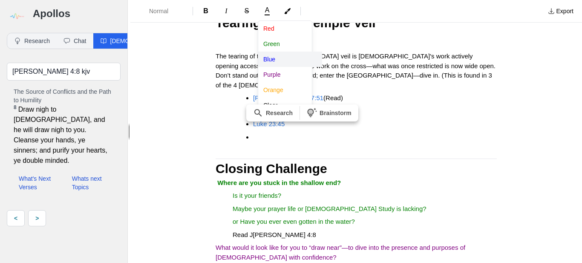
click at [269, 62] on button "Blue" at bounding box center [290, 59] width 64 height 15
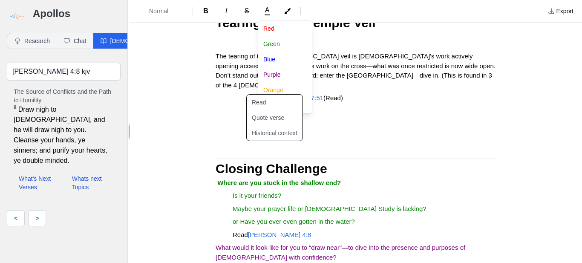
click at [412, 113] on div "Normal B I S A [PERSON_NAME] Blue Purple Orange Clear Export Details "I'm Divin…" at bounding box center [356, 131] width 452 height 263
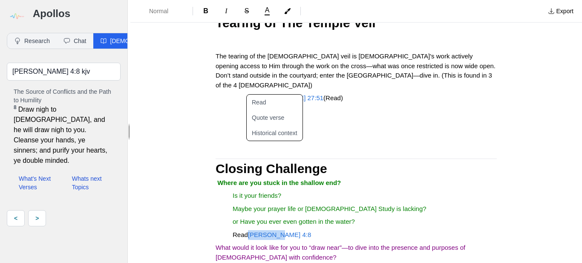
click at [264, 231] on span "[PERSON_NAME] 4:8" at bounding box center [279, 234] width 63 height 7
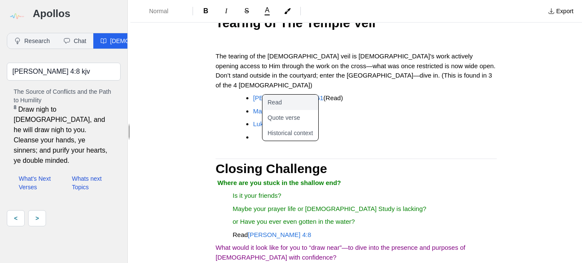
click at [285, 100] on button "Read" at bounding box center [296, 102] width 66 height 15
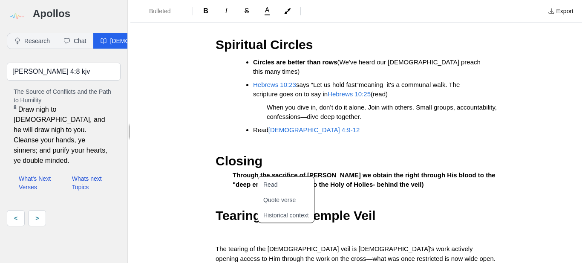
scroll to position [916, 0]
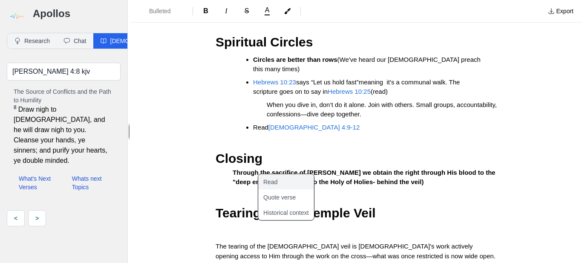
click at [271, 186] on button "Read" at bounding box center [291, 181] width 66 height 15
type input "Luke 23:45 kjv"
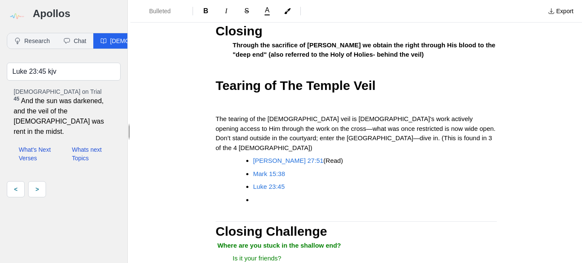
scroll to position [1048, 0]
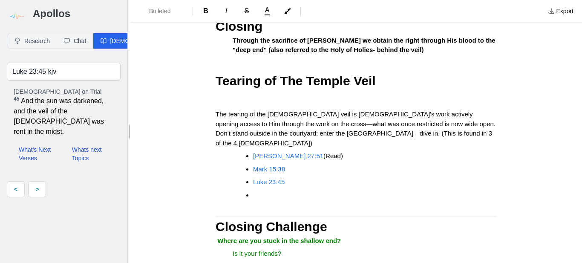
click at [253, 191] on li at bounding box center [368, 196] width 230 height 10
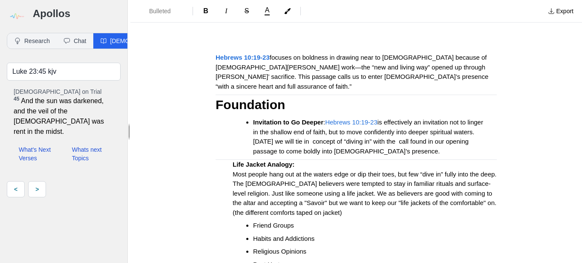
scroll to position [0, 0]
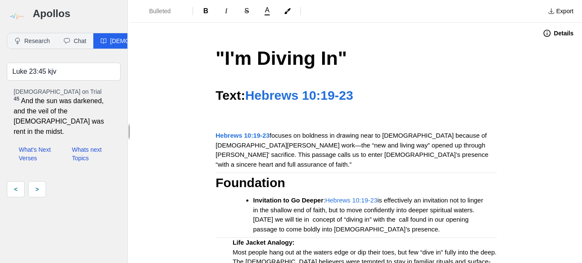
click at [563, 17] on button "Export" at bounding box center [561, 11] width 36 height 14
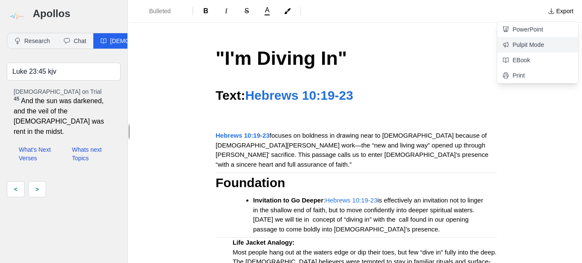
click at [536, 43] on link "Pulpit Mode" at bounding box center [538, 44] width 81 height 15
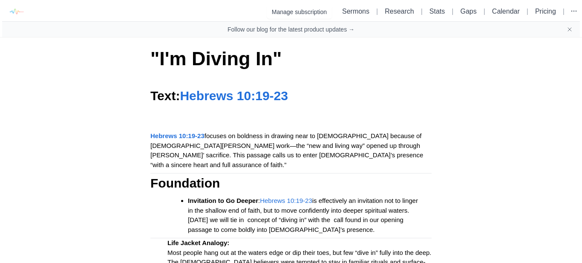
click at [569, 30] on icon "Close banner" at bounding box center [569, 29] width 3 height 3
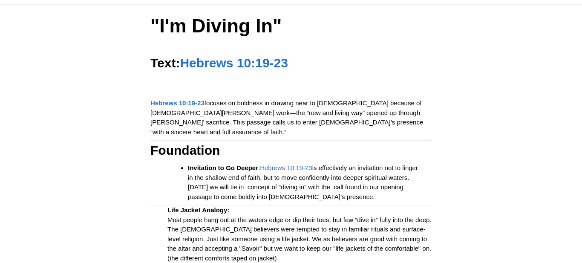
scroll to position [22, 0]
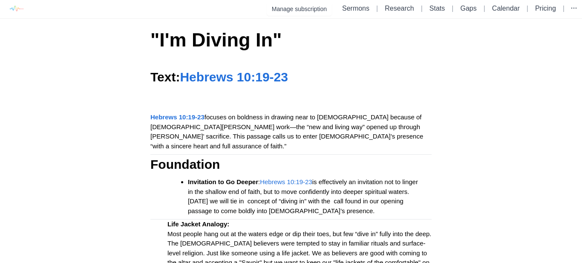
scroll to position [0, 0]
